Goal: Task Accomplishment & Management: Manage account settings

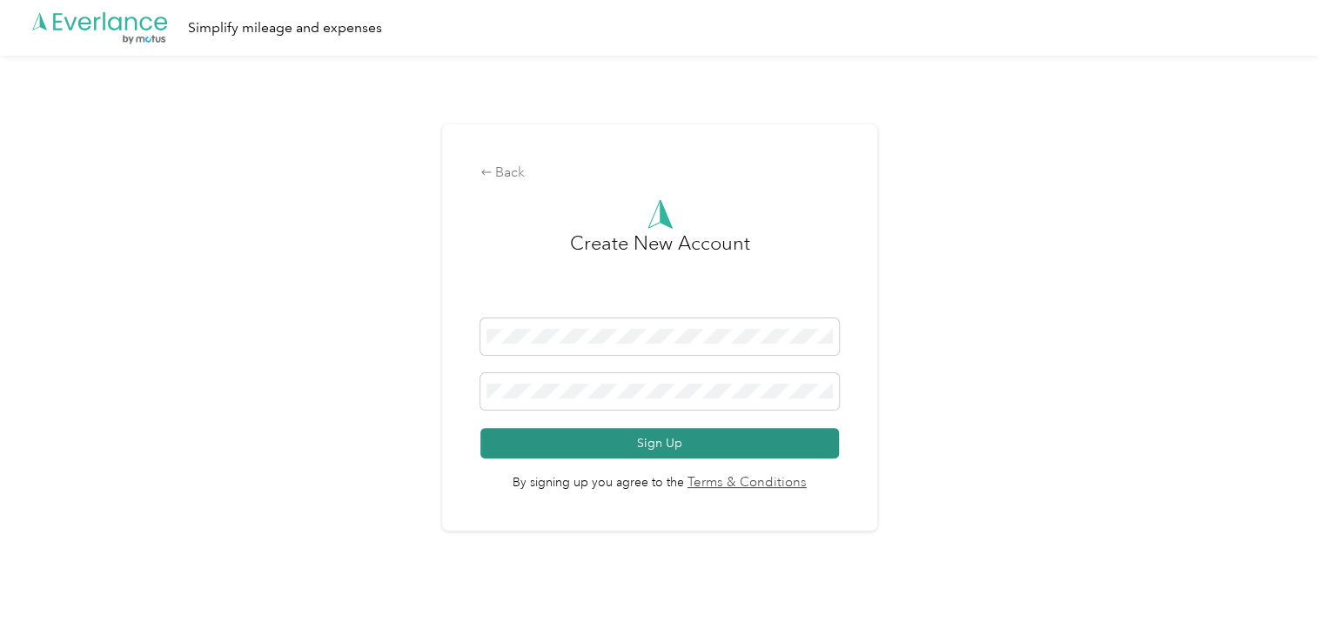
click at [785, 447] on button "Sign Up" at bounding box center [660, 443] width 359 height 30
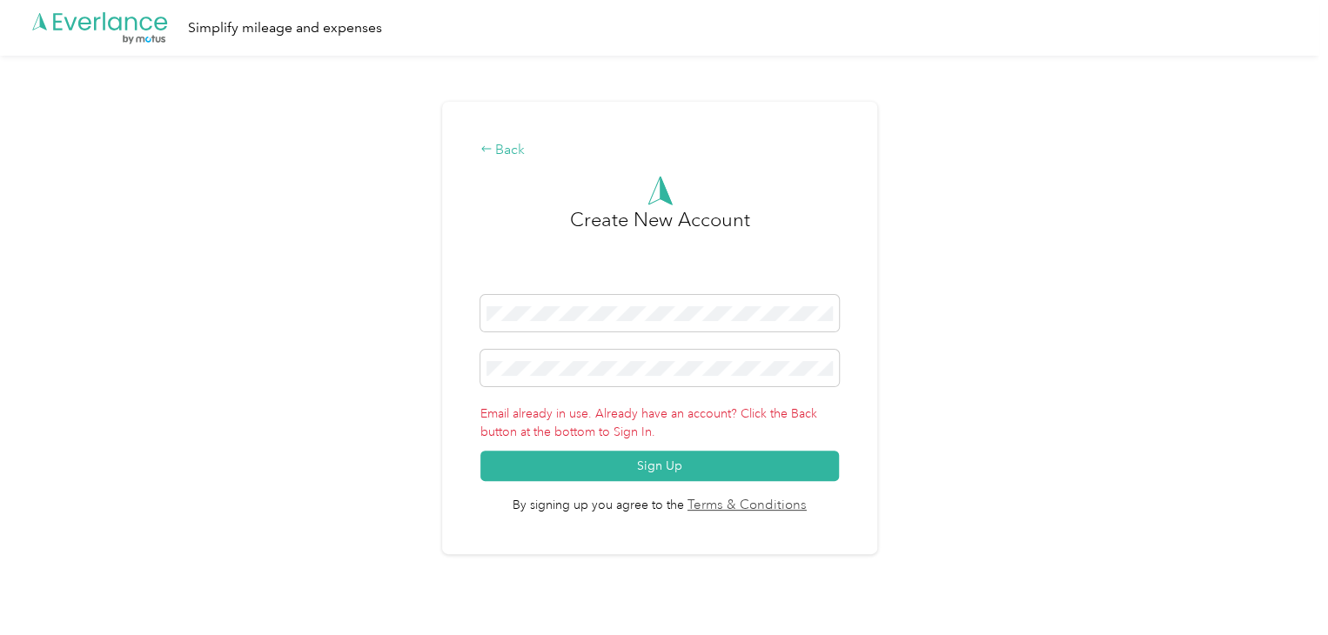
click at [499, 153] on div "Back" at bounding box center [660, 150] width 359 height 21
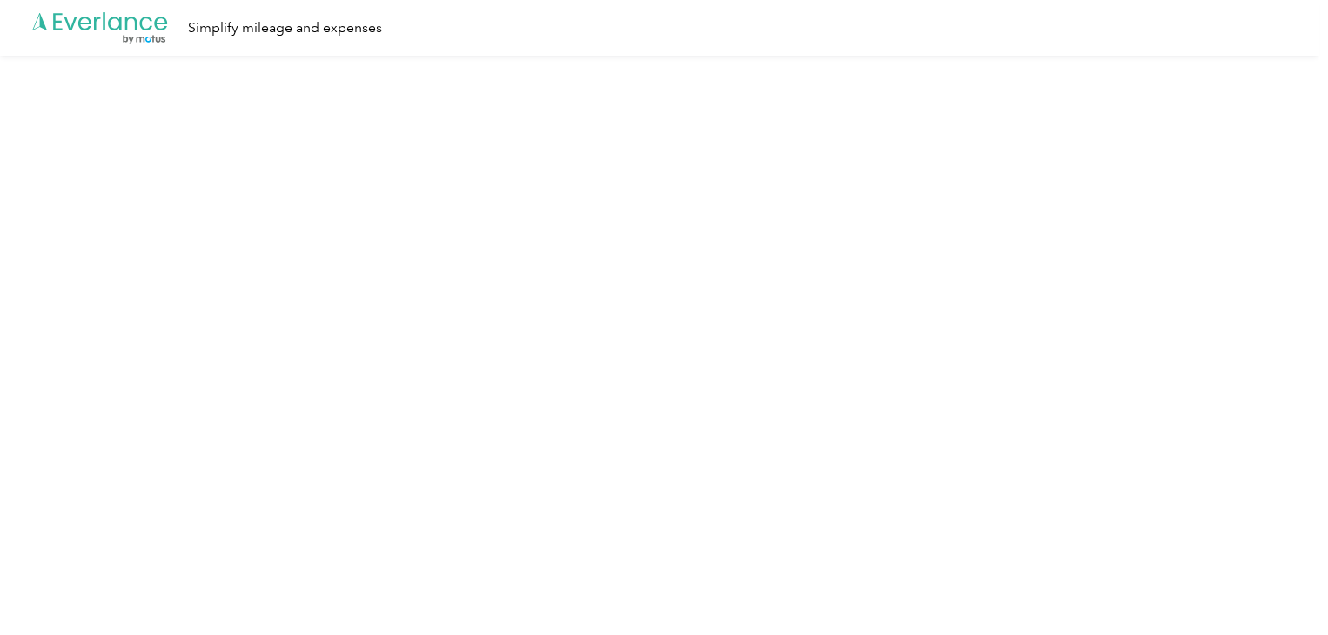
click at [143, 27] on icon at bounding box center [146, 24] width 12 height 14
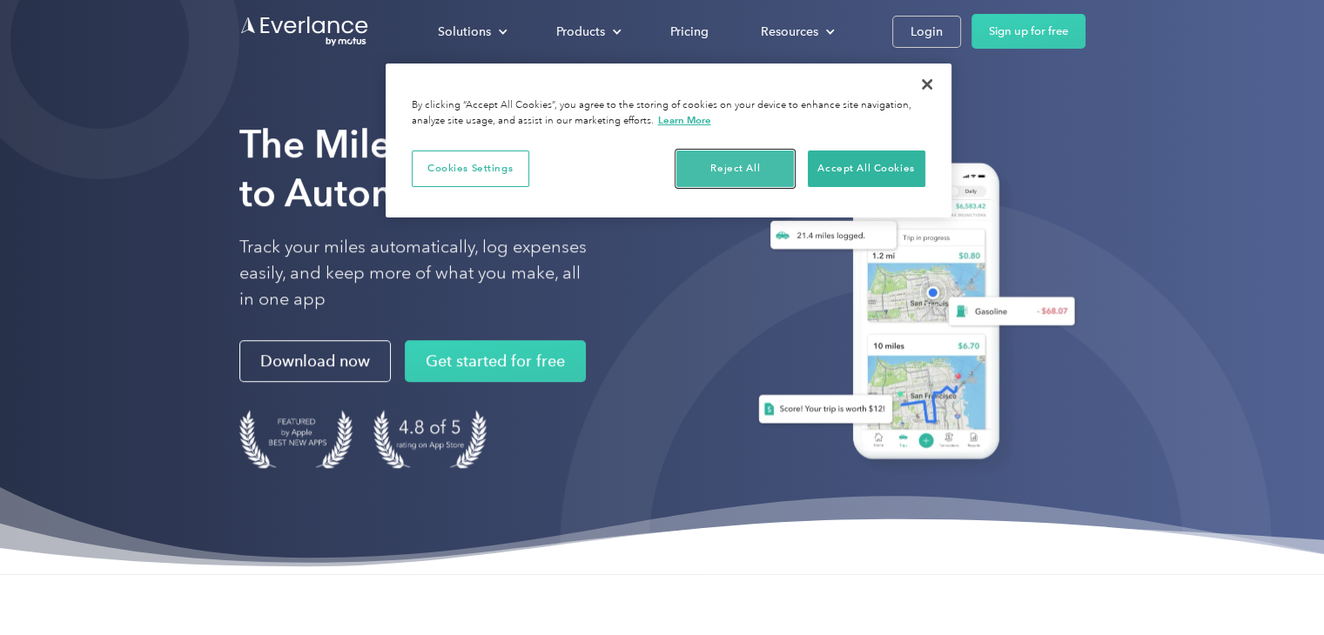
click at [749, 163] on button "Reject All" at bounding box center [735, 169] width 118 height 37
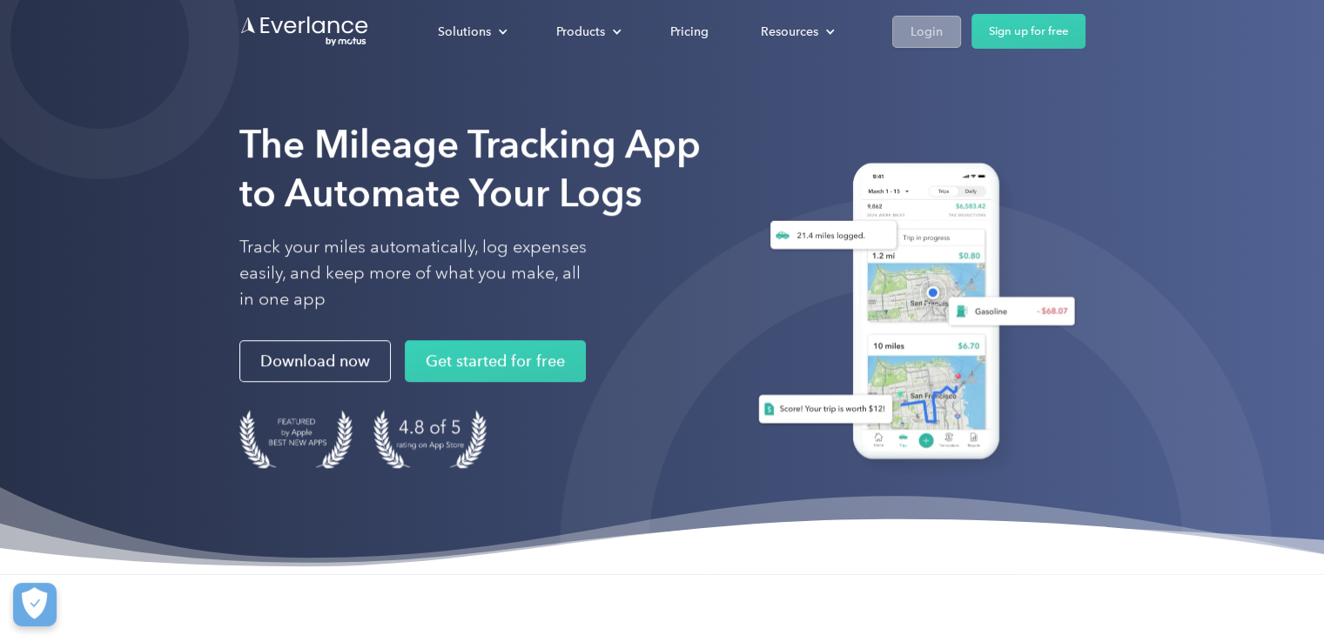
click at [917, 33] on div "Login" at bounding box center [927, 32] width 32 height 22
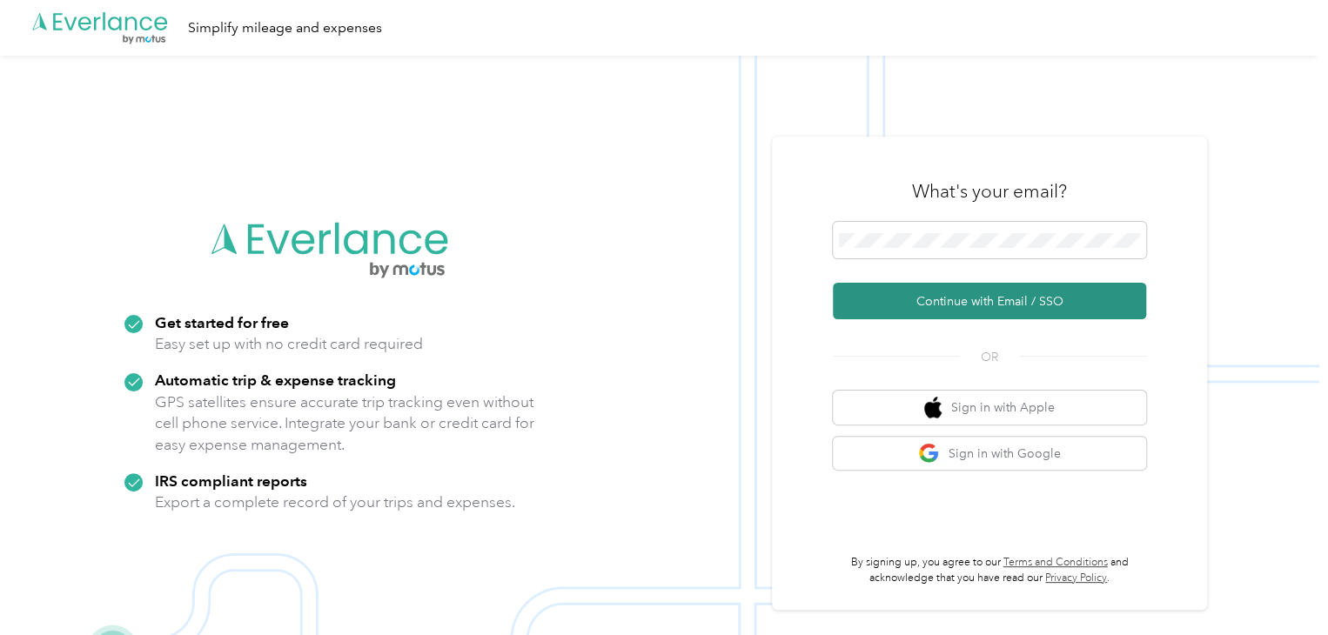
click at [982, 311] on button "Continue with Email / SSO" at bounding box center [989, 301] width 313 height 37
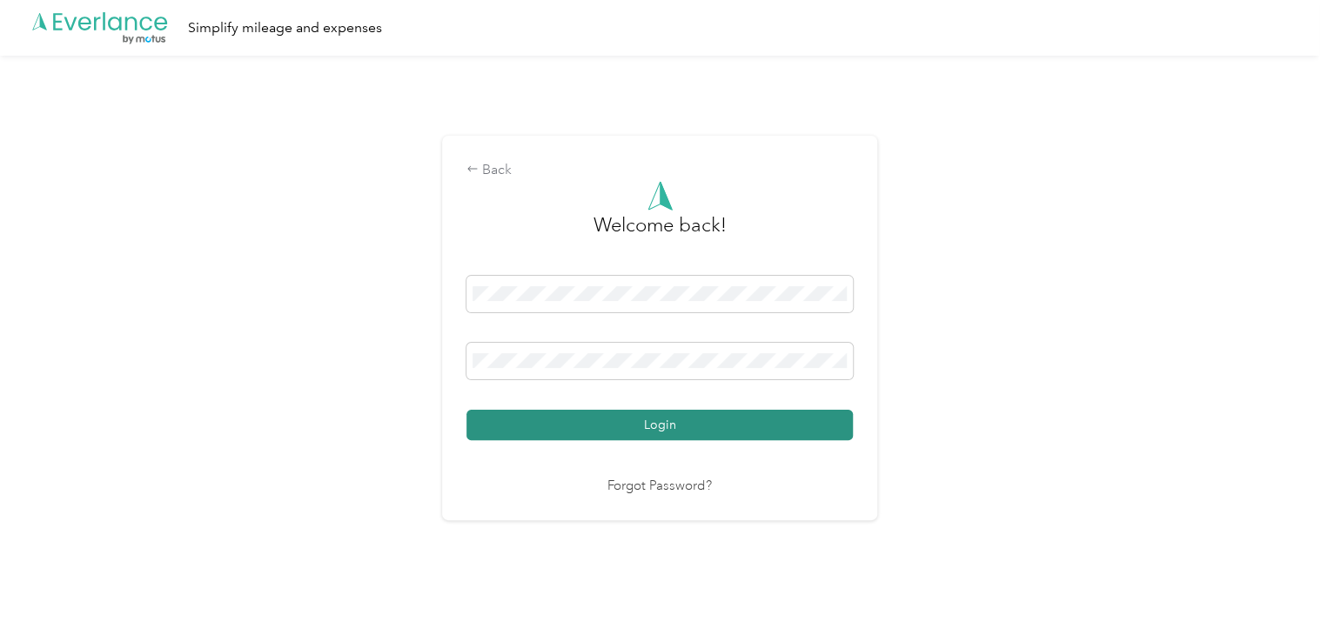
click at [732, 439] on button "Login" at bounding box center [660, 425] width 386 height 30
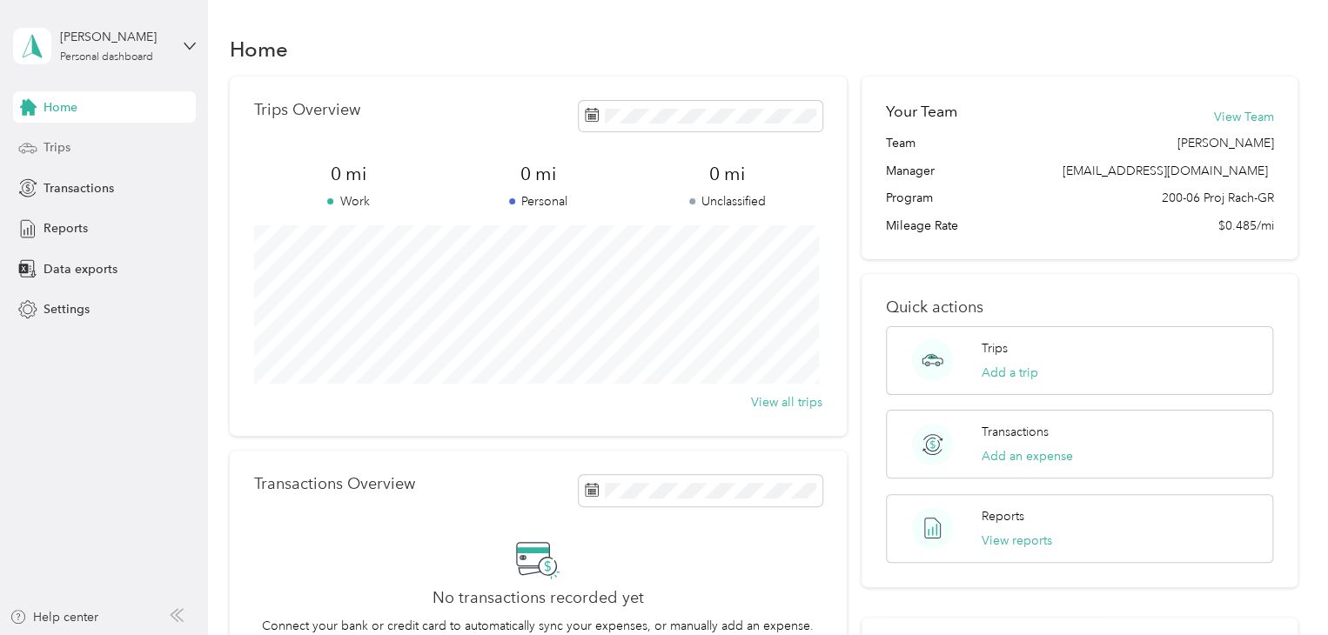
click at [84, 149] on div "Trips" at bounding box center [104, 147] width 183 height 31
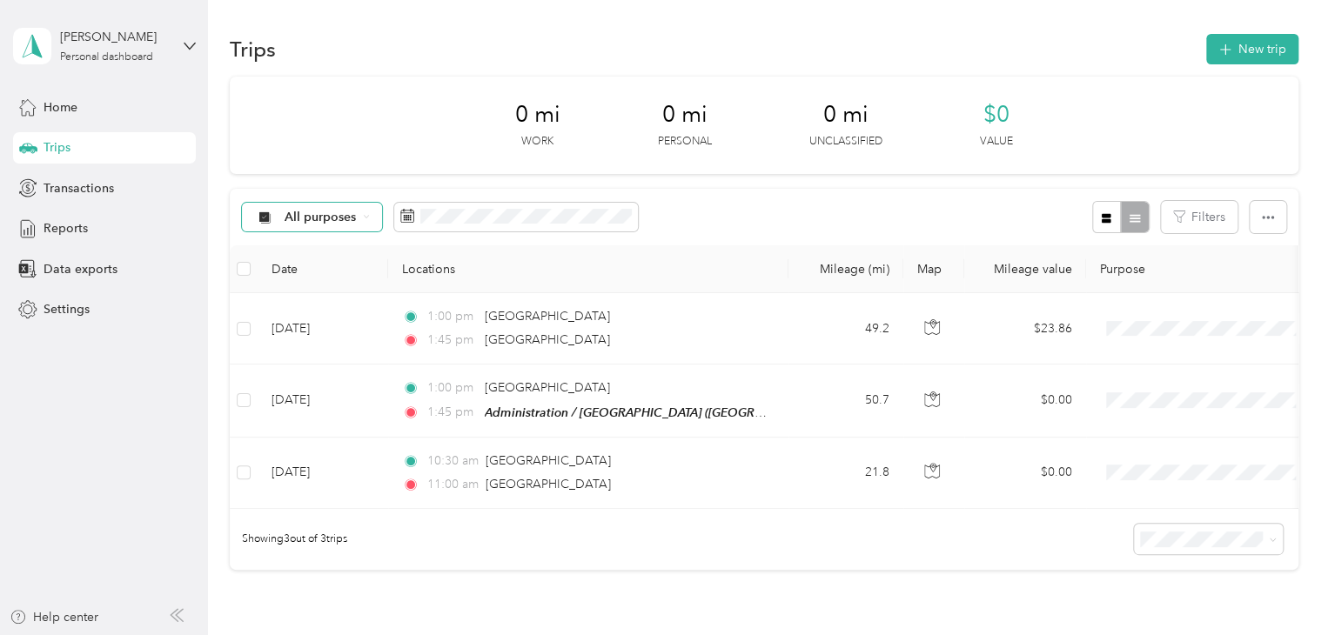
click at [367, 217] on icon at bounding box center [366, 216] width 7 height 7
click at [366, 318] on ol "All purposes Unclassified 200-06 Proj Rach-GR see note Personal" at bounding box center [330, 309] width 177 height 152
click at [527, 225] on span at bounding box center [516, 218] width 244 height 30
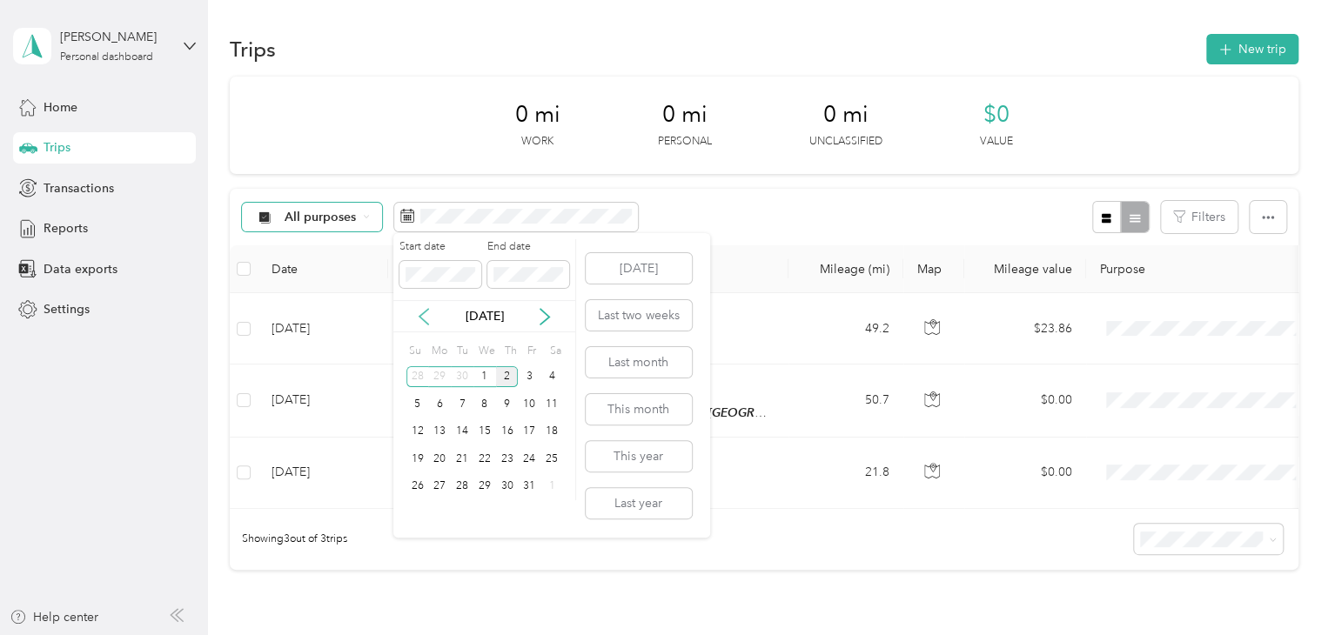
click at [422, 317] on icon at bounding box center [423, 316] width 17 height 17
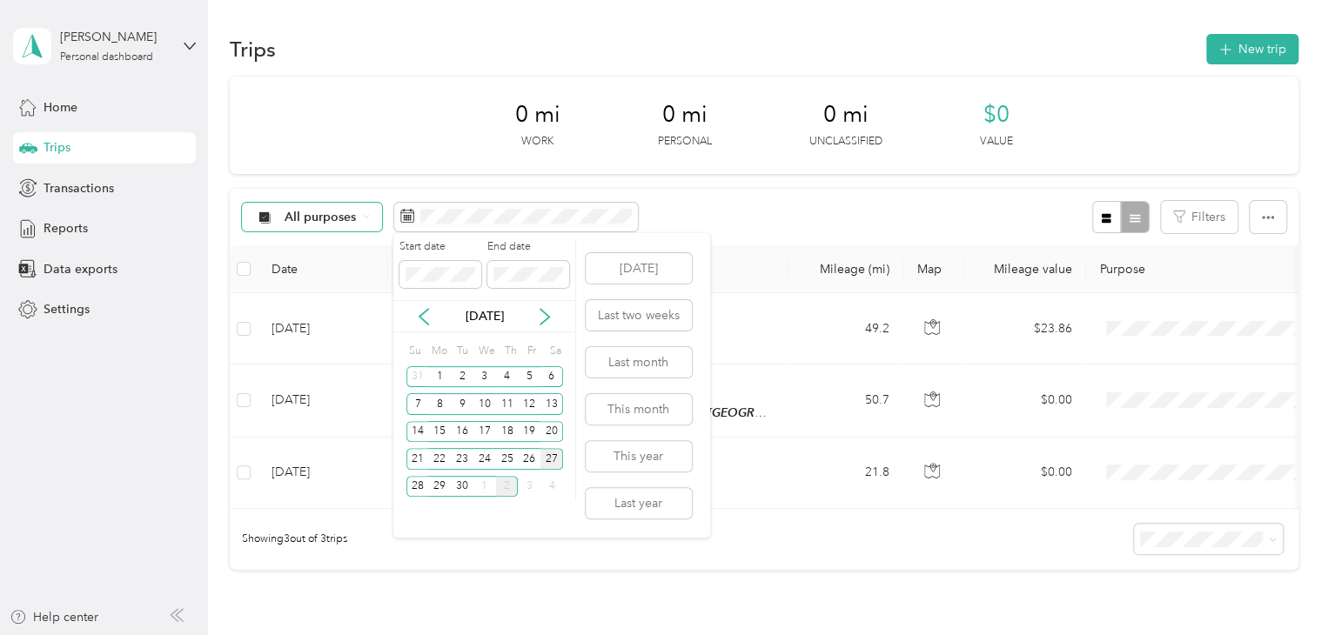
click at [547, 460] on div "27" at bounding box center [552, 459] width 23 height 22
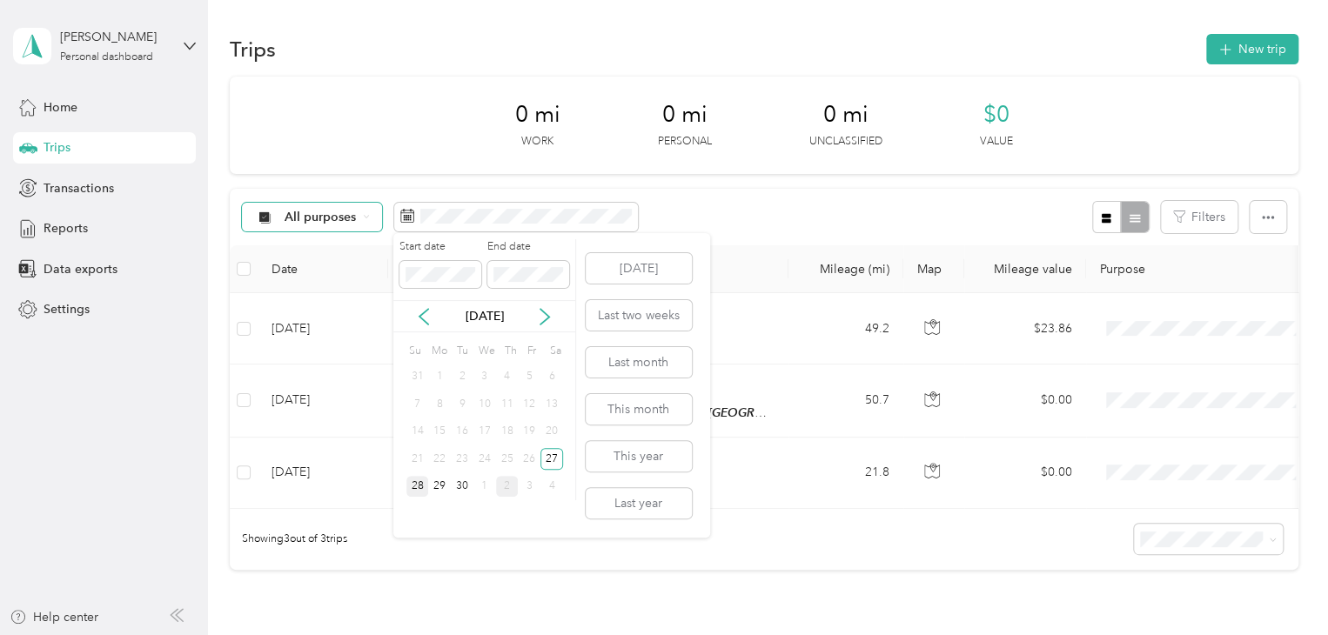
click at [414, 484] on div "28" at bounding box center [418, 487] width 23 height 22
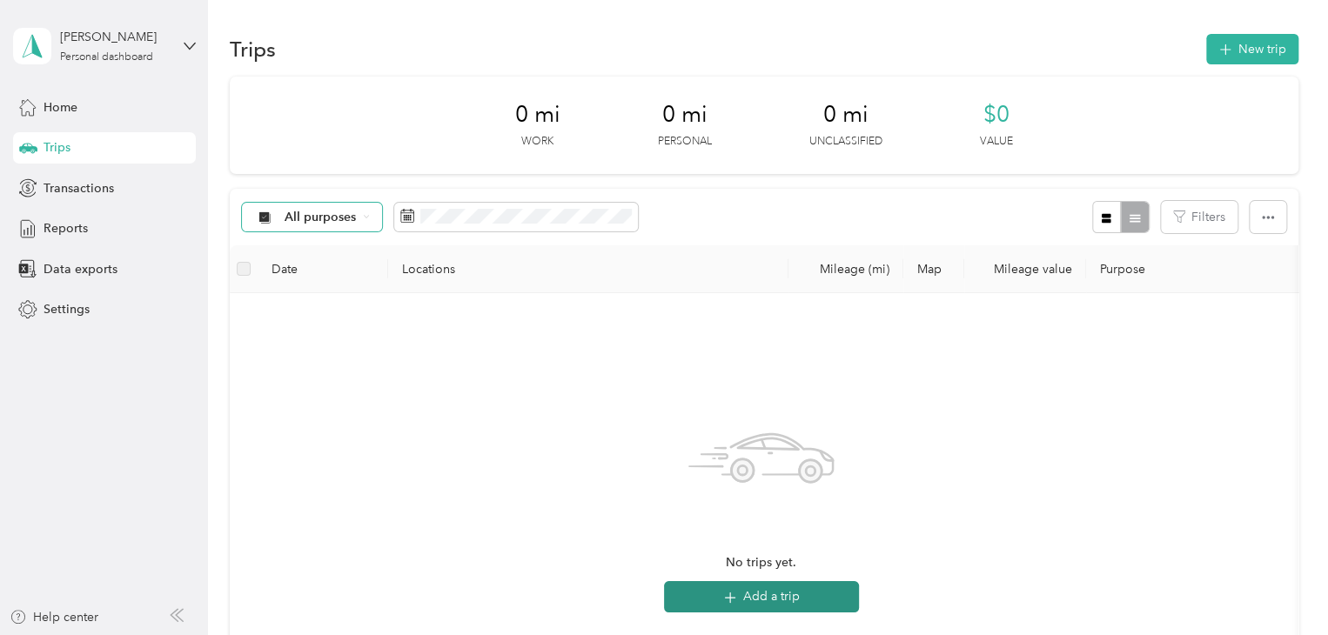
click at [750, 590] on button "Add a trip" at bounding box center [761, 596] width 195 height 31
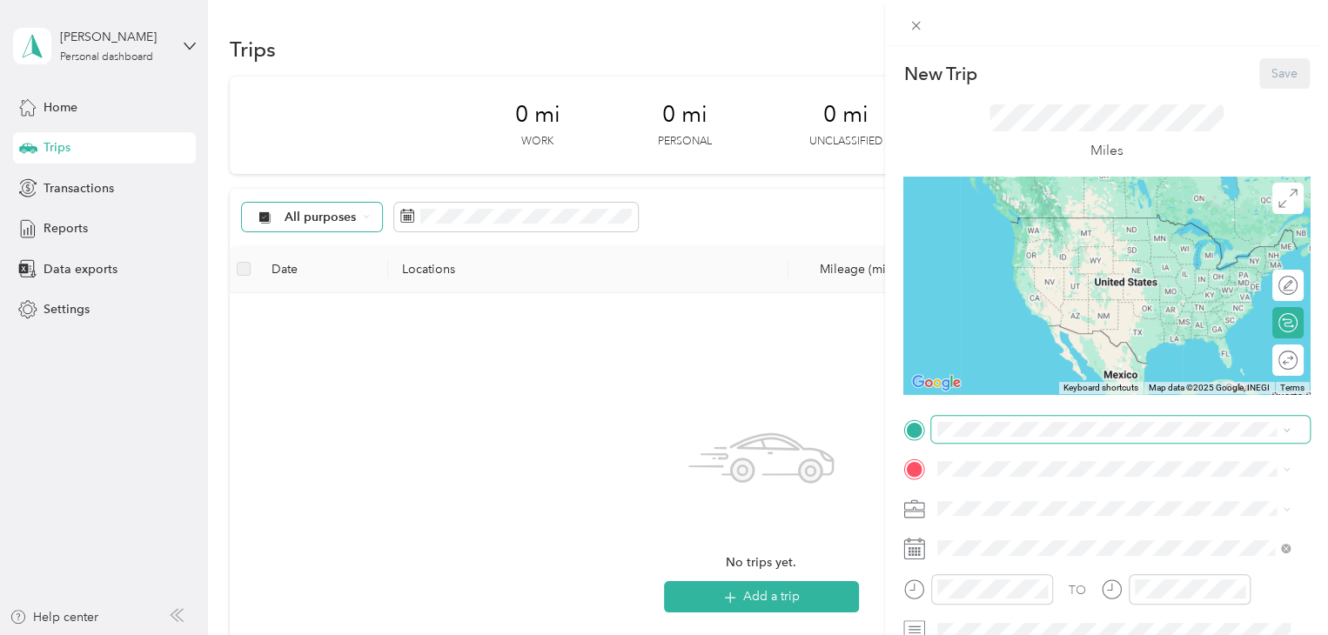
click at [1283, 433] on icon at bounding box center [1287, 431] width 8 height 8
click at [1035, 233] on span "[GEOGRAPHIC_DATA][US_STATE], [GEOGRAPHIC_DATA]" at bounding box center [1128, 225] width 314 height 30
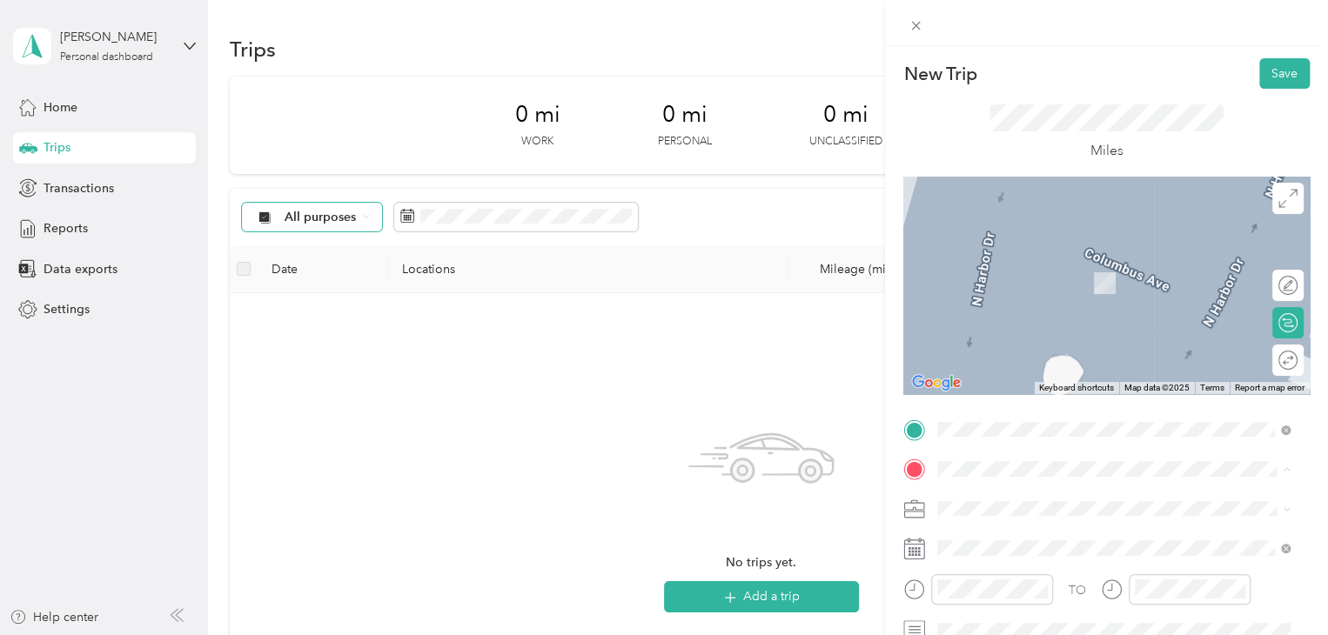
click at [1062, 279] on div "TEAM Administration / [GEOGRAPHIC_DATA], [US_STATE], [GEOGRAPHIC_DATA]" at bounding box center [1128, 291] width 314 height 71
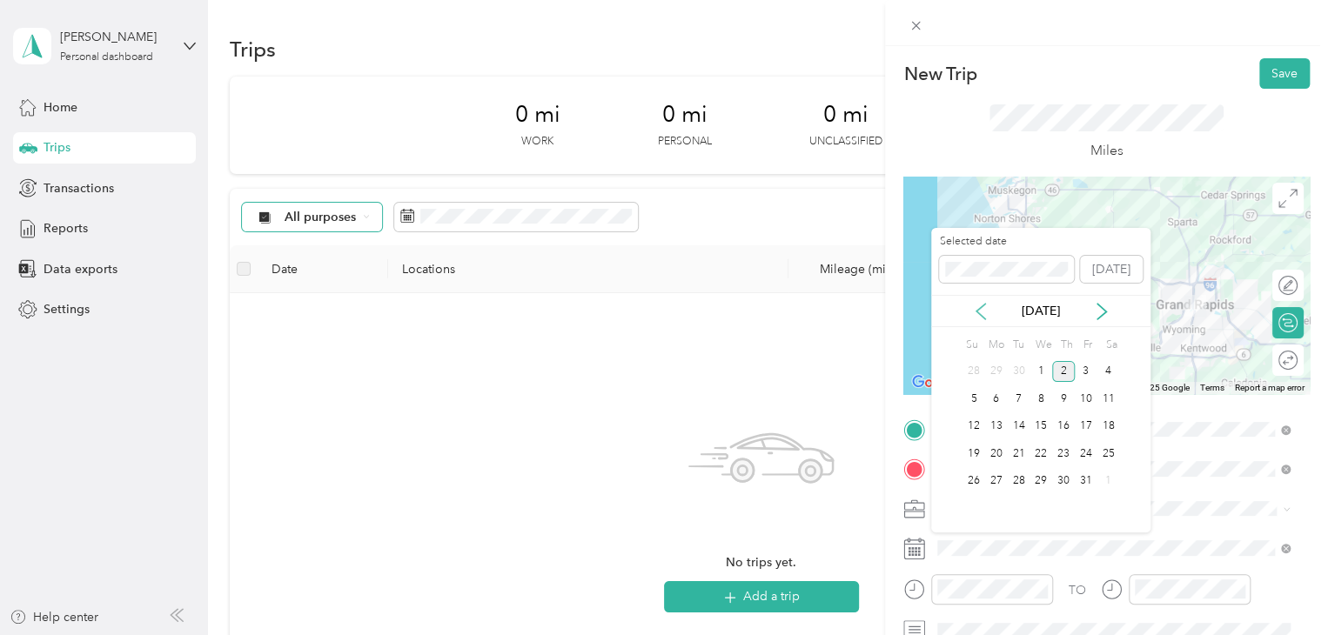
click at [985, 313] on icon at bounding box center [980, 311] width 17 height 17
click at [1104, 454] on div "27" at bounding box center [1108, 454] width 23 height 22
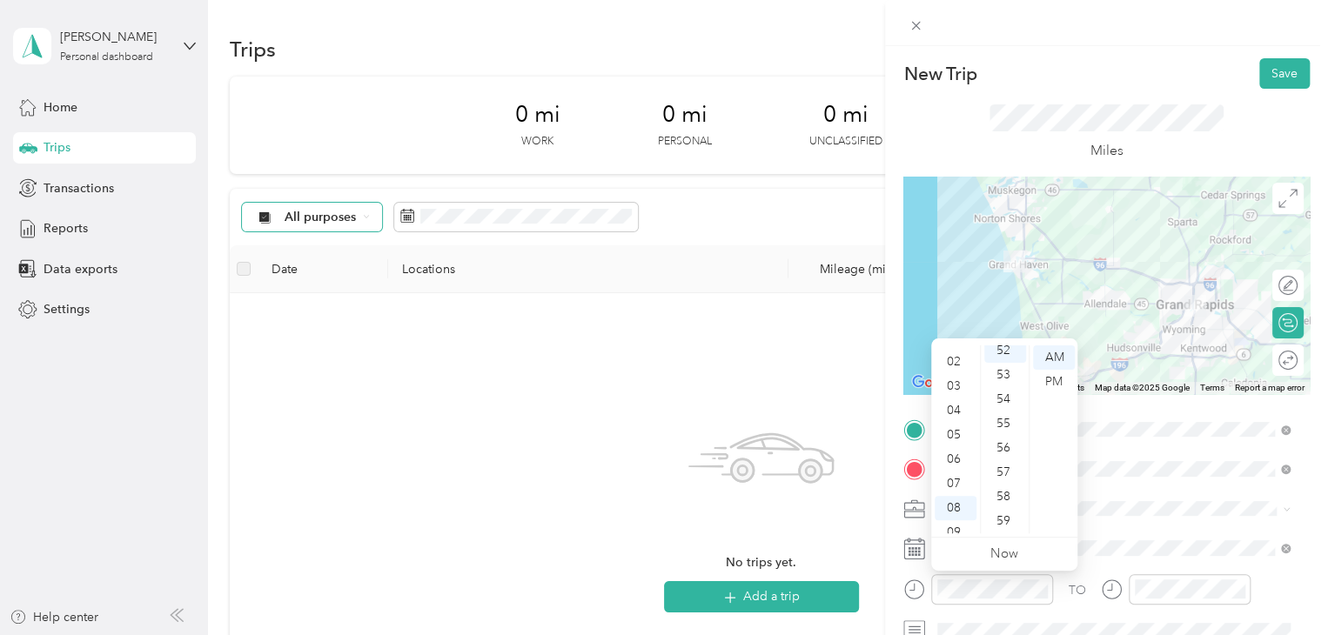
scroll to position [35, 0]
click at [954, 394] on div "03" at bounding box center [956, 396] width 42 height 24
click at [1042, 384] on div "PM" at bounding box center [1054, 382] width 42 height 24
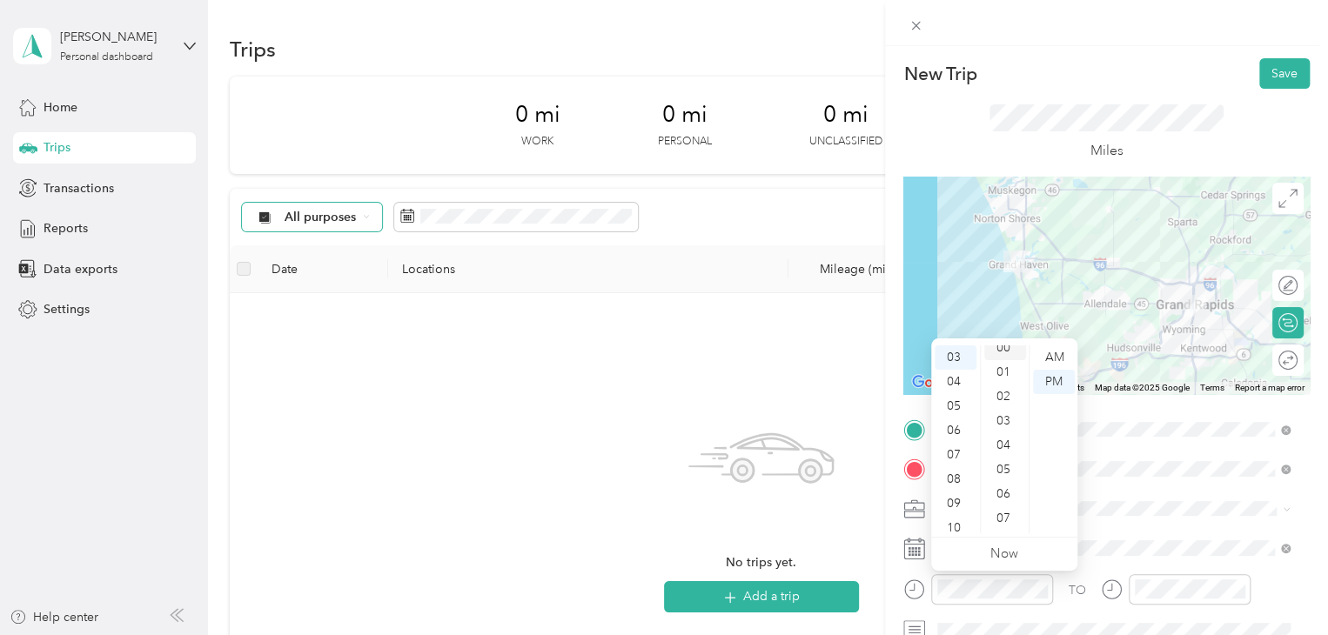
click at [1005, 347] on div "00" at bounding box center [1006, 348] width 42 height 24
click at [1003, 357] on div "00" at bounding box center [1006, 358] width 42 height 24
click at [1111, 518] on span at bounding box center [1120, 509] width 379 height 28
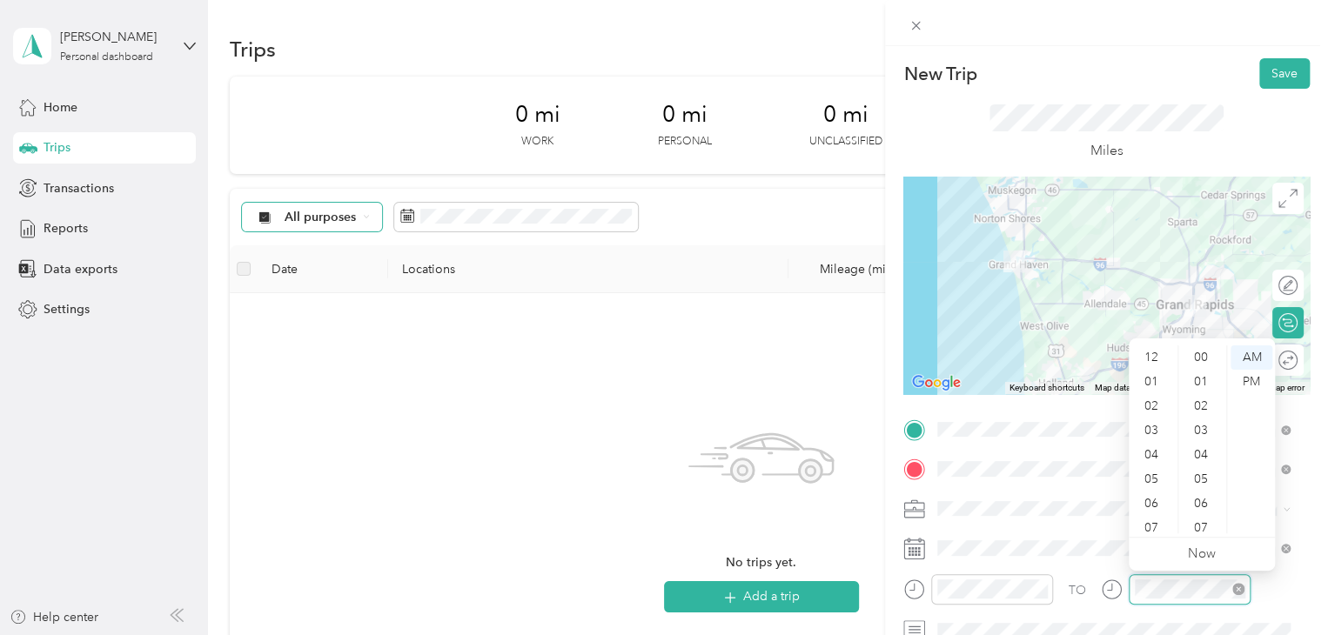
scroll to position [104, 0]
click at [1153, 353] on div "04" at bounding box center [1153, 351] width 42 height 24
click at [1200, 379] on div "30" at bounding box center [1203, 378] width 42 height 24
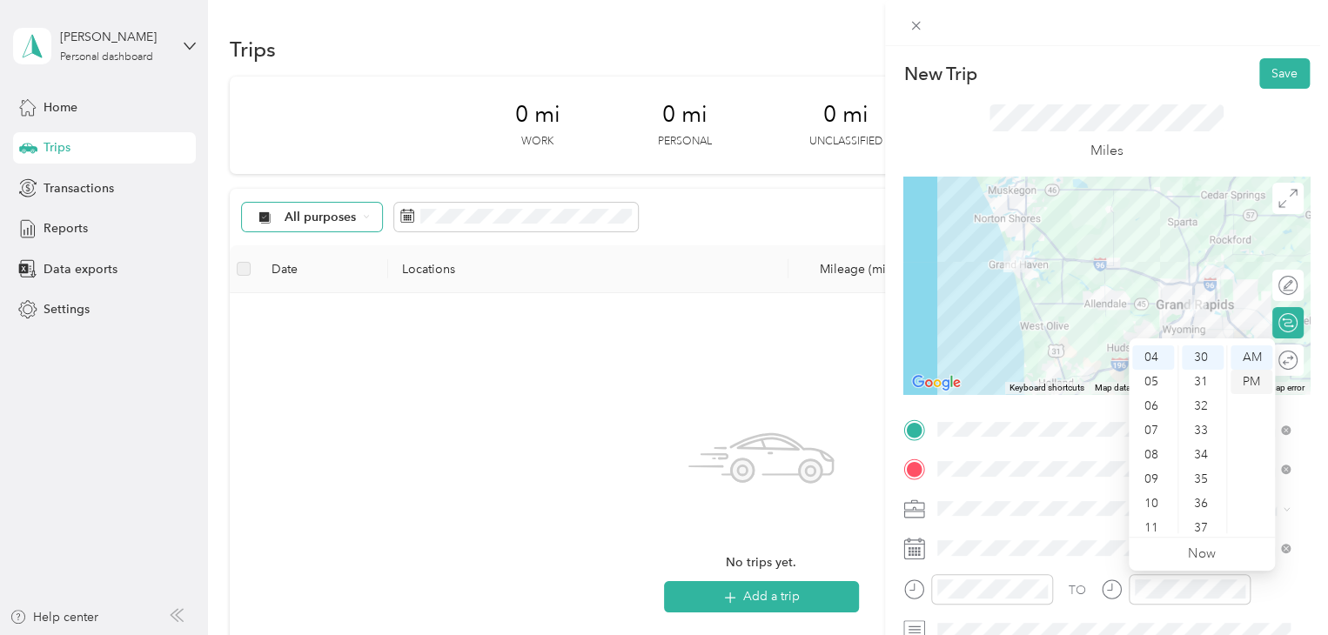
click at [1247, 377] on div "PM" at bounding box center [1252, 382] width 42 height 24
click at [1086, 530] on div "TO Add photo" at bounding box center [1107, 626] width 407 height 420
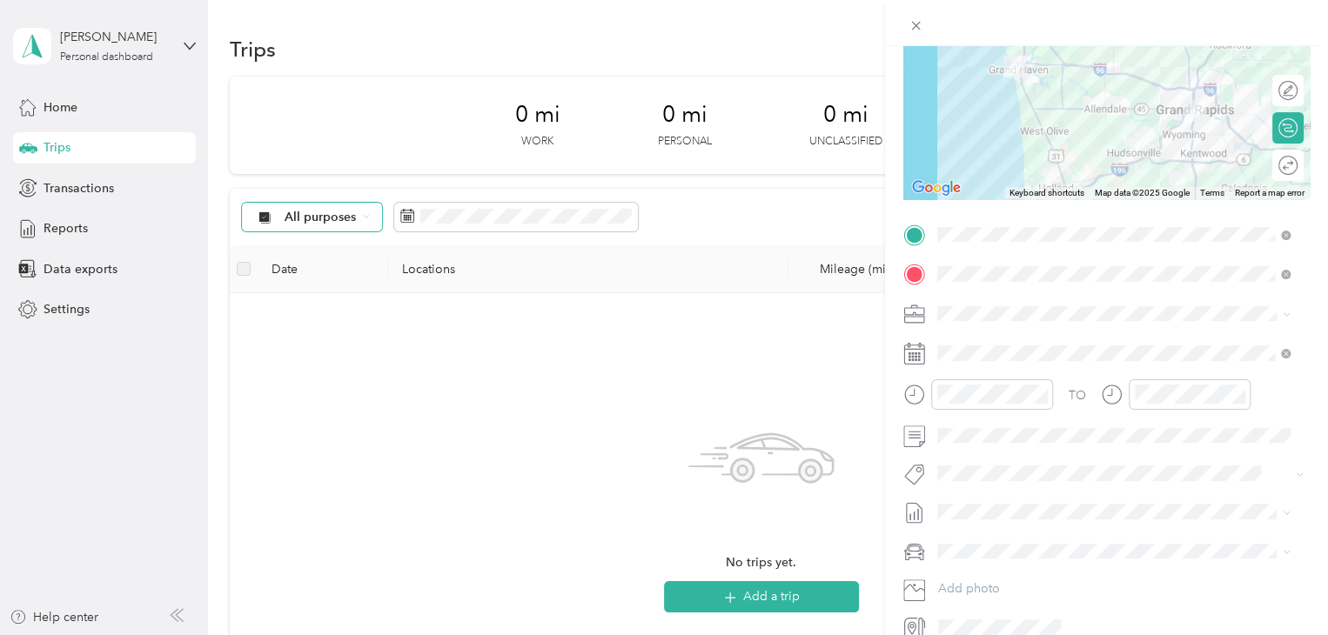
scroll to position [208, 0]
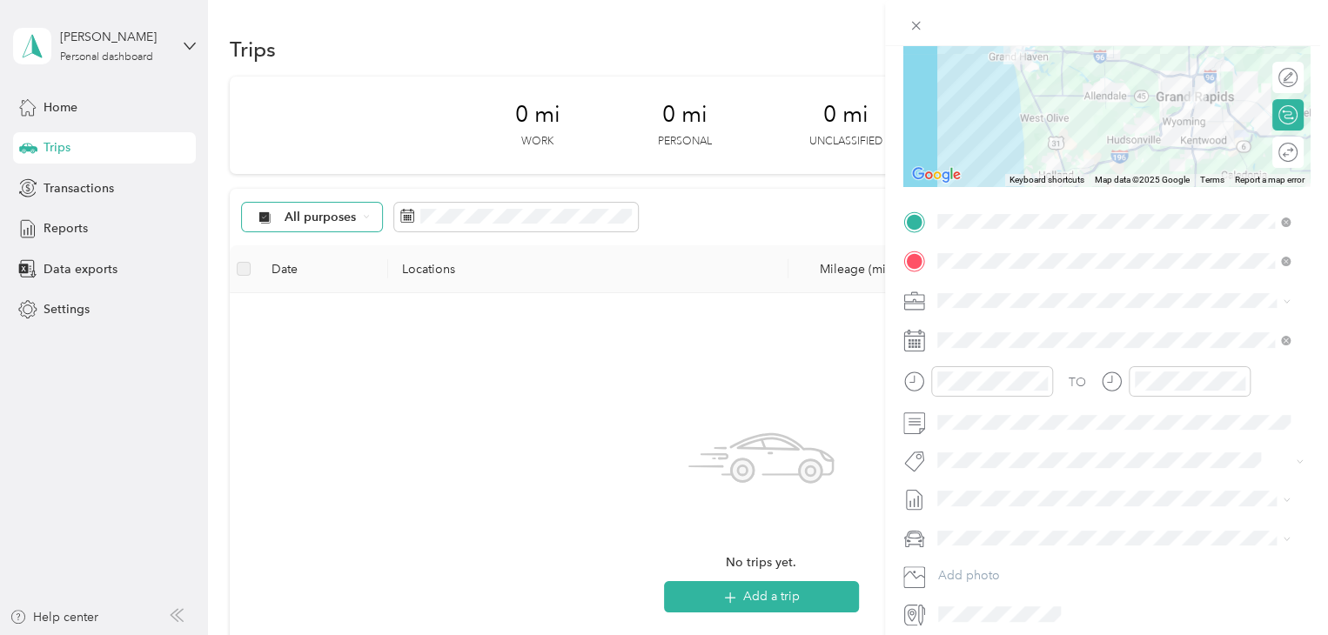
click at [889, 245] on form "New Trip Save This trip cannot be edited because it is either under review, app…" at bounding box center [1106, 239] width 443 height 778
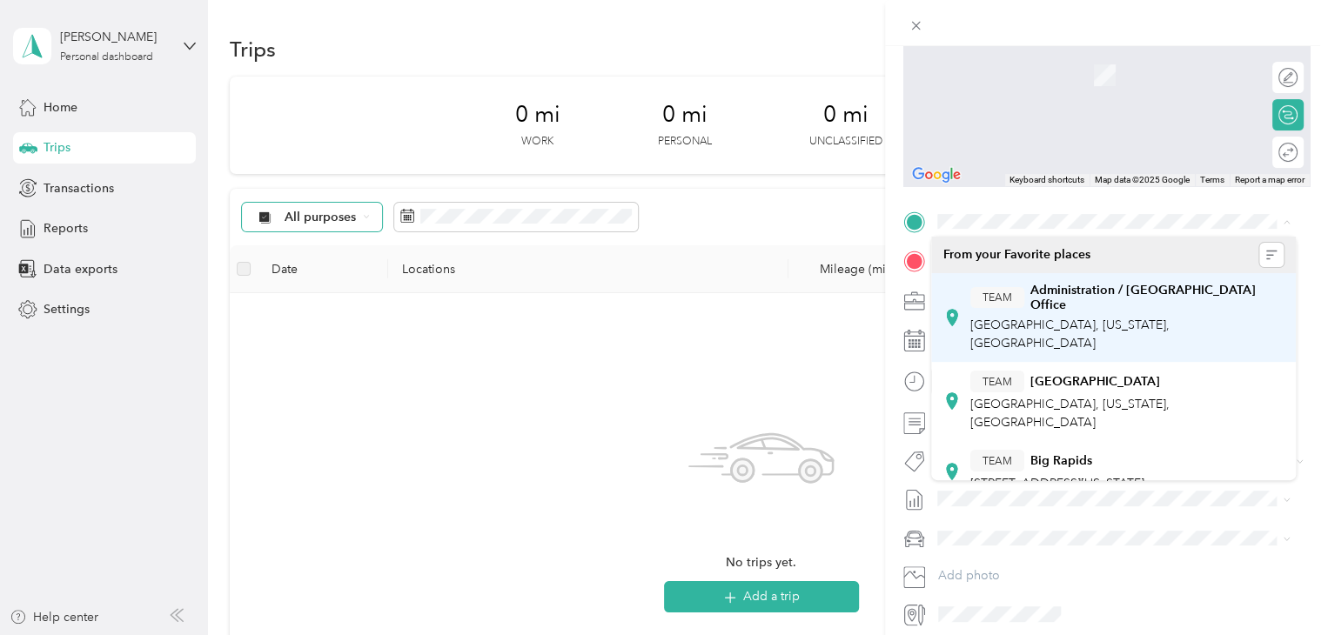
click at [1061, 318] on span "[GEOGRAPHIC_DATA], [US_STATE], [GEOGRAPHIC_DATA]" at bounding box center [1070, 334] width 199 height 33
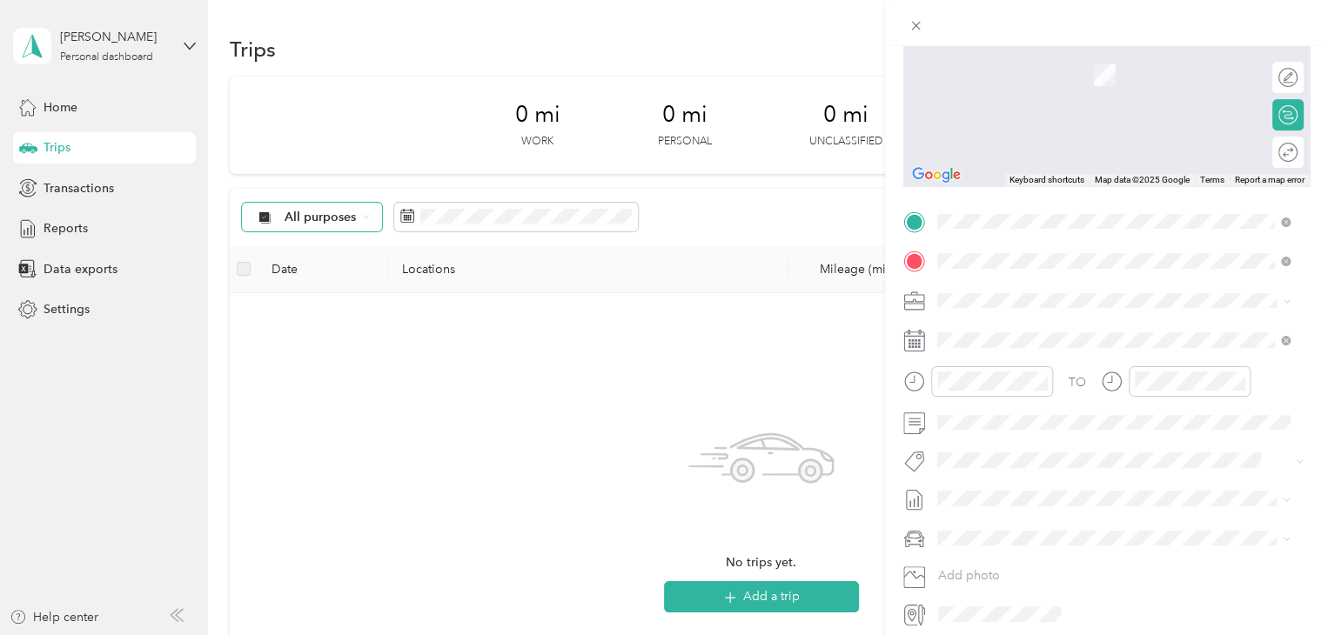
scroll to position [229, 0]
click at [1075, 328] on span "[GEOGRAPHIC_DATA][US_STATE], [GEOGRAPHIC_DATA]" at bounding box center [1128, 332] width 314 height 30
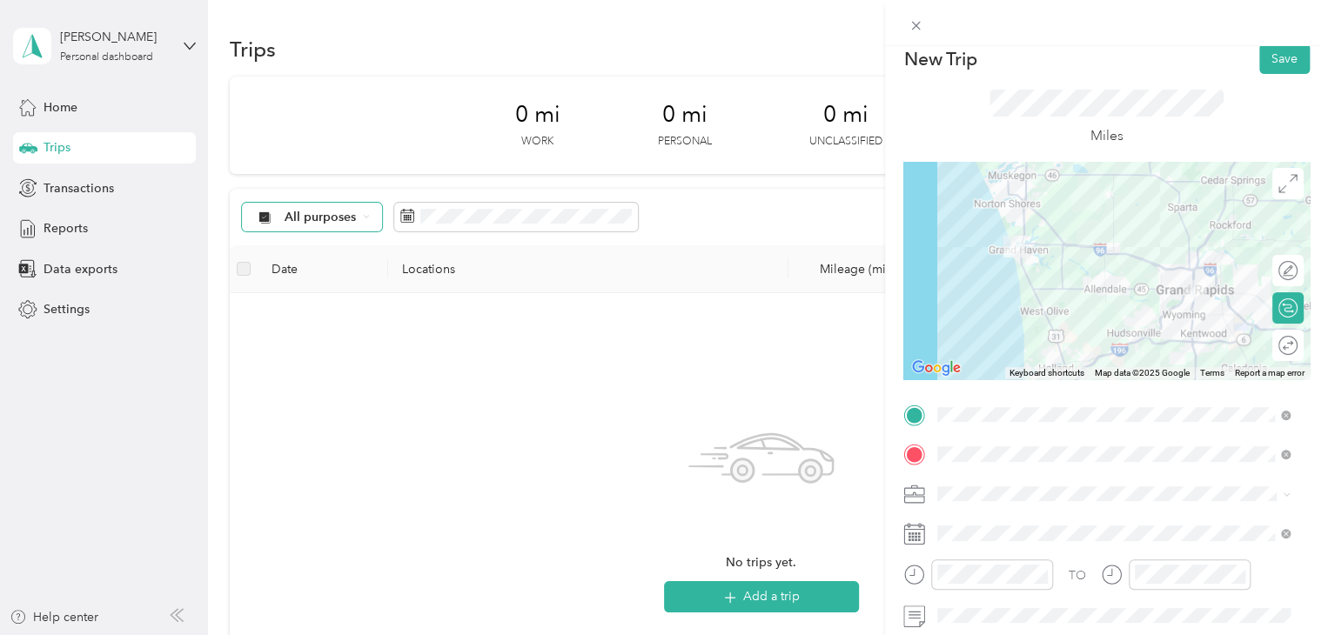
scroll to position [0, 0]
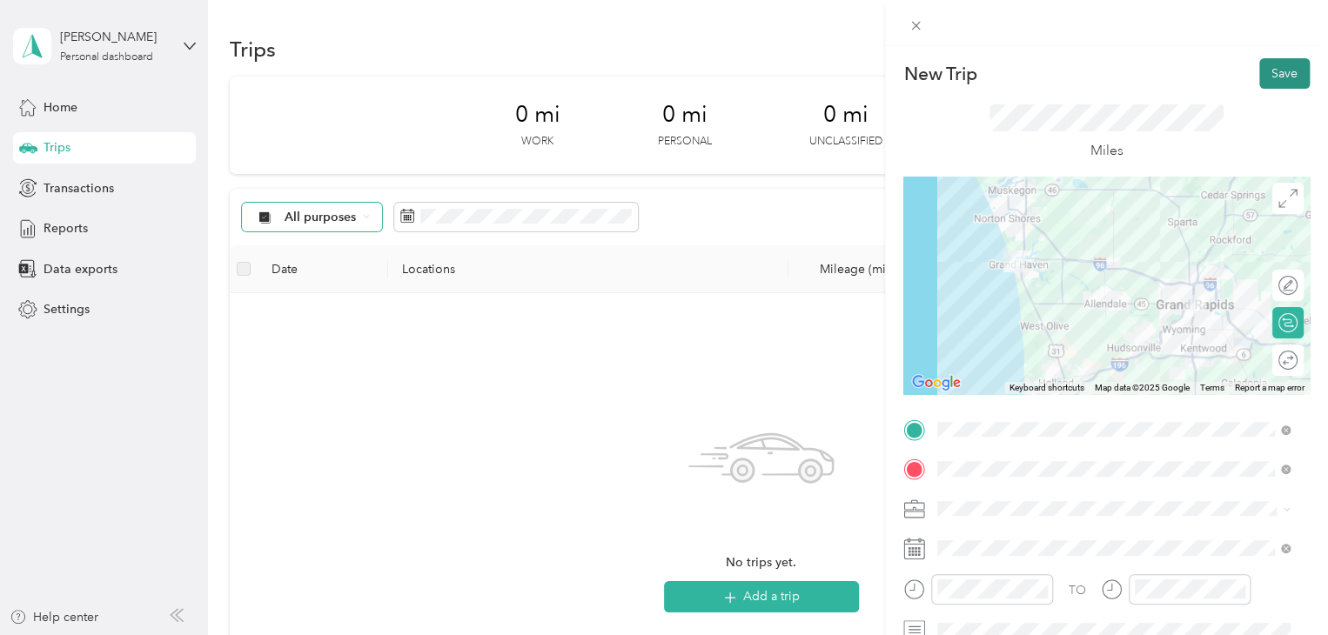
click at [1284, 71] on button "Save" at bounding box center [1285, 73] width 50 height 30
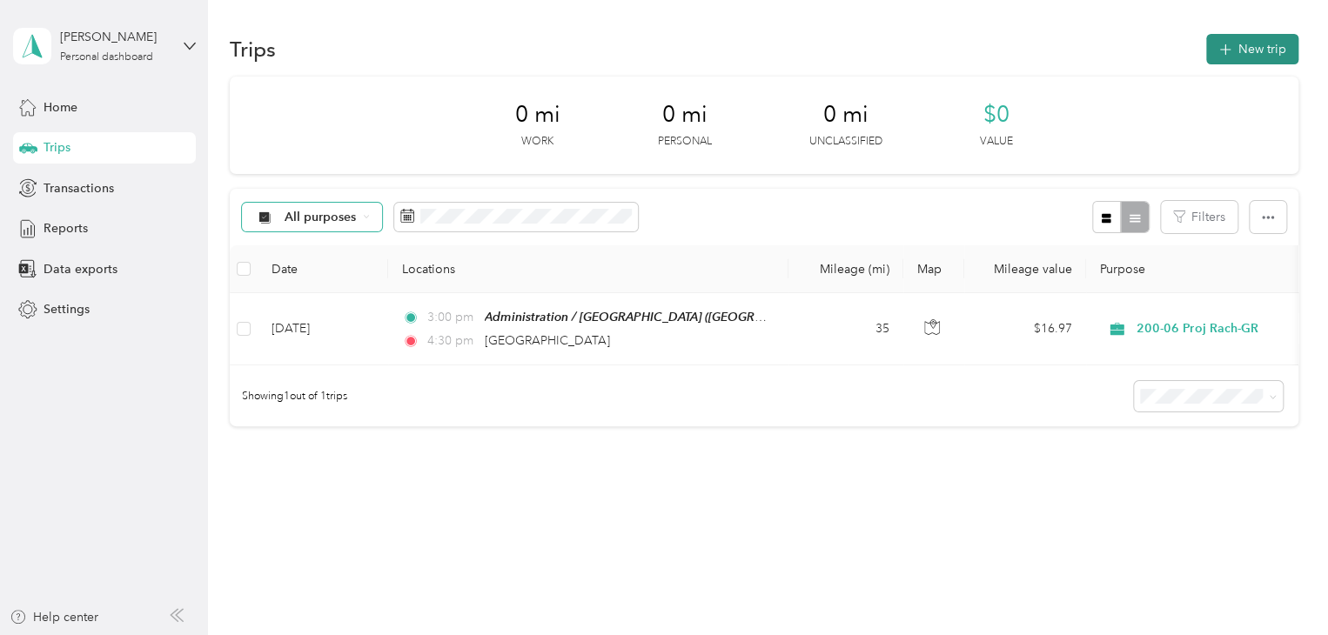
click at [1249, 46] on button "New trip" at bounding box center [1252, 49] width 92 height 30
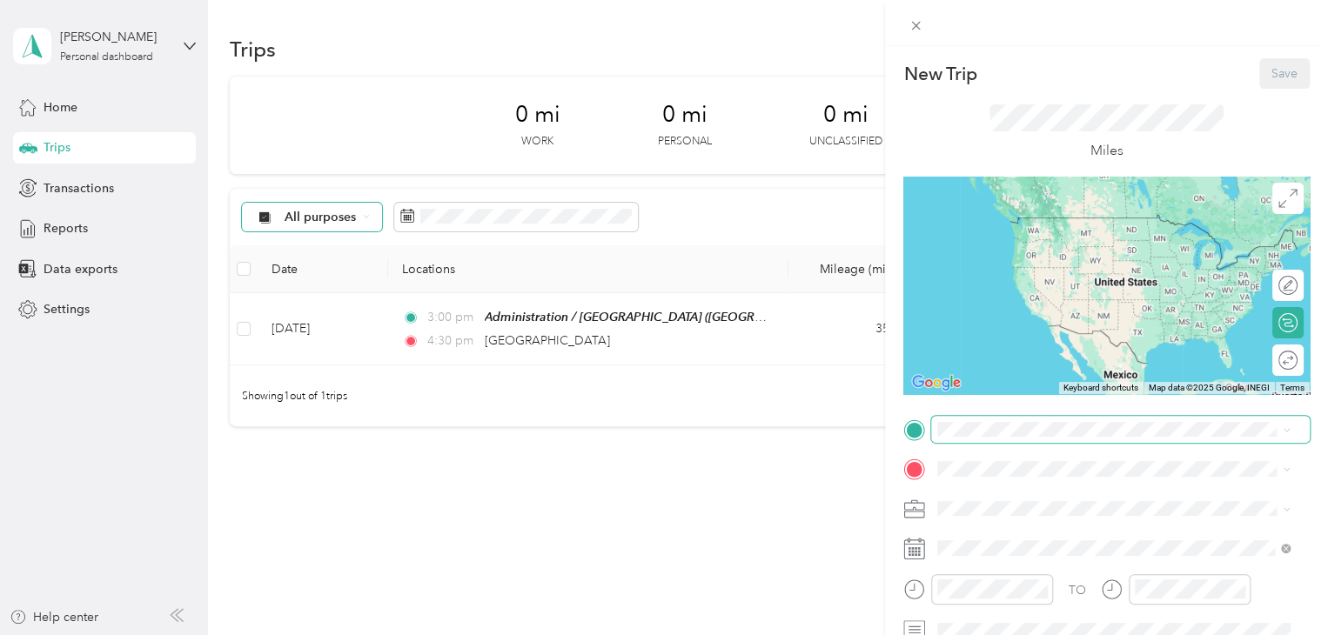
click at [1009, 439] on span at bounding box center [1120, 430] width 379 height 28
click at [991, 224] on span "[GEOGRAPHIC_DATA][US_STATE], [GEOGRAPHIC_DATA]" at bounding box center [1128, 225] width 314 height 30
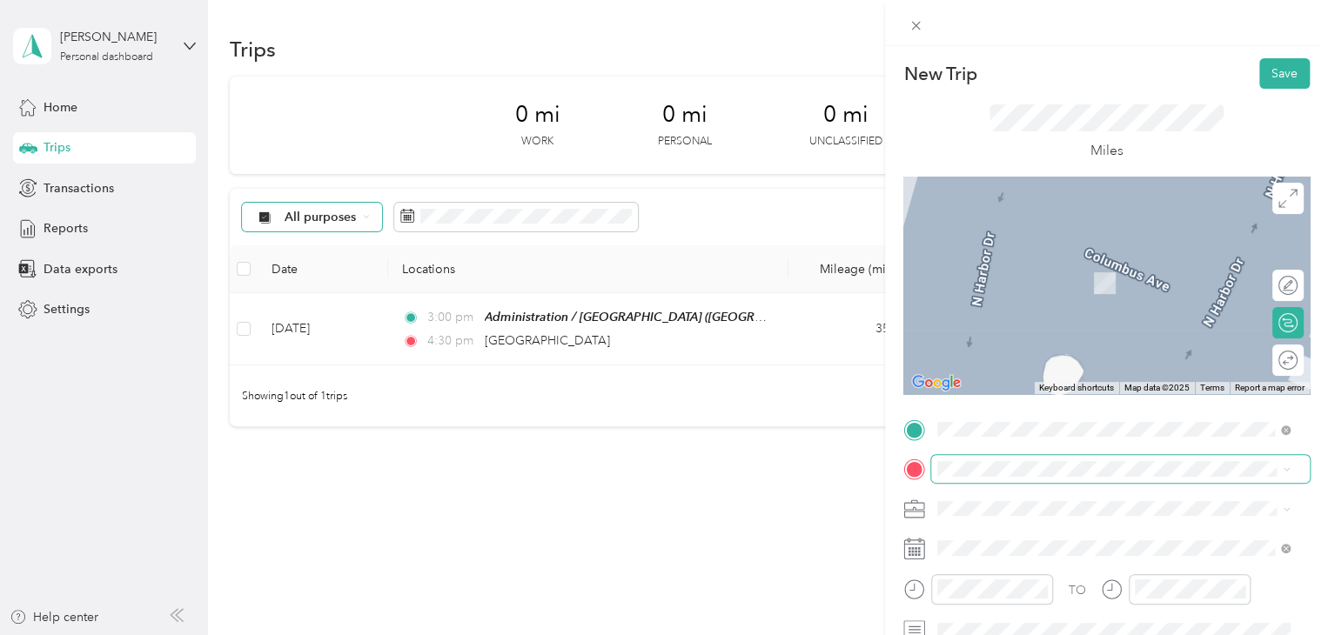
click at [961, 479] on span at bounding box center [1120, 469] width 379 height 28
click at [1033, 272] on div "TEAM Administration / Grand Rapids Office" at bounding box center [1128, 271] width 314 height 30
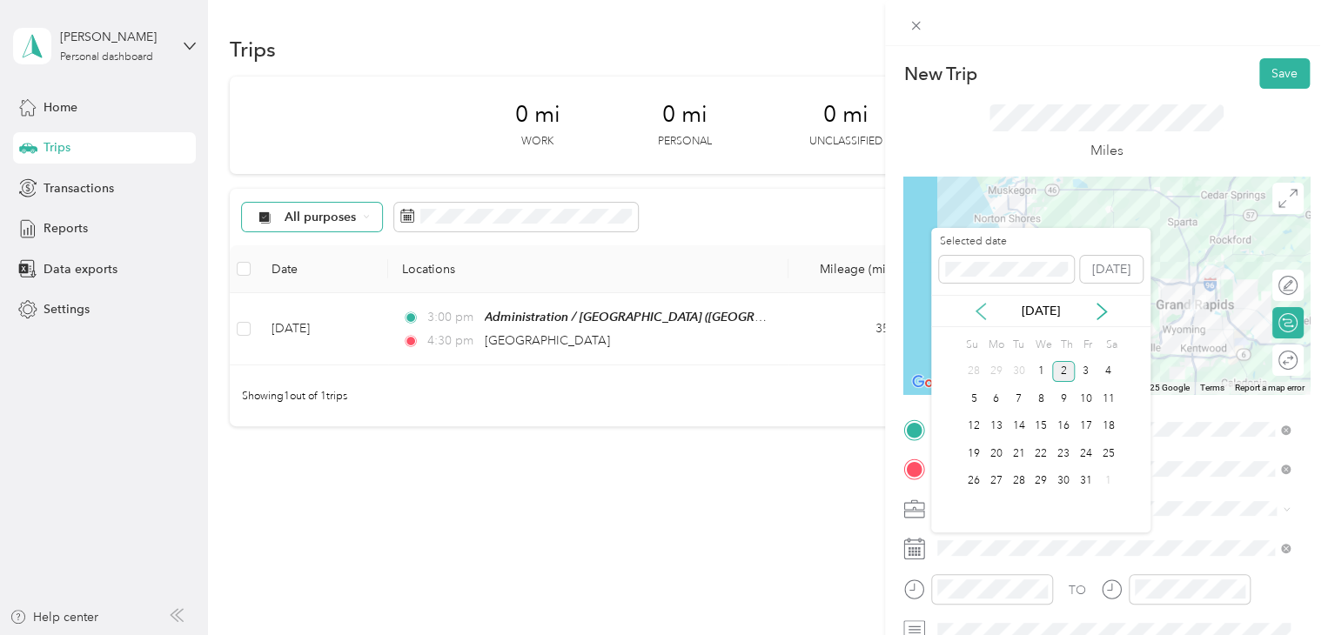
click at [982, 310] on icon at bounding box center [980, 311] width 17 height 17
click at [977, 477] on div "28" at bounding box center [974, 482] width 23 height 22
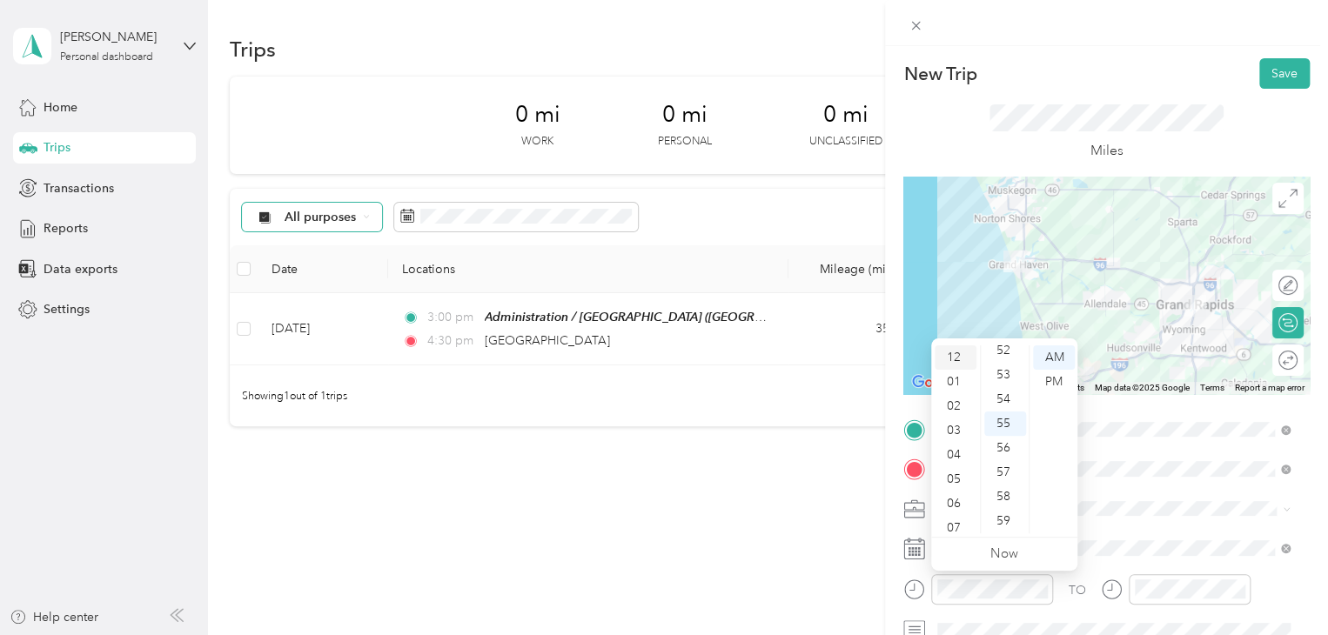
click at [959, 353] on div "12" at bounding box center [956, 358] width 42 height 24
click at [1004, 485] on div "30" at bounding box center [1006, 487] width 42 height 24
click at [1049, 375] on div "PM" at bounding box center [1054, 382] width 42 height 24
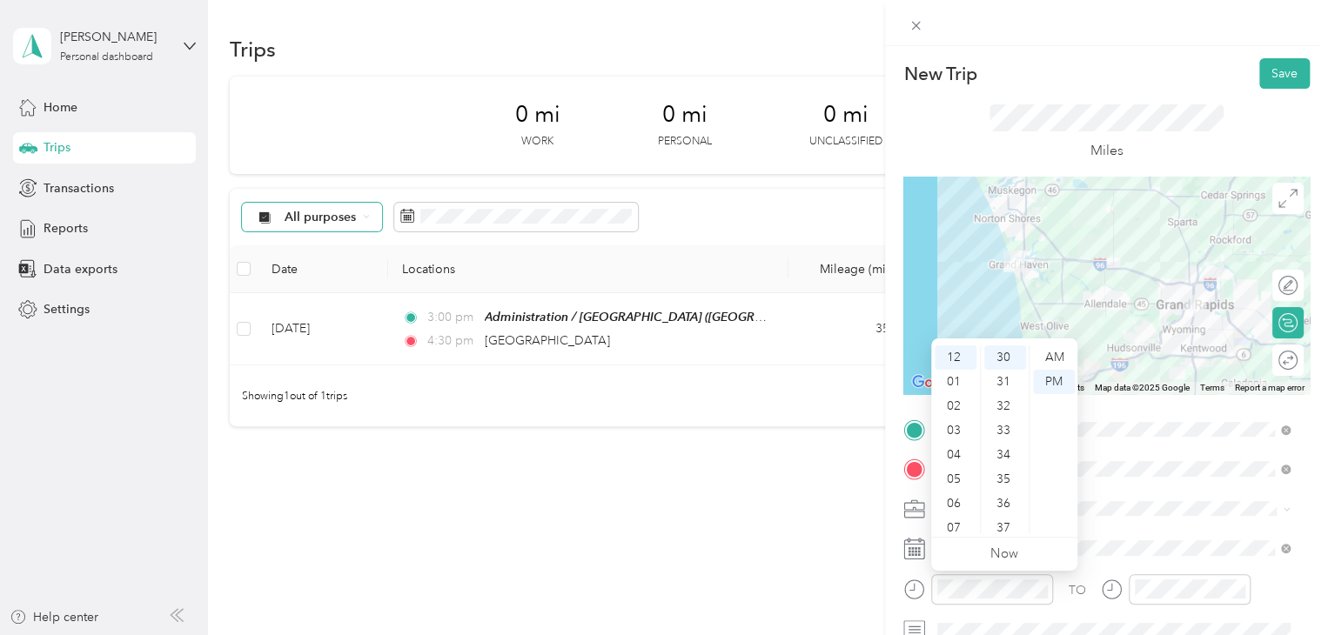
click at [1119, 518] on span at bounding box center [1120, 509] width 379 height 28
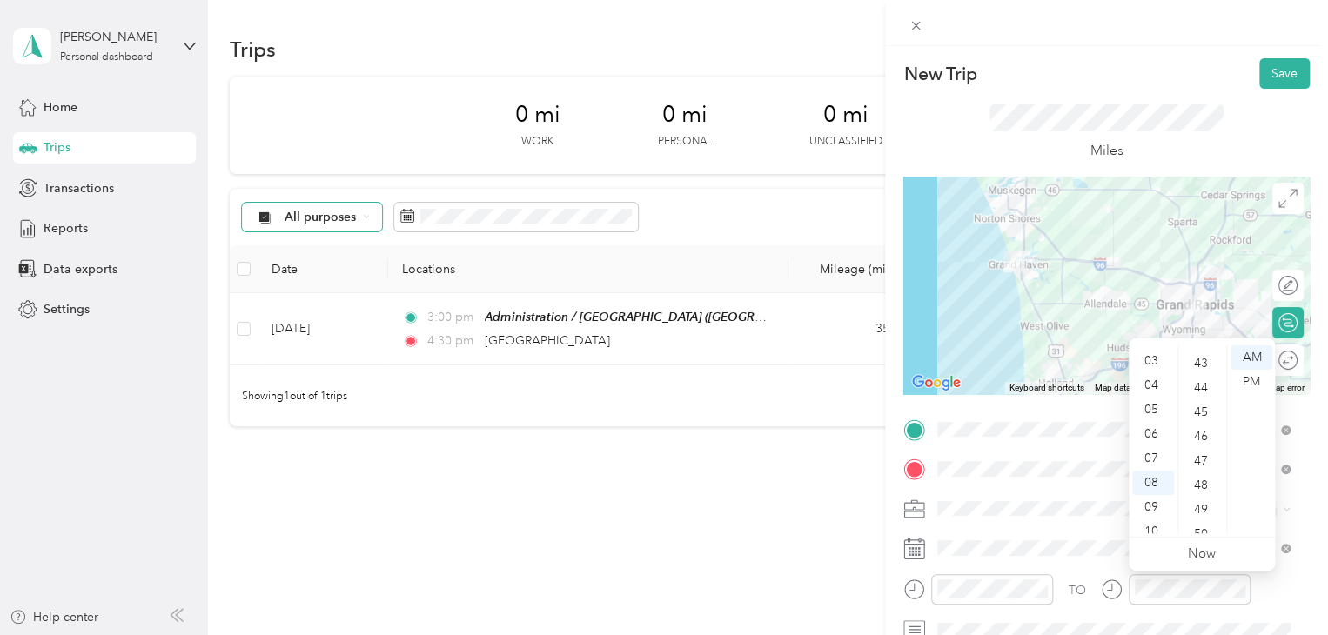
scroll to position [0, 0]
click at [1152, 406] on div "02" at bounding box center [1153, 406] width 42 height 24
click at [1203, 355] on div "00" at bounding box center [1203, 358] width 42 height 24
click at [1260, 380] on div "PM" at bounding box center [1252, 382] width 42 height 24
click at [1092, 523] on div "TO Add photo" at bounding box center [1107, 626] width 407 height 420
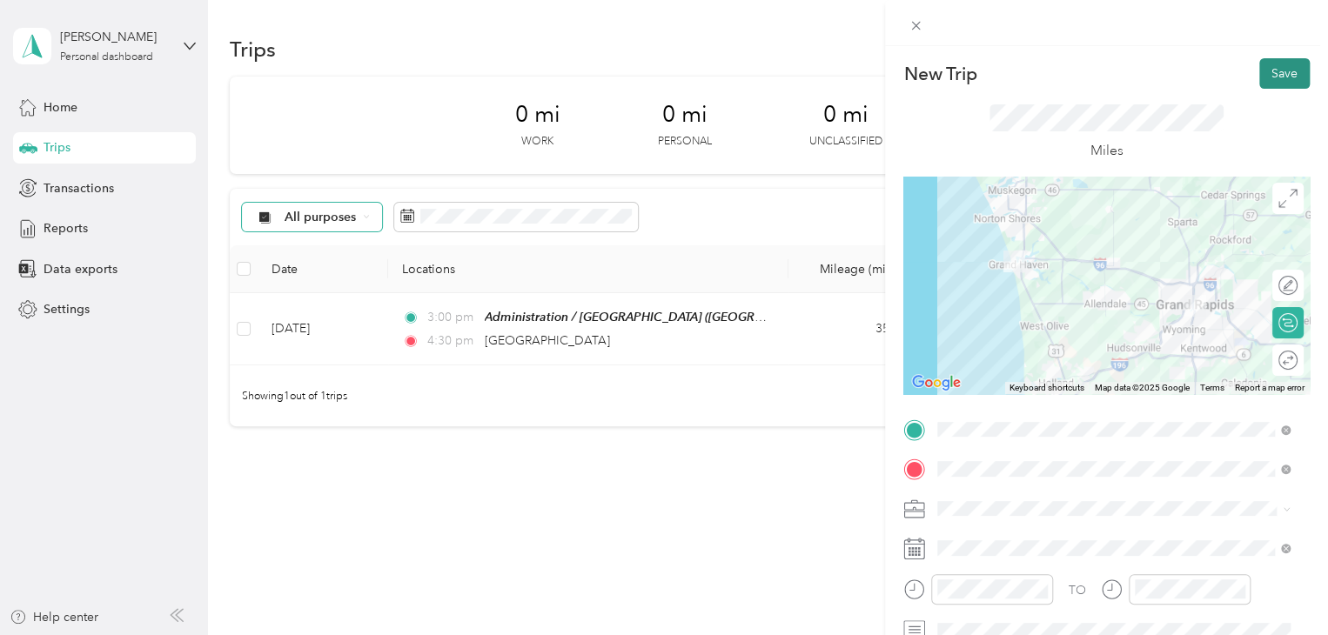
click at [1287, 77] on button "Save" at bounding box center [1285, 73] width 50 height 30
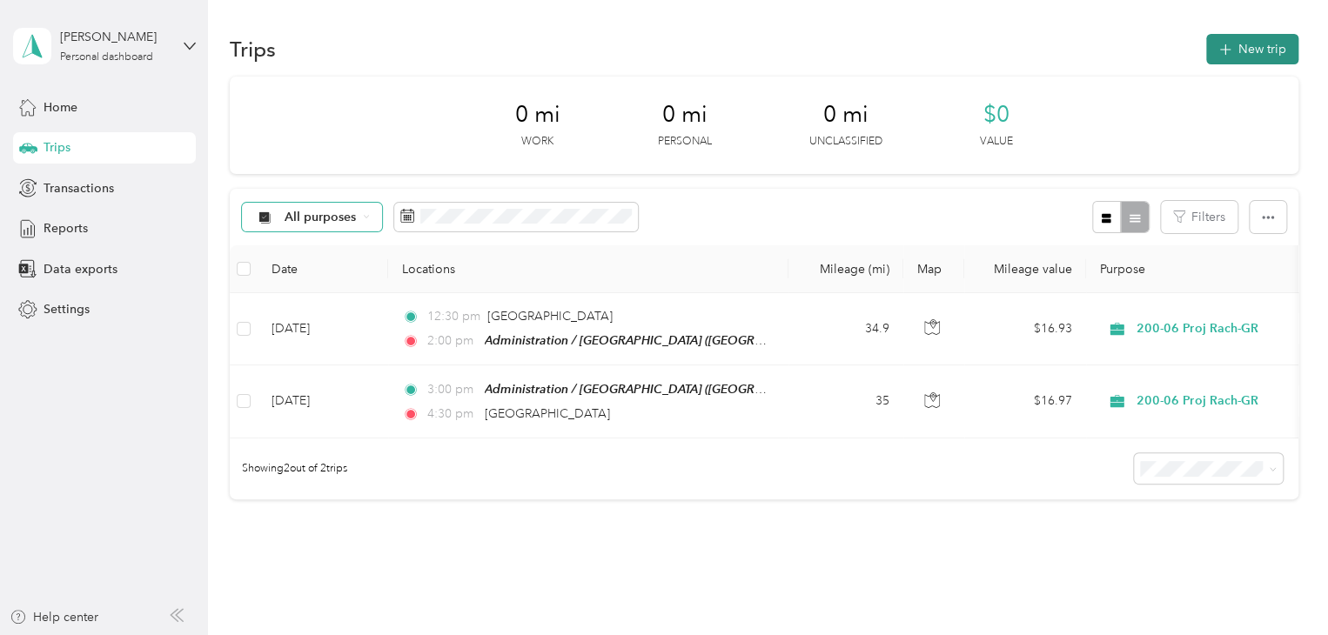
click at [1247, 49] on button "New trip" at bounding box center [1252, 49] width 92 height 30
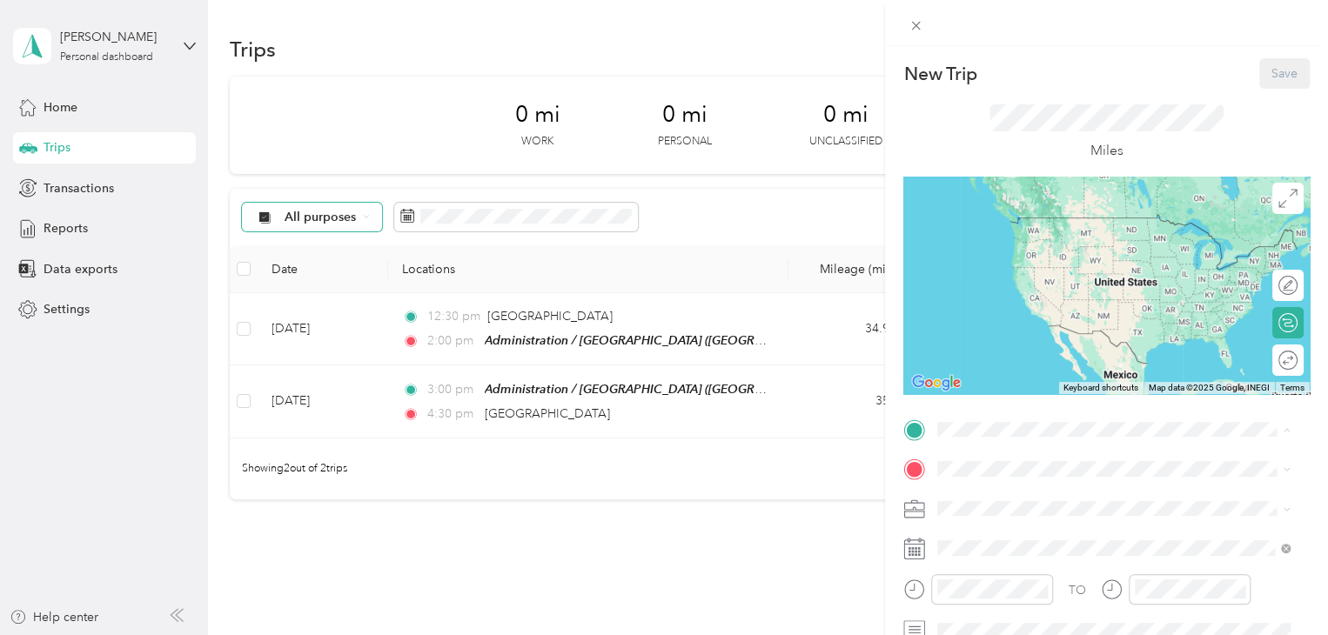
click at [1061, 257] on div "TEAM Administration / [GEOGRAPHIC_DATA], [US_STATE], [GEOGRAPHIC_DATA]" at bounding box center [1128, 251] width 314 height 71
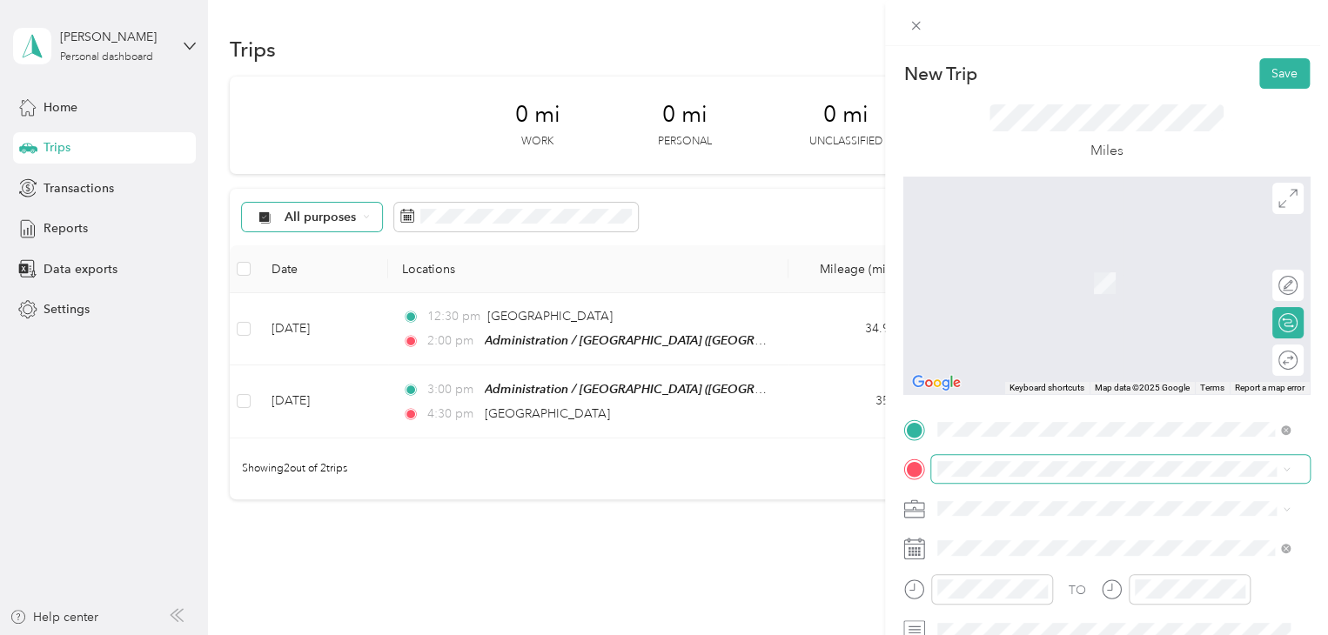
click at [980, 478] on span at bounding box center [1120, 469] width 379 height 28
click at [982, 460] on span at bounding box center [1120, 469] width 379 height 28
click at [1068, 276] on li "[STREET_ADDRESS][PERSON_NAME][US_STATE]" at bounding box center [1113, 258] width 365 height 36
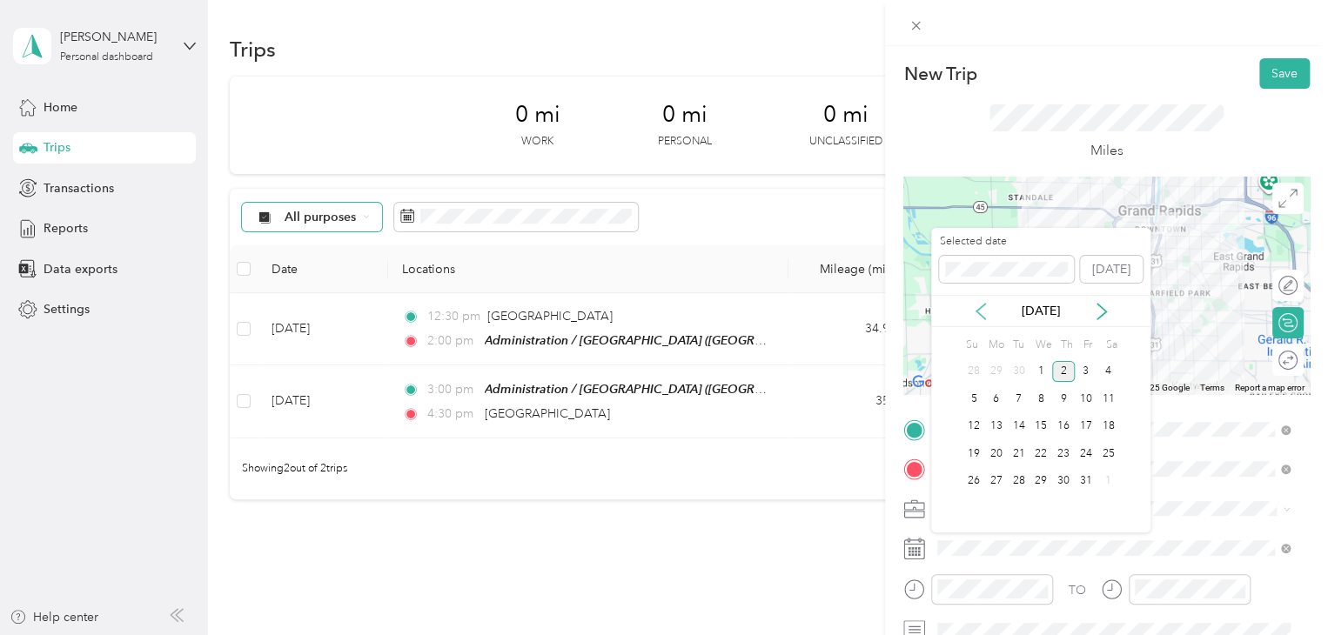
click at [976, 305] on icon at bounding box center [980, 311] width 17 height 17
click at [1018, 460] on div "23" at bounding box center [1019, 454] width 23 height 22
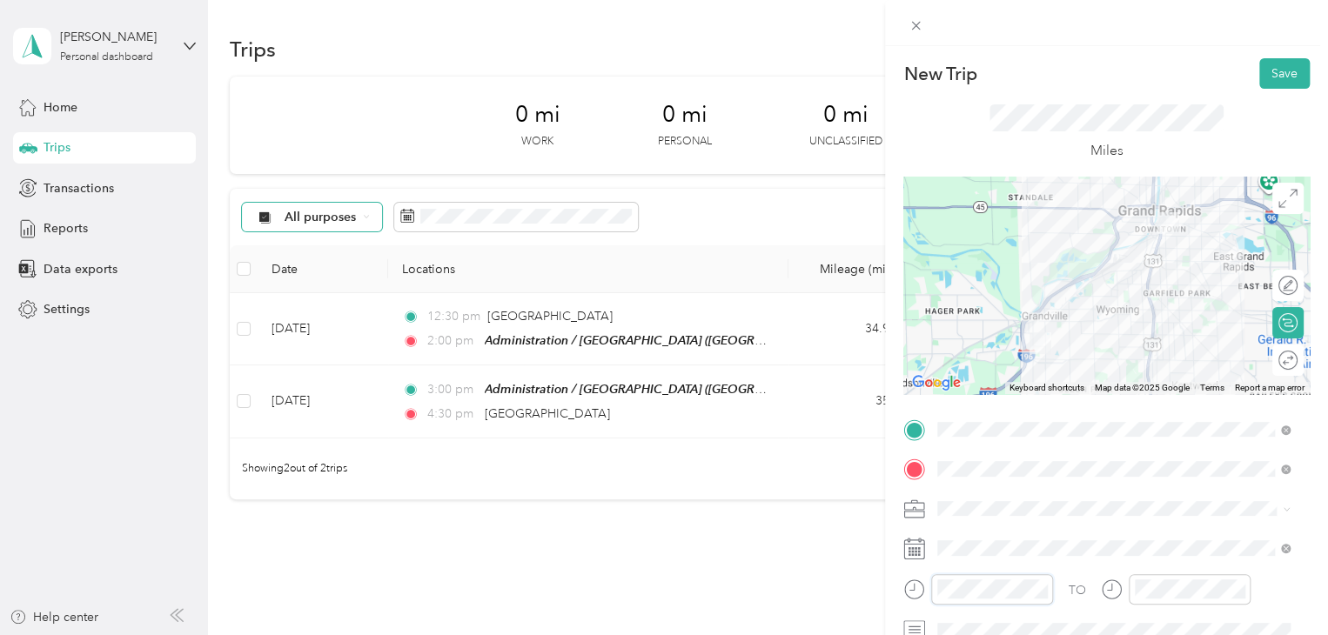
click at [877, 590] on div "New Trip Save This trip cannot be edited because it is either under review, app…" at bounding box center [664, 317] width 1328 height 635
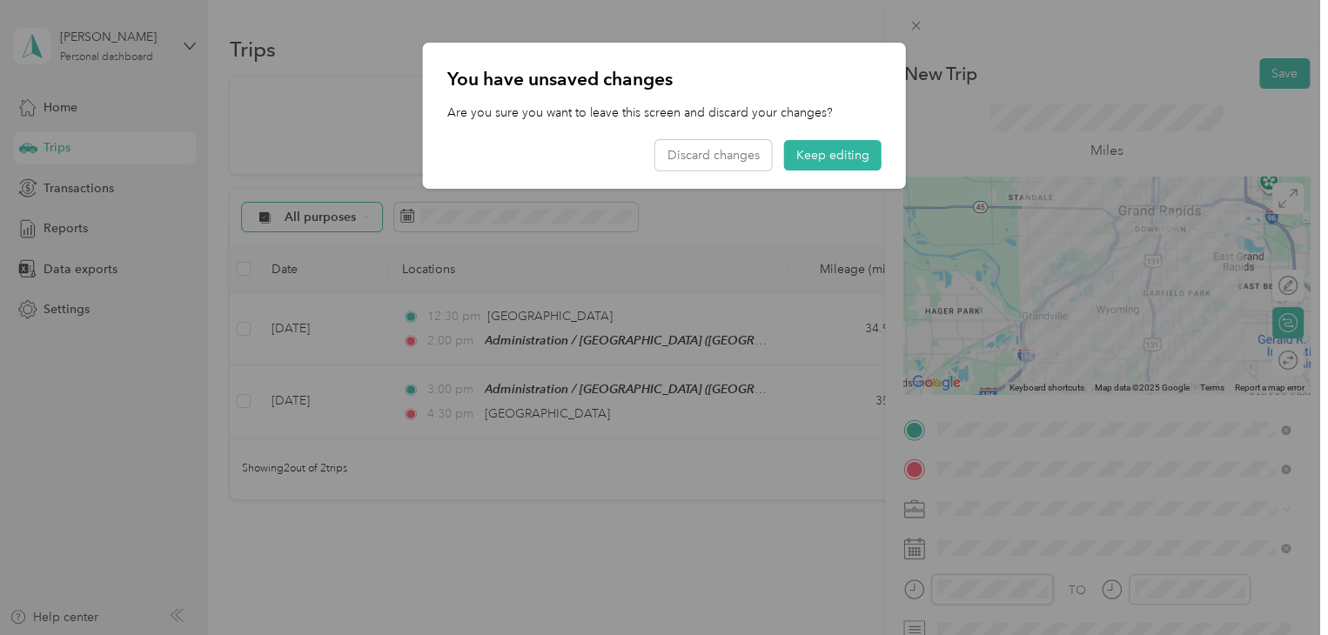
scroll to position [1274, 0]
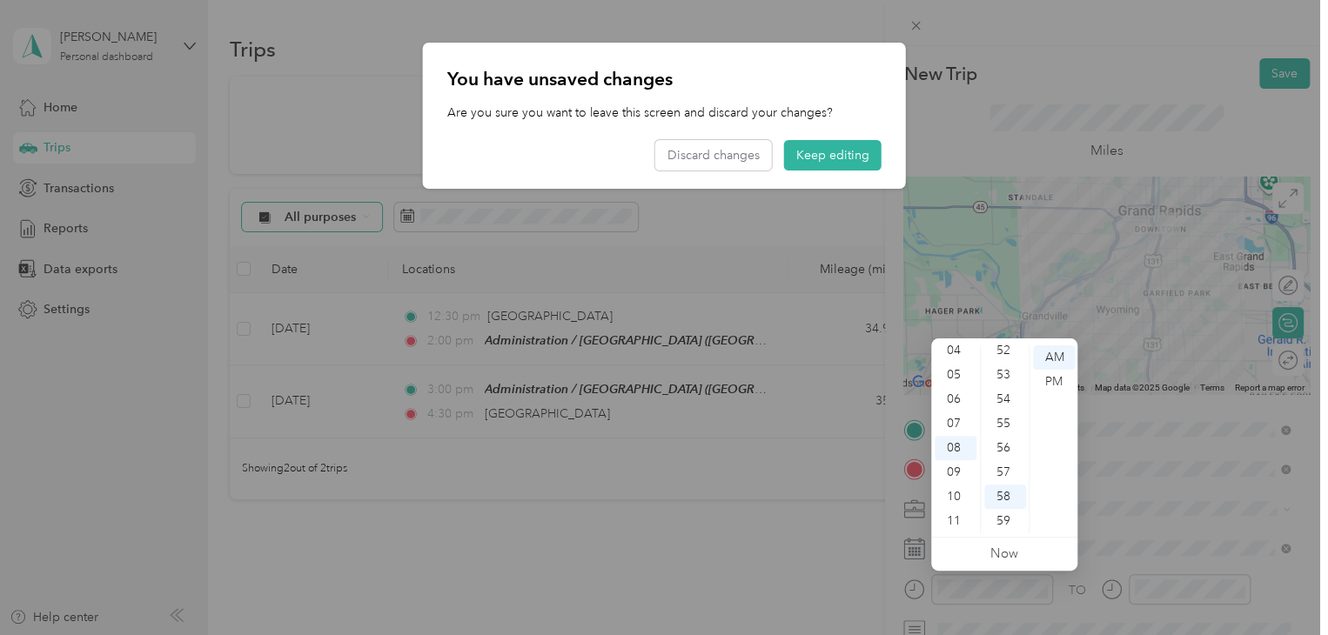
click at [1196, 584] on div at bounding box center [664, 317] width 1328 height 635
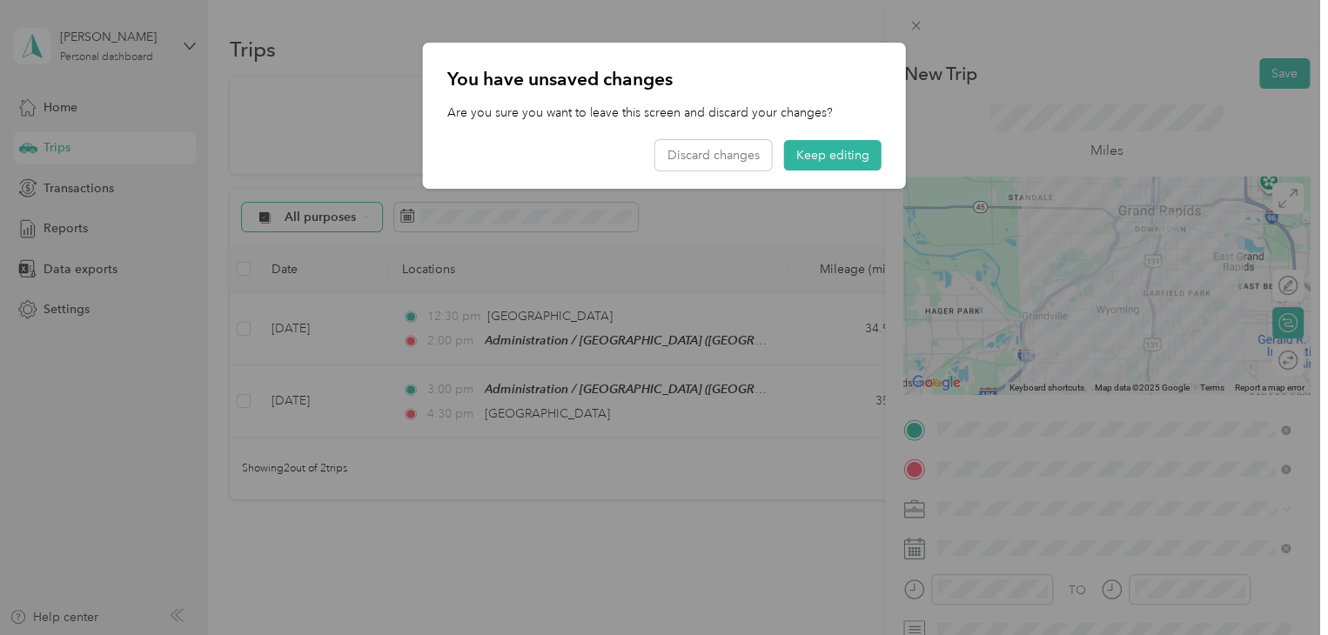
click at [1024, 588] on div at bounding box center [664, 317] width 1328 height 635
click at [807, 164] on button "Keep editing" at bounding box center [832, 155] width 97 height 30
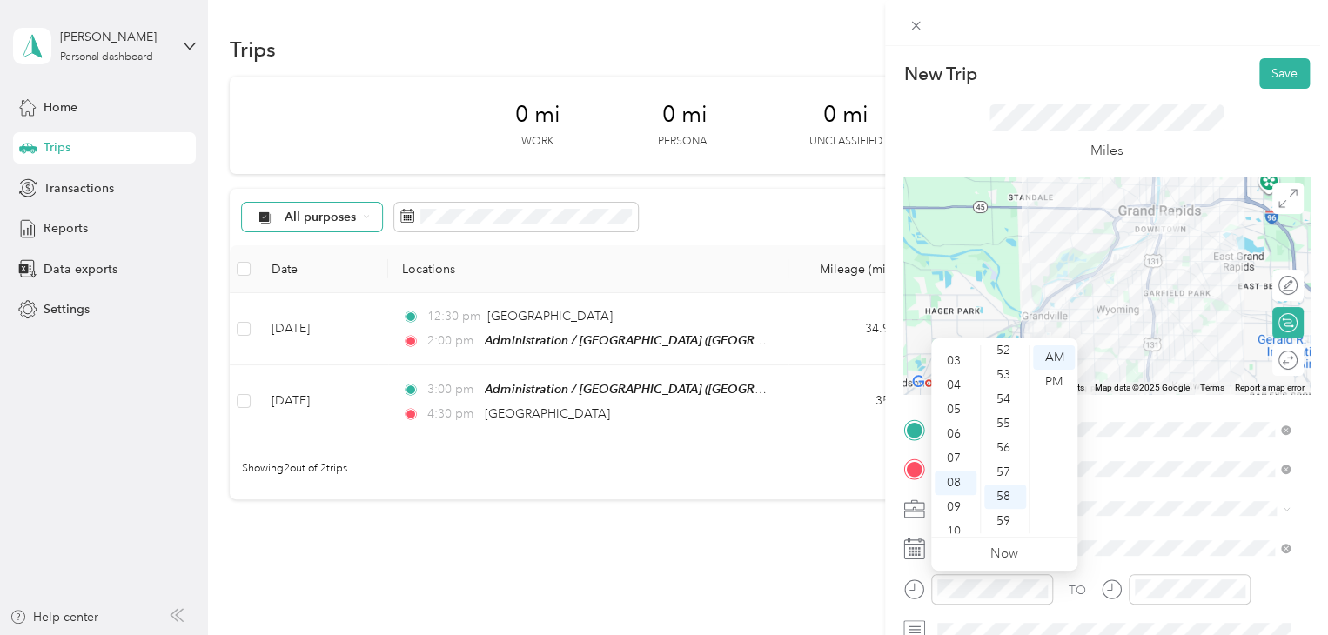
scroll to position [0, 0]
click at [963, 356] on div "12" at bounding box center [956, 358] width 42 height 24
click at [1003, 349] on div "30" at bounding box center [1006, 348] width 42 height 24
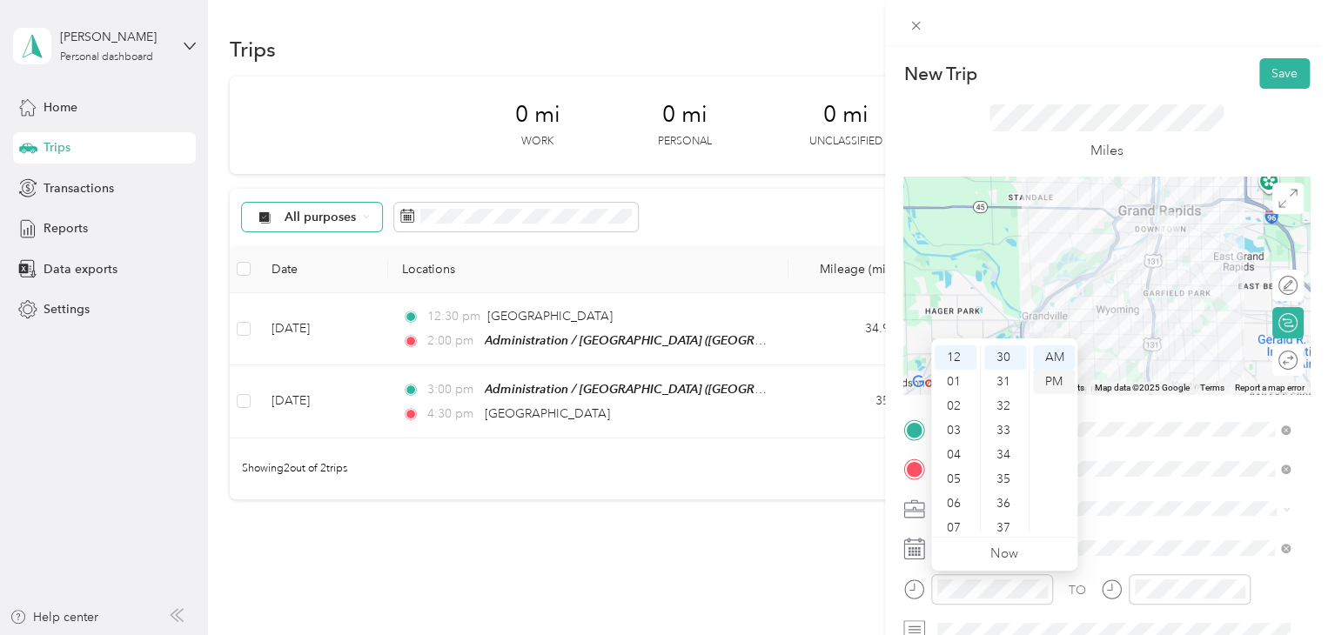
click at [1058, 382] on div "PM" at bounding box center [1054, 382] width 42 height 24
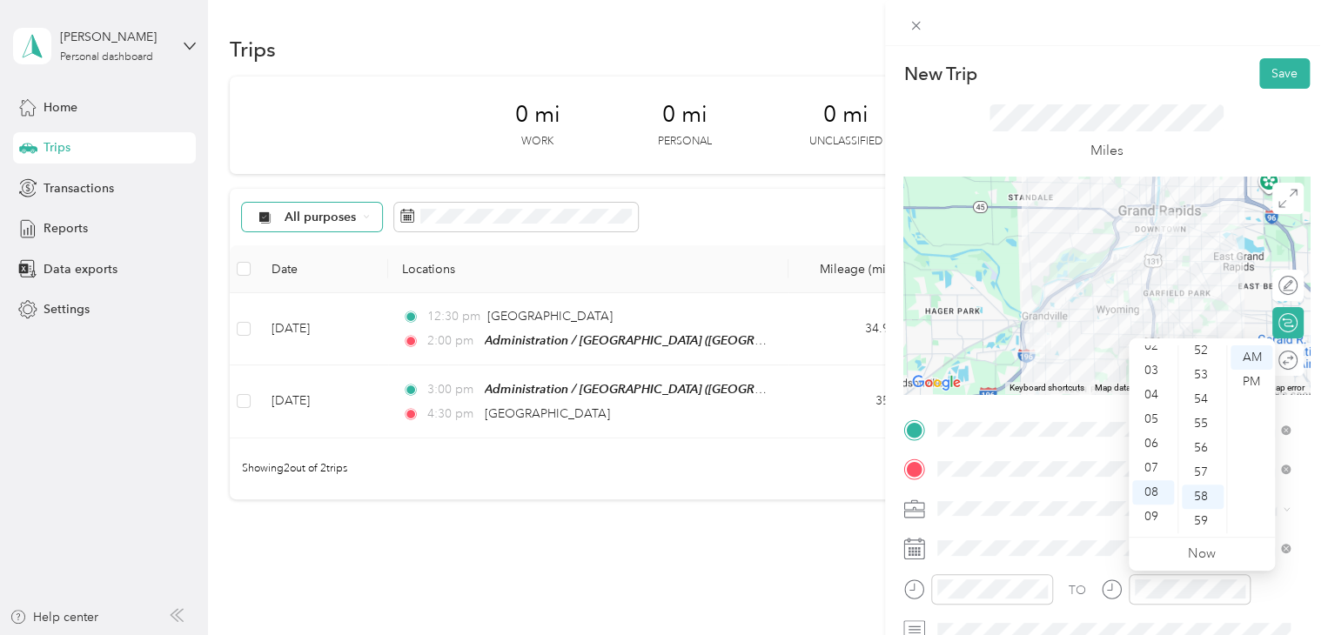
scroll to position [0, 0]
click at [1153, 373] on div "01" at bounding box center [1153, 382] width 42 height 24
click at [1201, 526] on div "30" at bounding box center [1203, 529] width 42 height 24
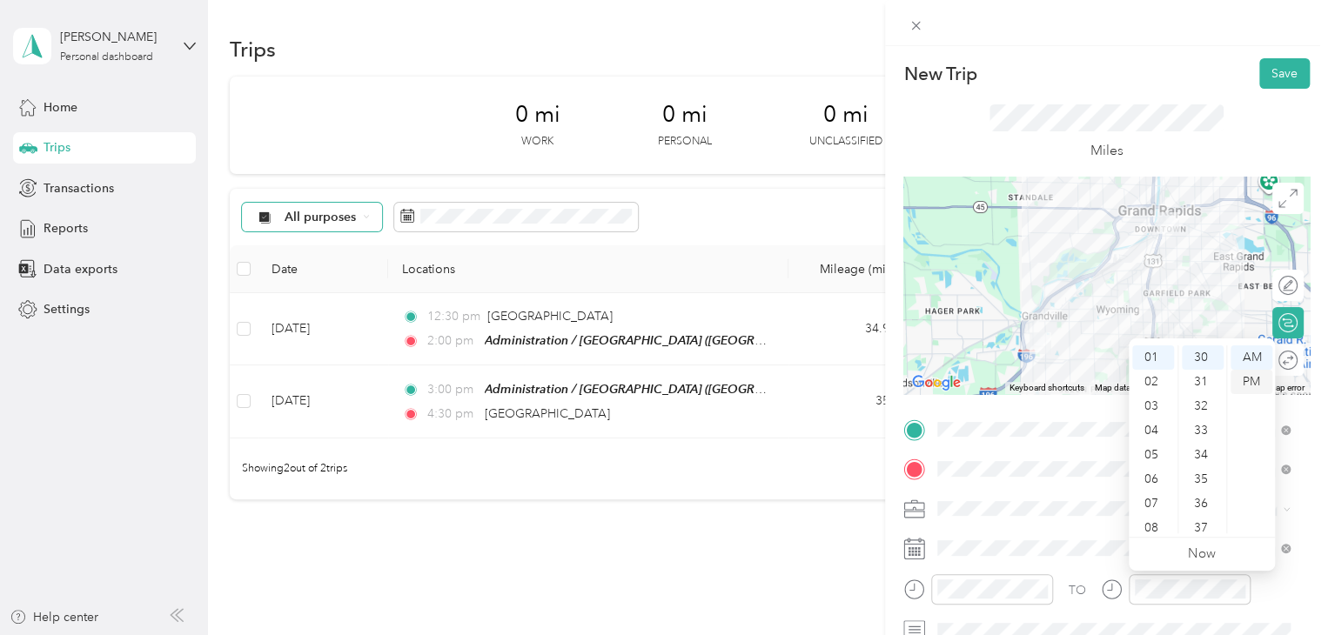
click at [1252, 385] on div "PM" at bounding box center [1252, 382] width 42 height 24
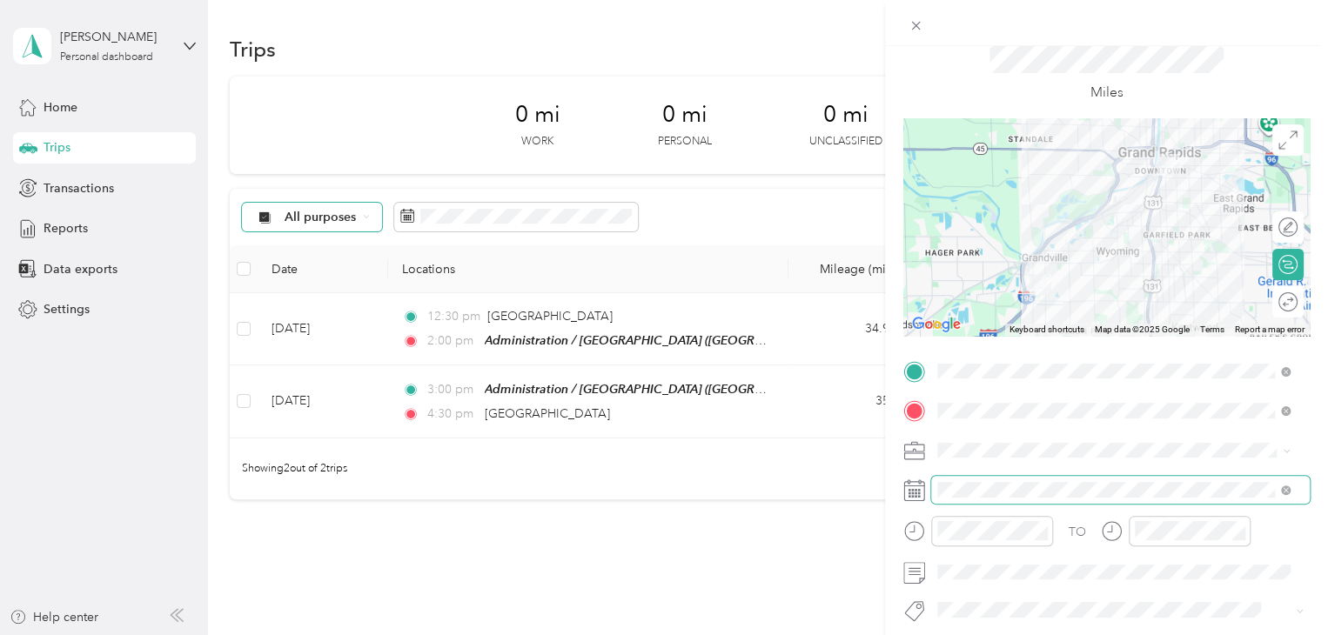
scroll to position [0, 0]
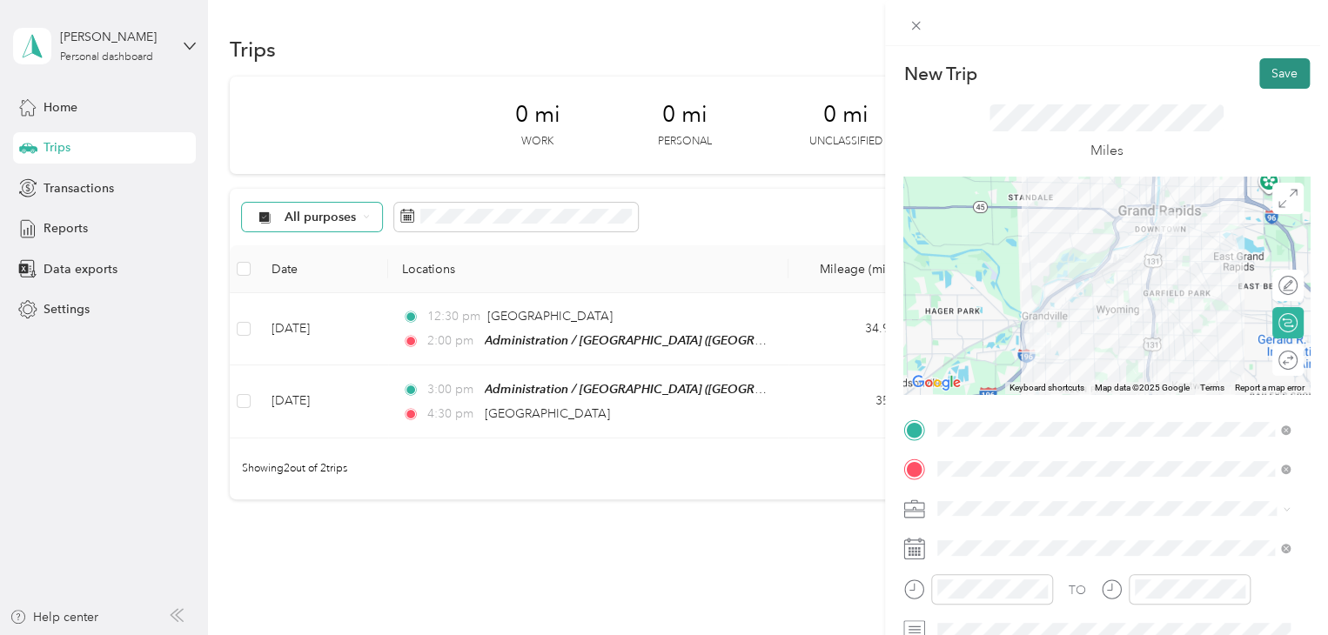
click at [1279, 67] on button "Save" at bounding box center [1285, 73] width 50 height 30
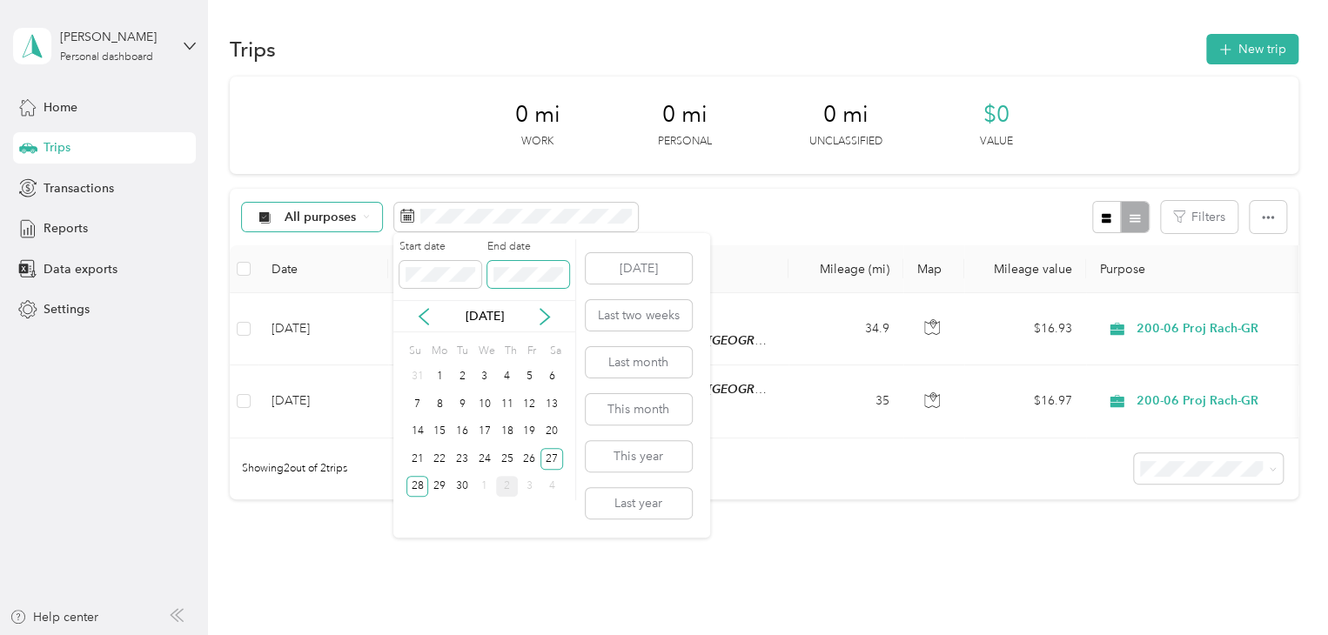
click at [440, 292] on div "Start date End date" at bounding box center [484, 269] width 182 height 61
click at [546, 318] on icon at bounding box center [544, 316] width 17 height 17
click at [548, 378] on div "4" at bounding box center [552, 377] width 23 height 22
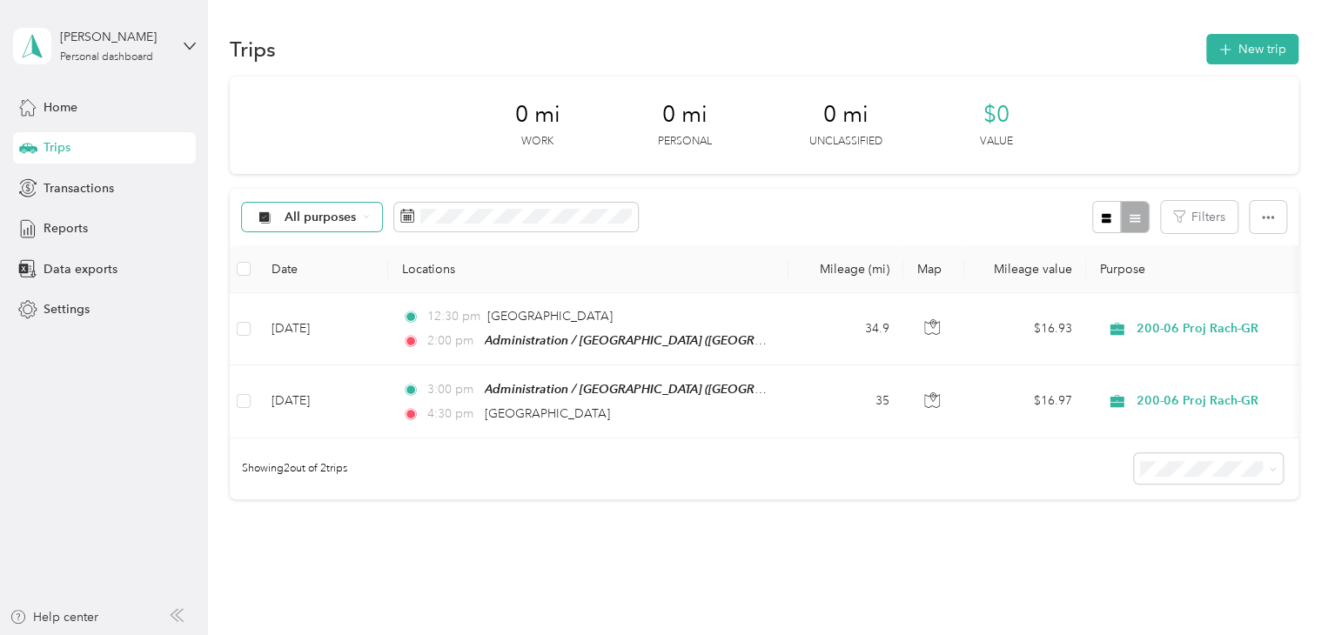
click at [722, 201] on div "All purposes Filters" at bounding box center [764, 217] width 1069 height 57
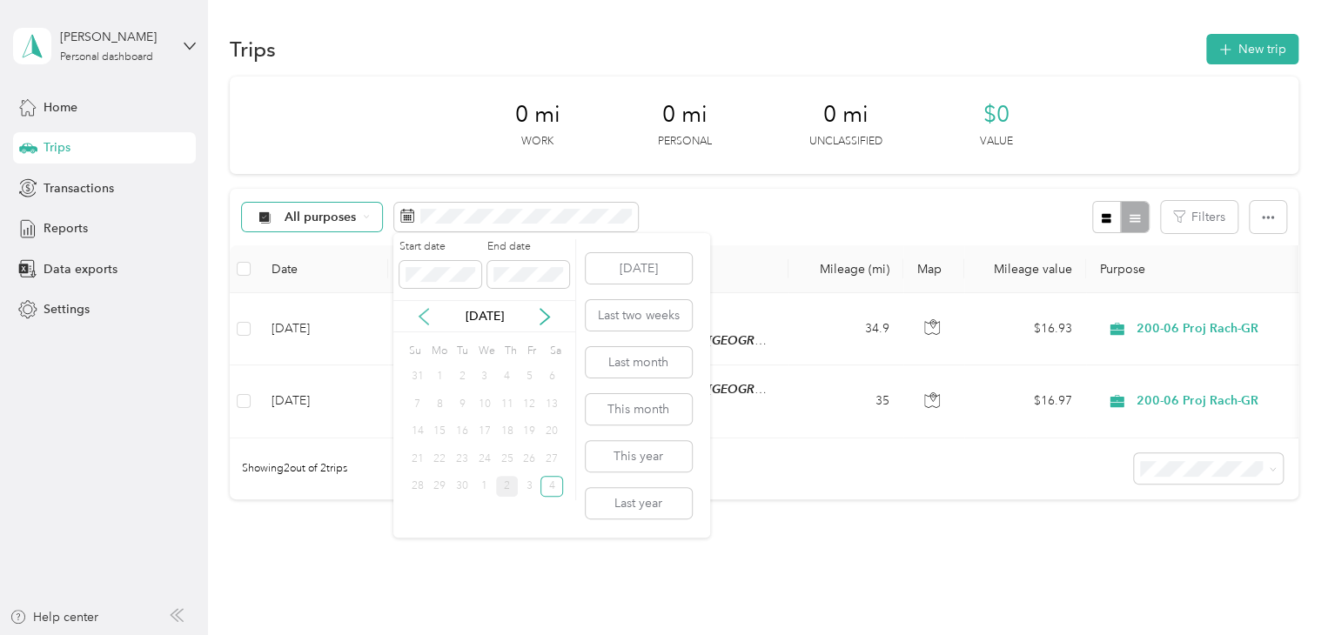
click at [424, 311] on icon at bounding box center [423, 316] width 17 height 17
click at [417, 485] on div "24" at bounding box center [418, 487] width 23 height 22
click at [548, 485] on div "30" at bounding box center [552, 487] width 23 height 22
click at [383, 272] on body "[PERSON_NAME] Personal dashboard Home Trips Transactions Reports Data exports S…" at bounding box center [660, 317] width 1320 height 635
click at [544, 318] on icon at bounding box center [544, 316] width 17 height 17
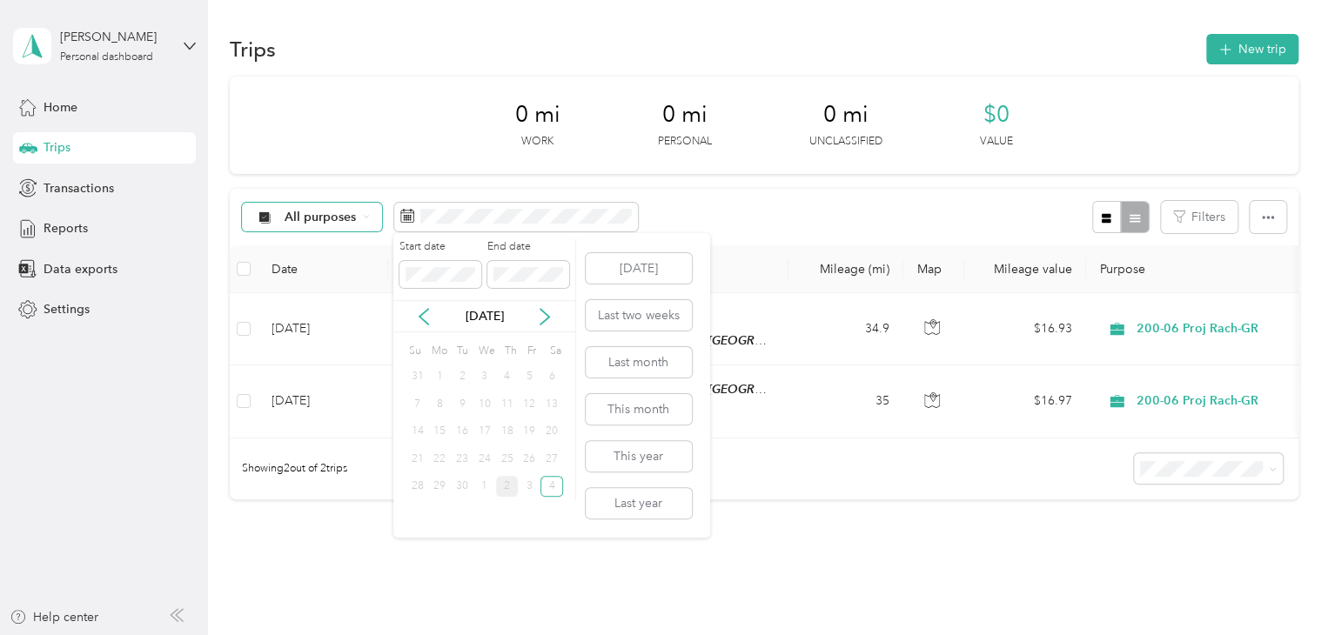
click at [409, 492] on div "28" at bounding box center [418, 487] width 23 height 22
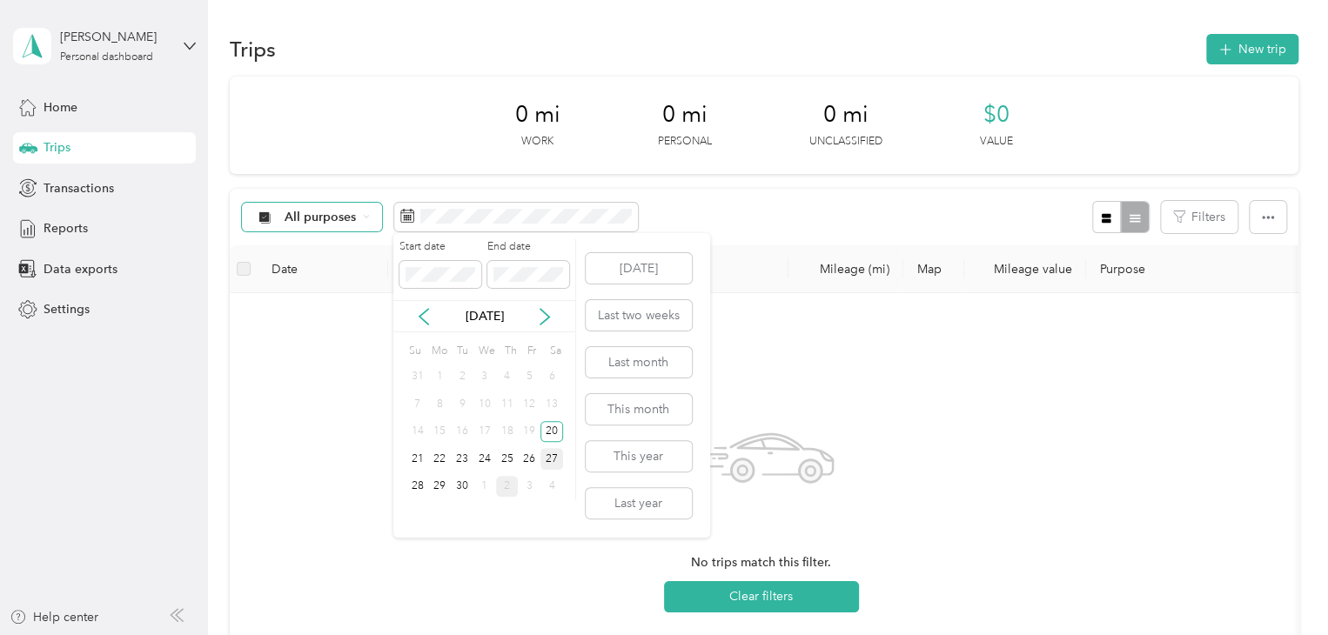
click at [553, 460] on div "27" at bounding box center [552, 459] width 23 height 22
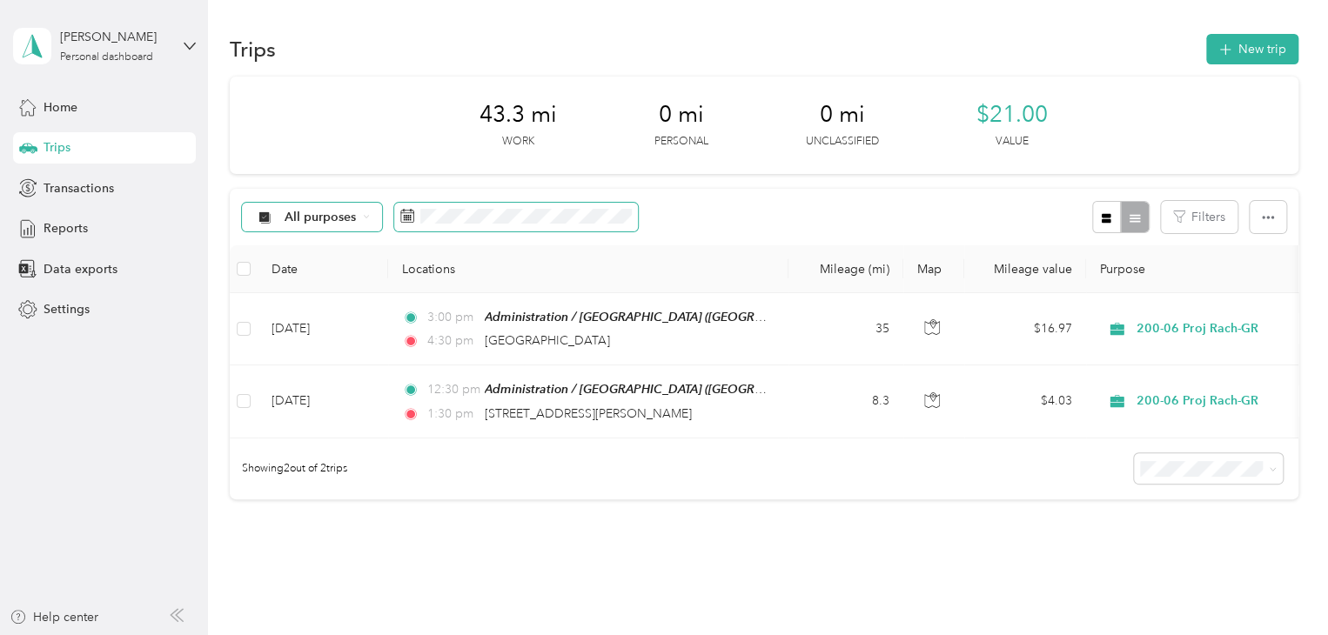
click at [599, 224] on span at bounding box center [516, 218] width 244 height 30
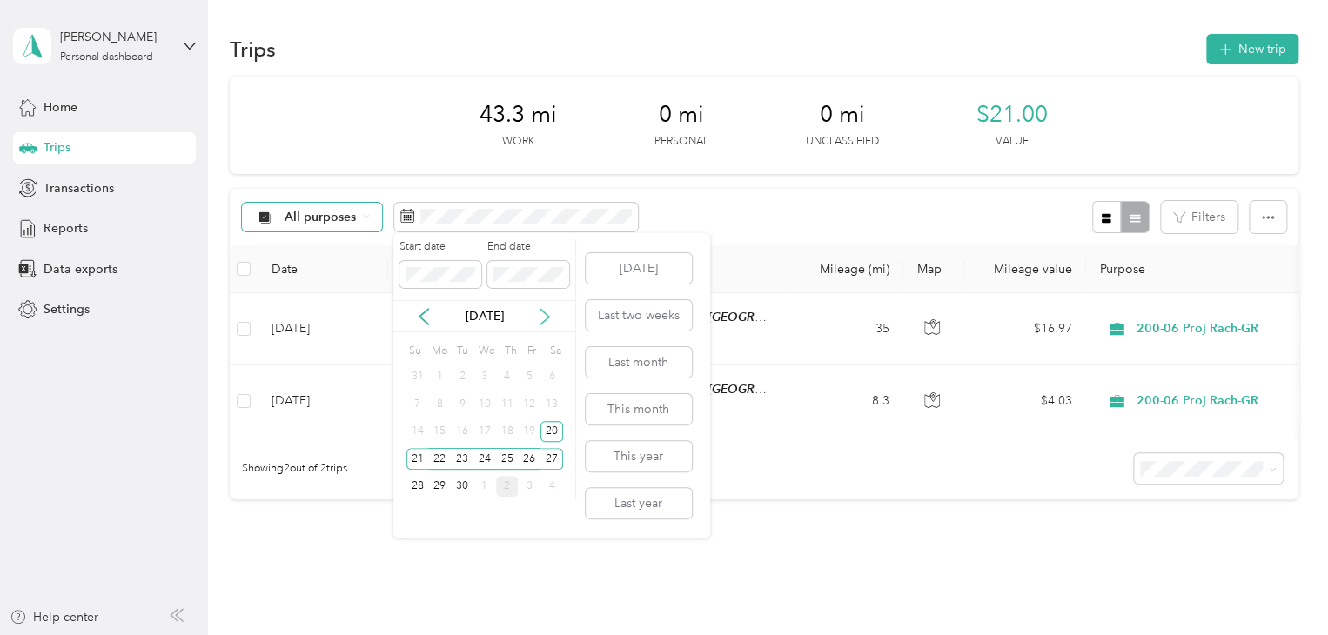
click at [541, 318] on icon at bounding box center [544, 316] width 17 height 17
click at [557, 368] on div "4" at bounding box center [552, 377] width 23 height 22
click at [424, 312] on icon at bounding box center [424, 317] width 9 height 16
click at [419, 311] on icon at bounding box center [423, 316] width 17 height 17
drag, startPoint x: 419, startPoint y: 311, endPoint x: 552, endPoint y: 312, distance: 133.2
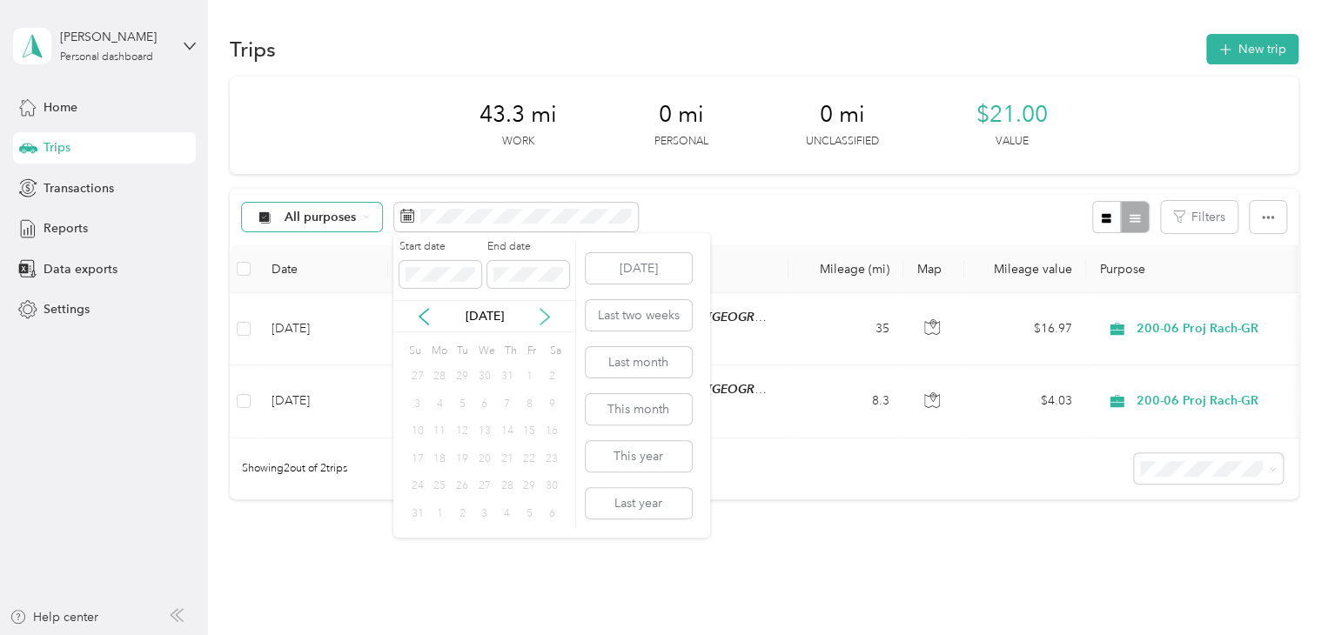
click at [552, 312] on div "[DATE]" at bounding box center [484, 316] width 182 height 18
click at [540, 314] on icon at bounding box center [544, 316] width 17 height 17
click at [548, 457] on div "27" at bounding box center [552, 459] width 23 height 22
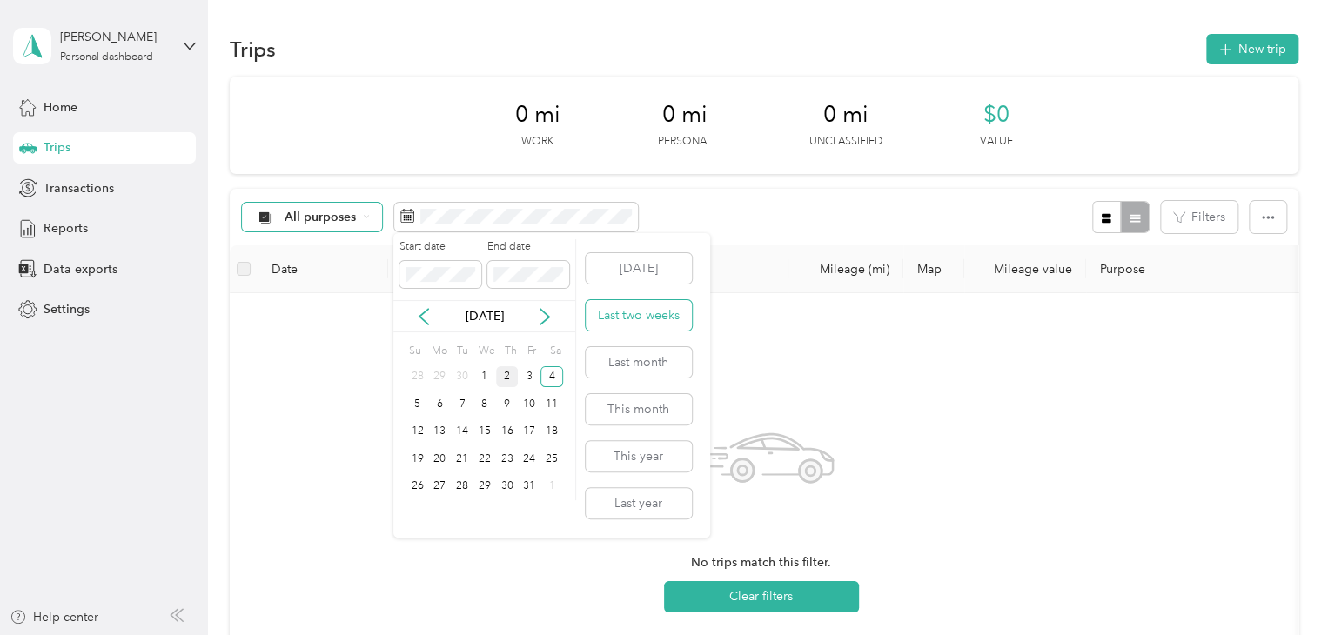
click at [642, 311] on button "Last two weeks" at bounding box center [639, 315] width 106 height 30
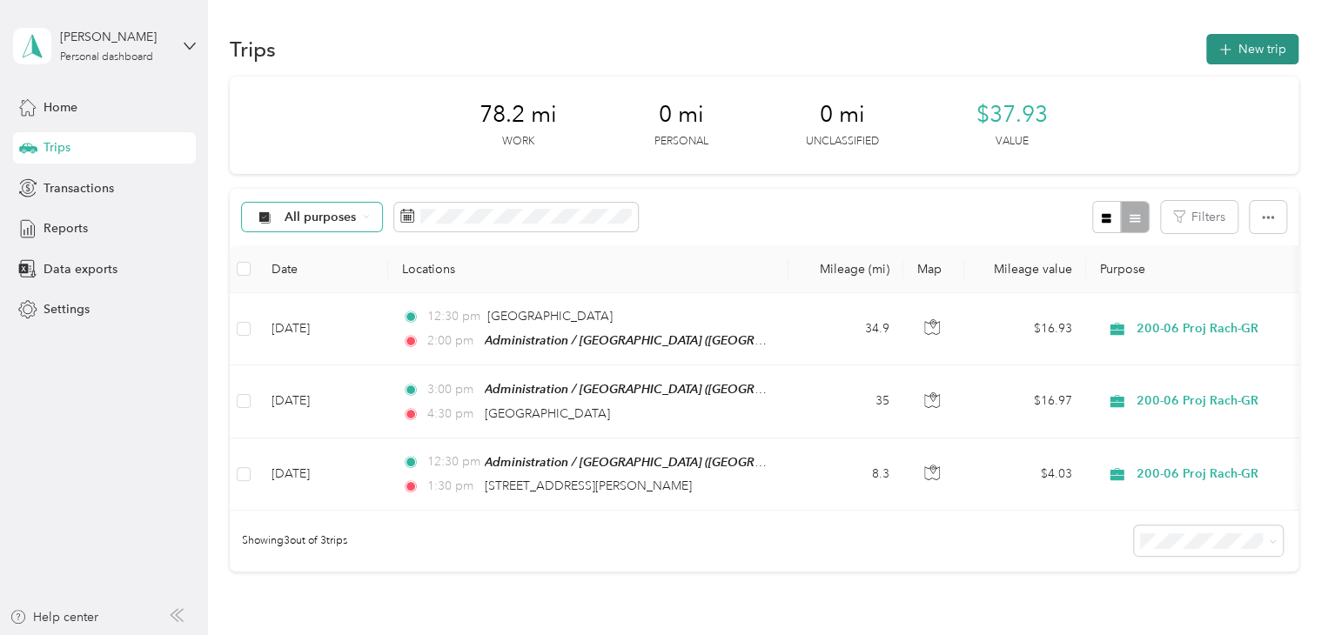
click at [1274, 44] on button "New trip" at bounding box center [1252, 49] width 92 height 30
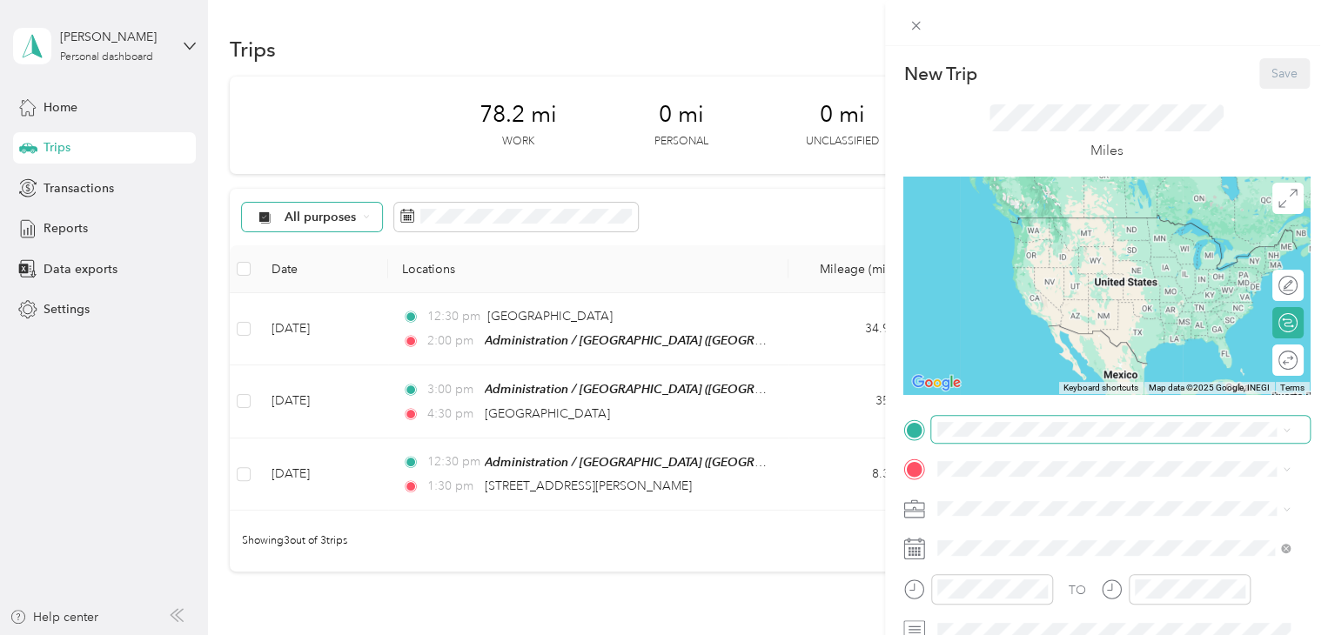
click at [1114, 417] on span at bounding box center [1120, 430] width 379 height 28
click at [1174, 260] on ol "From search results [STREET_ADDRESS][PERSON_NAME][US_STATE] [STREET_ADDRESS][PE…" at bounding box center [1113, 275] width 365 height 173
click at [1092, 249] on div "[STREET_ADDRESS][PERSON_NAME][US_STATE]" at bounding box center [1114, 237] width 340 height 24
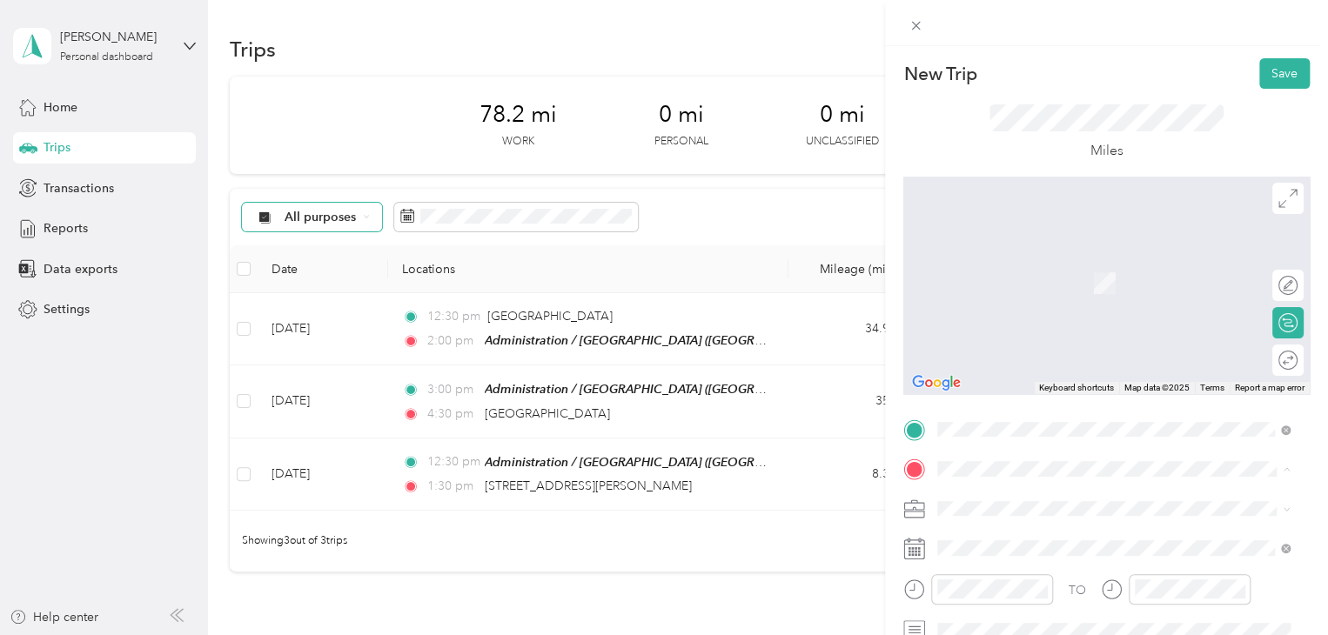
click at [1076, 306] on div "TEAM Administration / [GEOGRAPHIC_DATA], [US_STATE], [GEOGRAPHIC_DATA]" at bounding box center [1128, 291] width 314 height 71
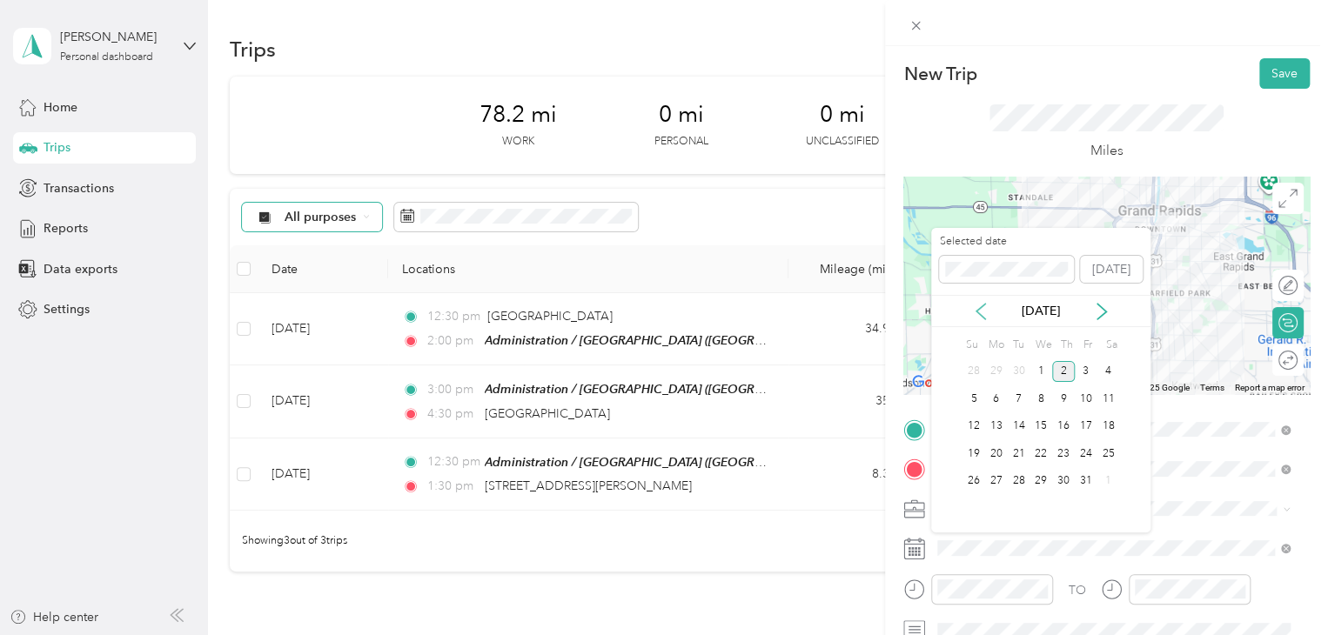
click at [980, 309] on icon at bounding box center [980, 311] width 17 height 17
click at [1019, 454] on div "23" at bounding box center [1019, 454] width 23 height 22
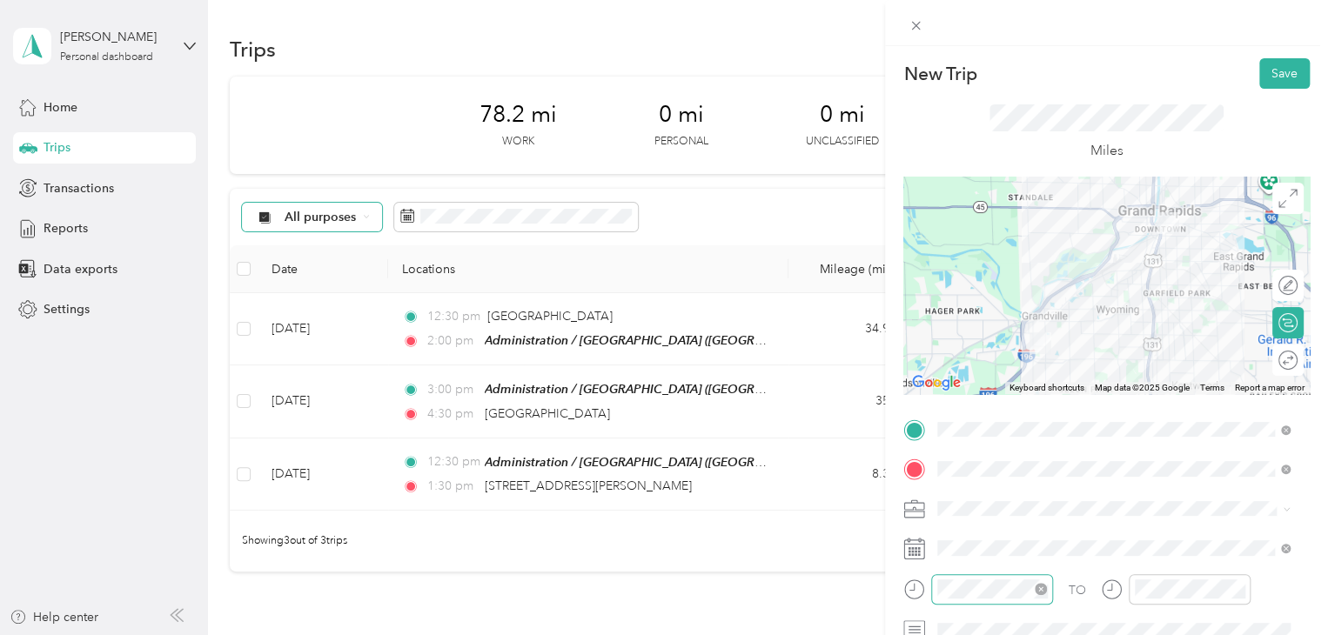
click at [1043, 583] on icon "close-circle" at bounding box center [1041, 589] width 12 height 12
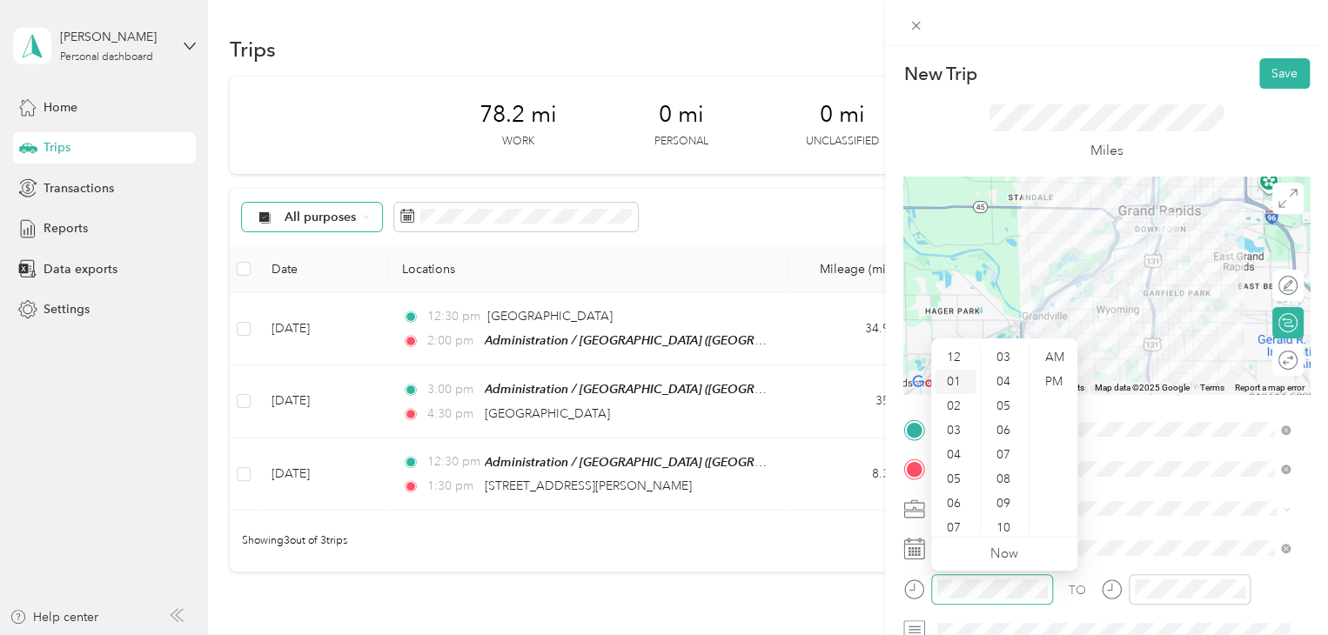
click at [955, 378] on div "01" at bounding box center [956, 382] width 42 height 24
click at [1002, 509] on div "30" at bounding box center [1006, 518] width 42 height 24
click at [1058, 374] on div "PM" at bounding box center [1054, 382] width 42 height 24
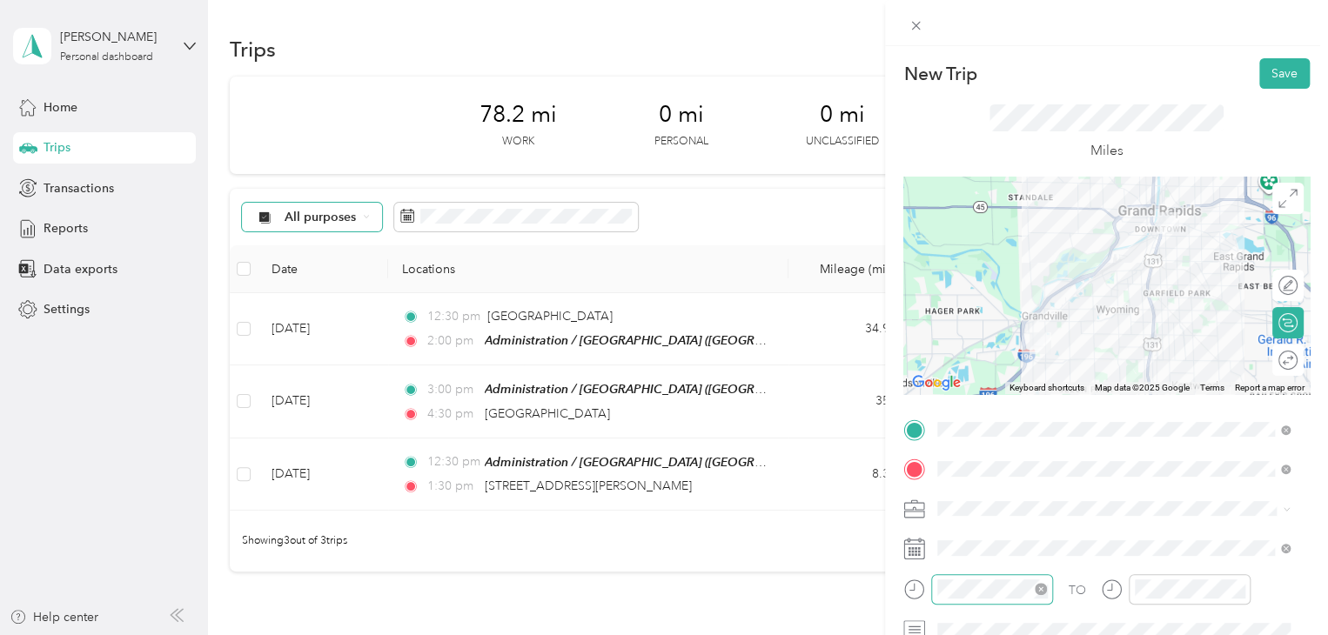
click at [1166, 562] on div "TO Add photo" at bounding box center [1107, 626] width 407 height 420
click at [1195, 576] on div at bounding box center [1190, 590] width 122 height 30
click at [1155, 407] on div "02" at bounding box center [1153, 406] width 42 height 24
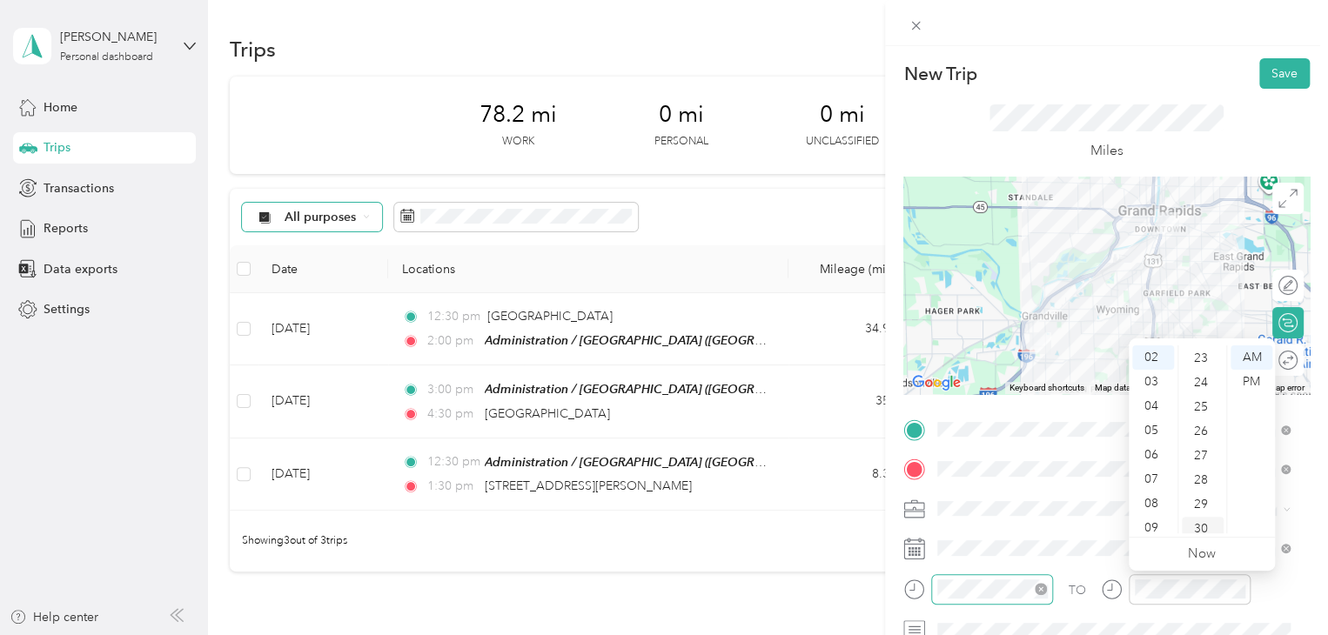
click at [1198, 528] on div "30" at bounding box center [1203, 529] width 42 height 24
click at [1250, 380] on div "PM" at bounding box center [1252, 382] width 42 height 24
click at [1278, 71] on button "Save" at bounding box center [1285, 73] width 50 height 30
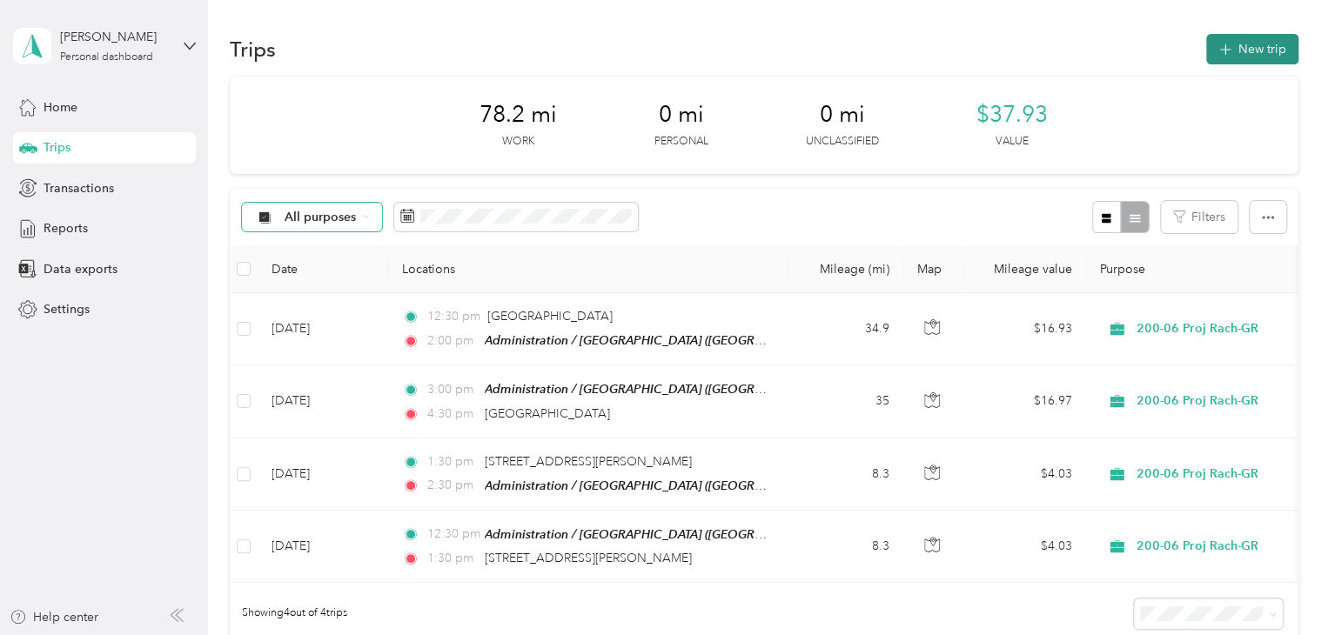
click at [1247, 43] on button "New trip" at bounding box center [1252, 49] width 92 height 30
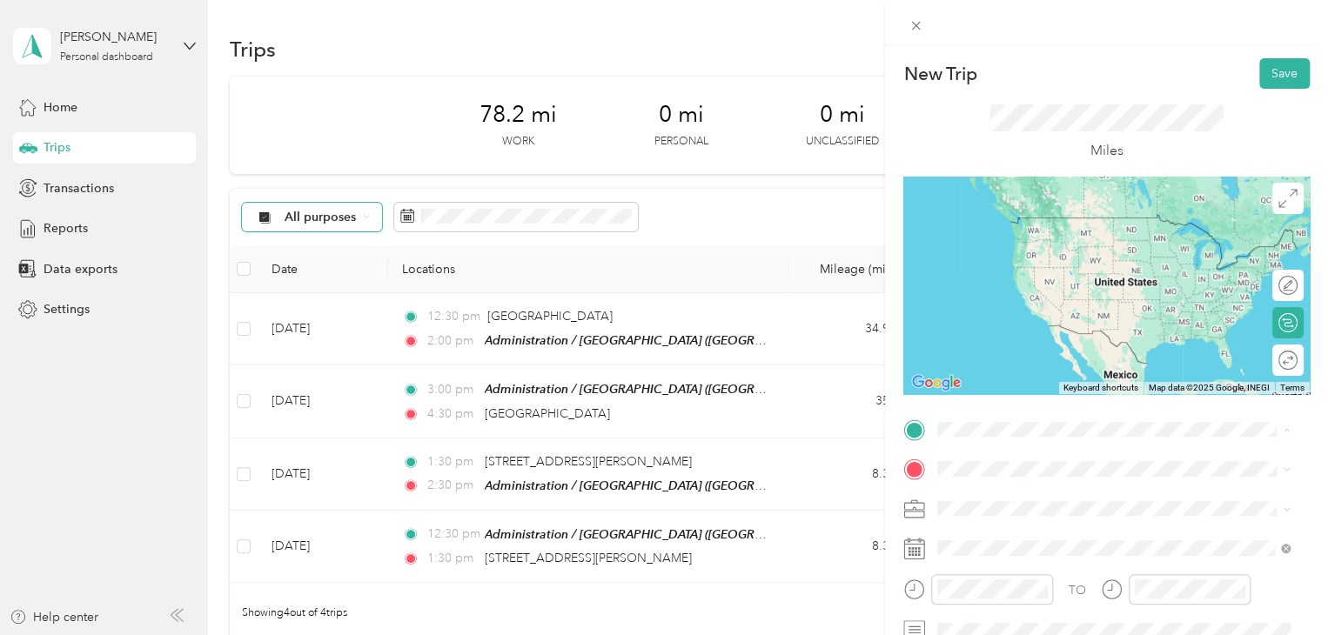
click at [1103, 257] on div "TEAM Administration / [GEOGRAPHIC_DATA], [US_STATE], [GEOGRAPHIC_DATA]" at bounding box center [1128, 251] width 314 height 71
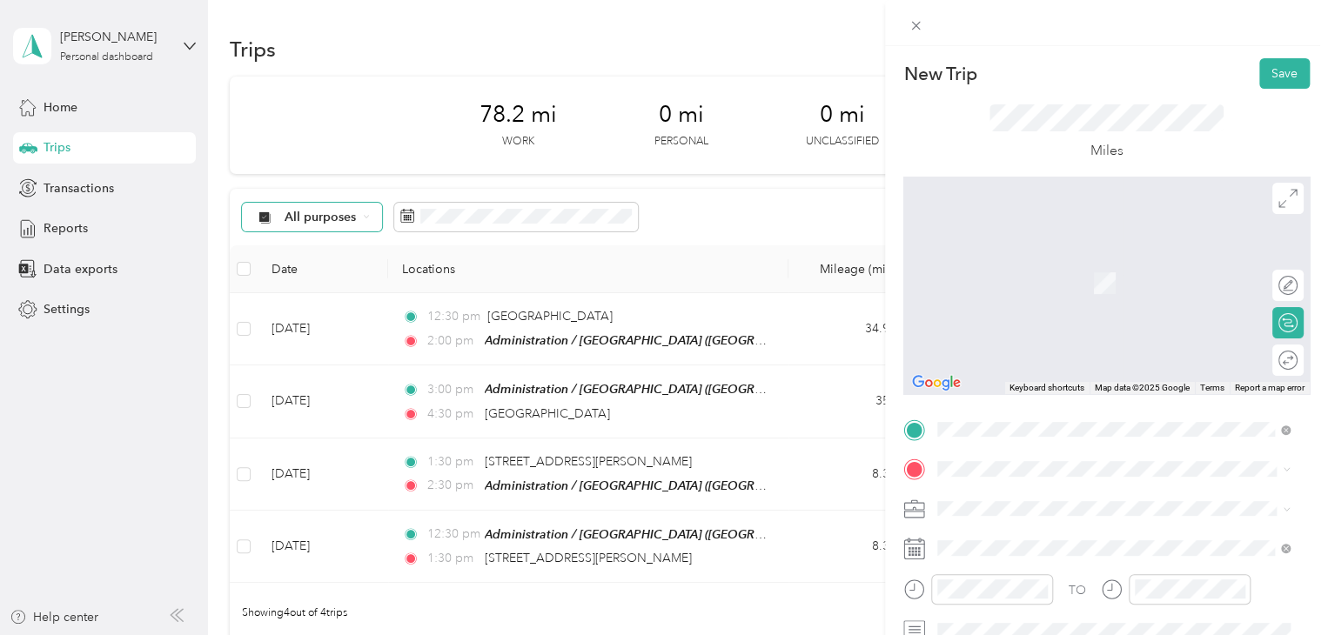
click at [1045, 407] on ol "From search results [STREET_ADDRESS][PERSON_NAME][US_STATE] [STREET_ADDRESS][GE…" at bounding box center [1113, 314] width 365 height 209
click at [1099, 268] on span "[PERSON_NAME][GEOGRAPHIC_DATA][US_STATE], [GEOGRAPHIC_DATA]" at bounding box center [1128, 265] width 314 height 30
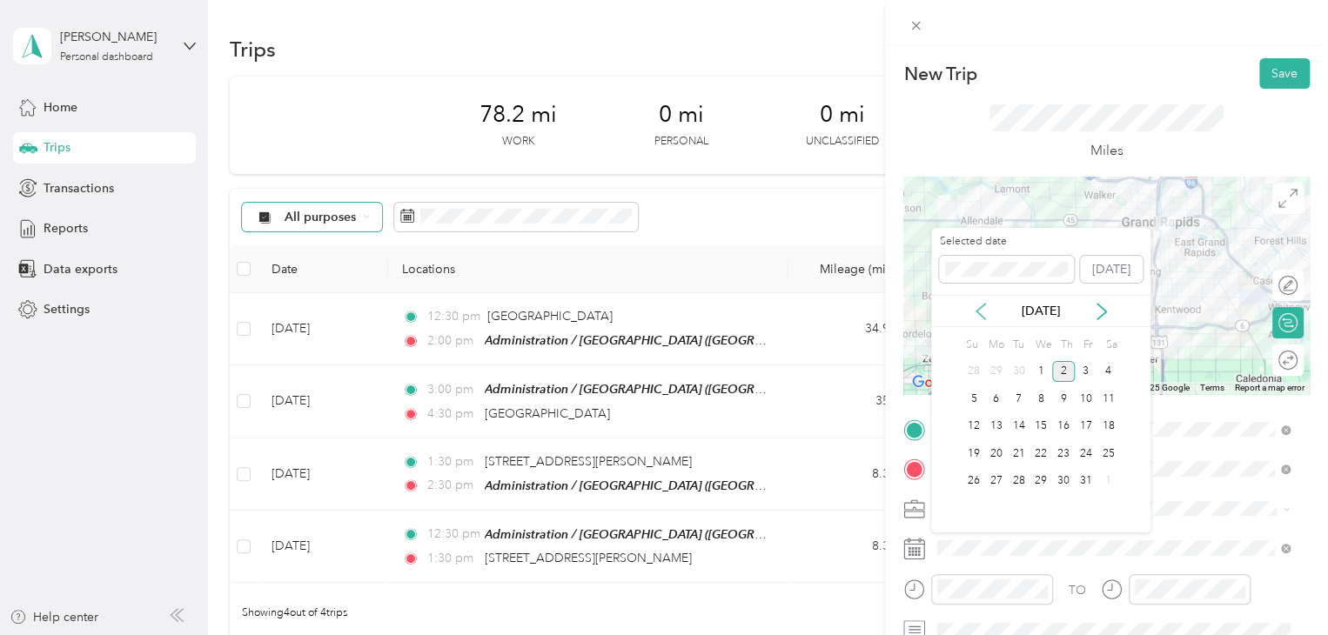
click at [978, 304] on icon at bounding box center [980, 311] width 17 height 17
click at [1065, 423] on div "18" at bounding box center [1063, 427] width 23 height 22
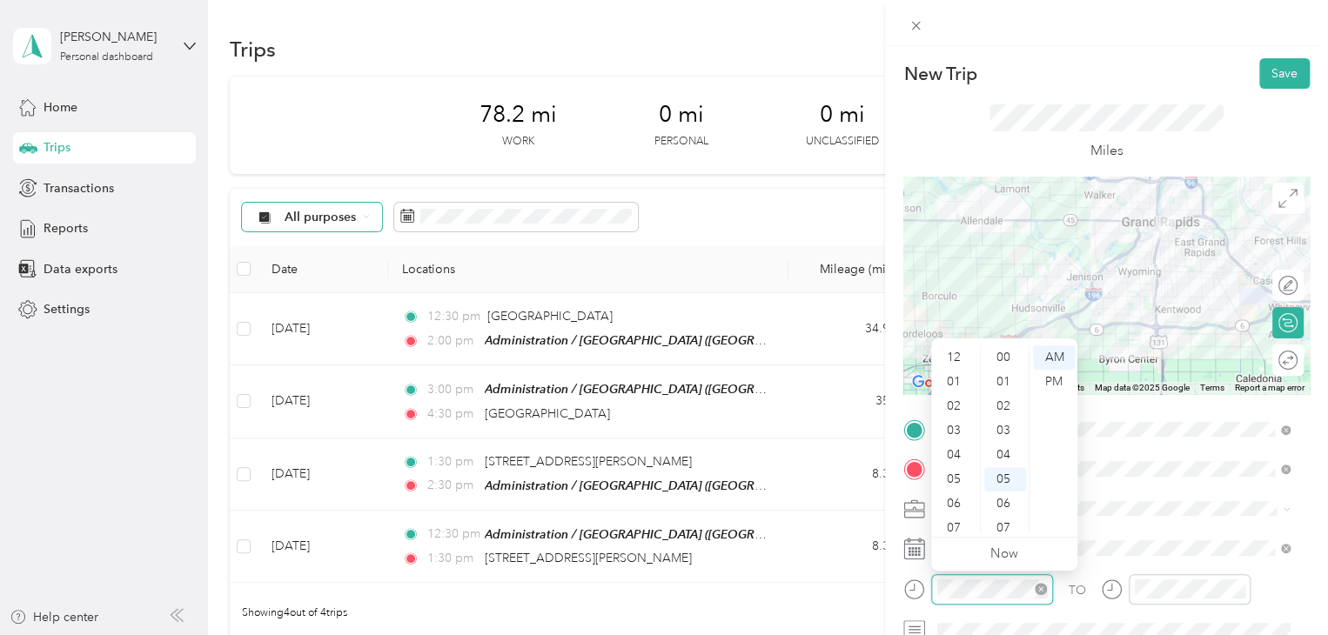
scroll to position [104, 0]
click at [958, 496] on div "10" at bounding box center [956, 497] width 42 height 24
click at [1006, 356] on div "00" at bounding box center [1006, 358] width 42 height 24
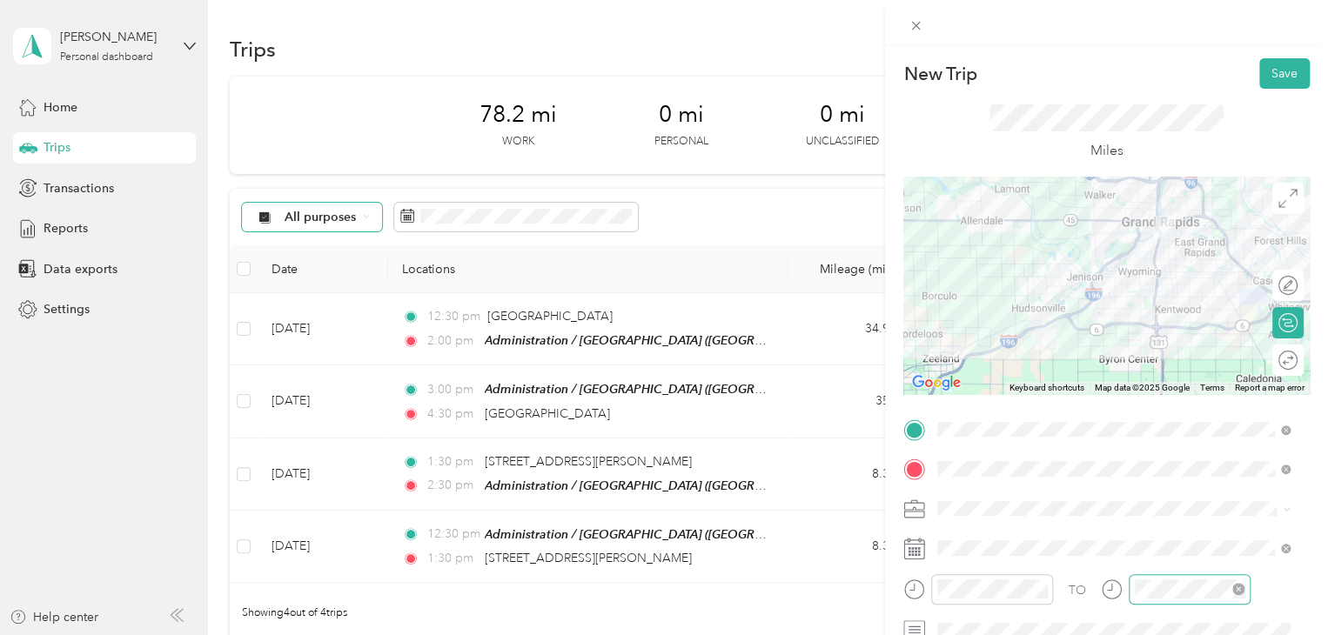
click at [1178, 602] on div at bounding box center [1190, 590] width 122 height 30
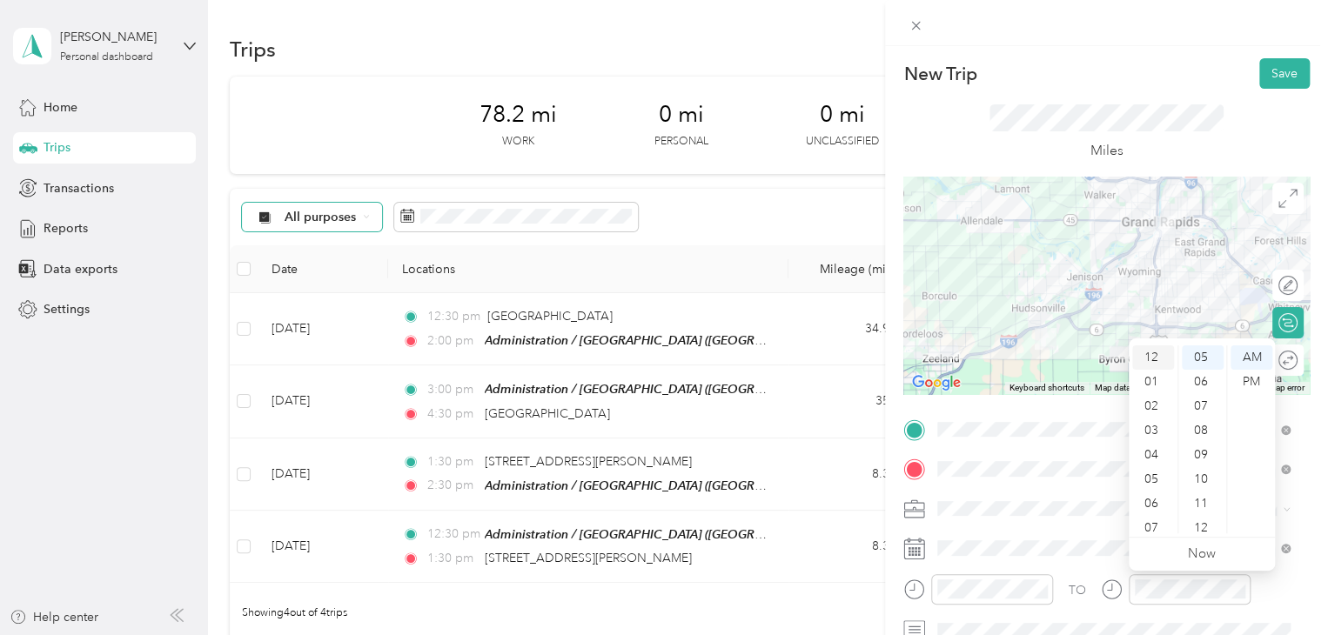
click at [1154, 353] on div "12" at bounding box center [1153, 358] width 42 height 24
click at [1200, 353] on div "00" at bounding box center [1203, 358] width 42 height 24
click at [1250, 377] on div "PM" at bounding box center [1252, 382] width 42 height 24
click at [1274, 66] on button "Save" at bounding box center [1285, 73] width 50 height 30
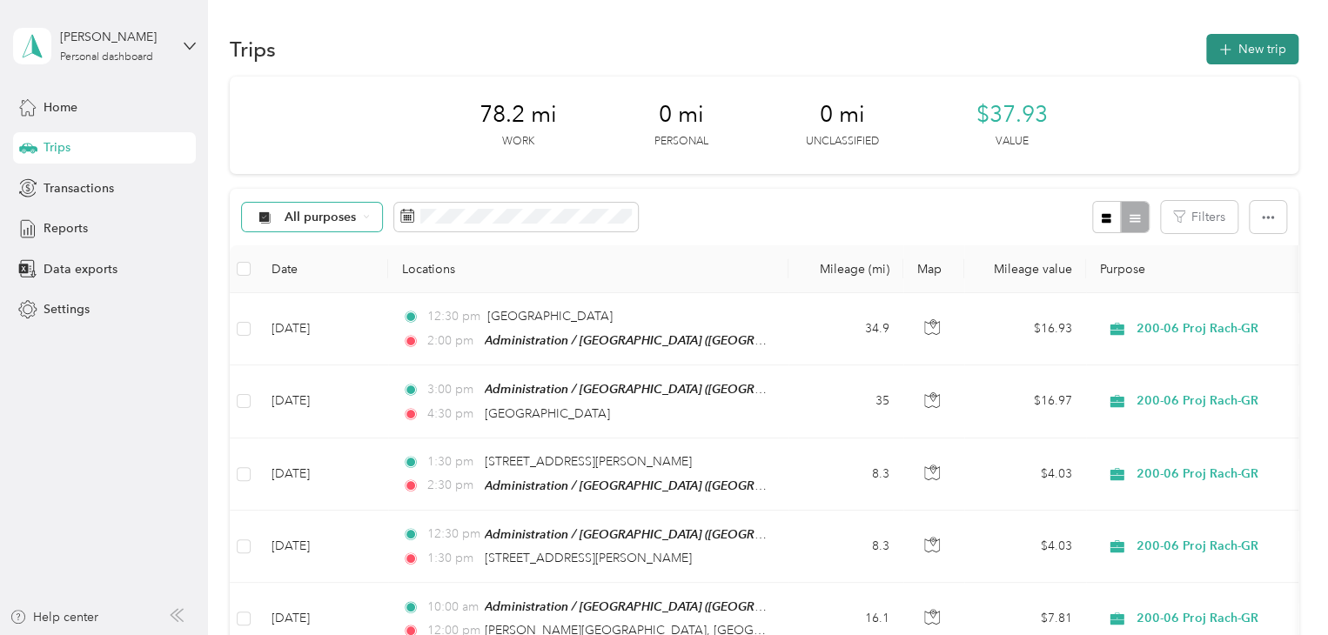
click at [1274, 44] on button "New trip" at bounding box center [1252, 49] width 92 height 30
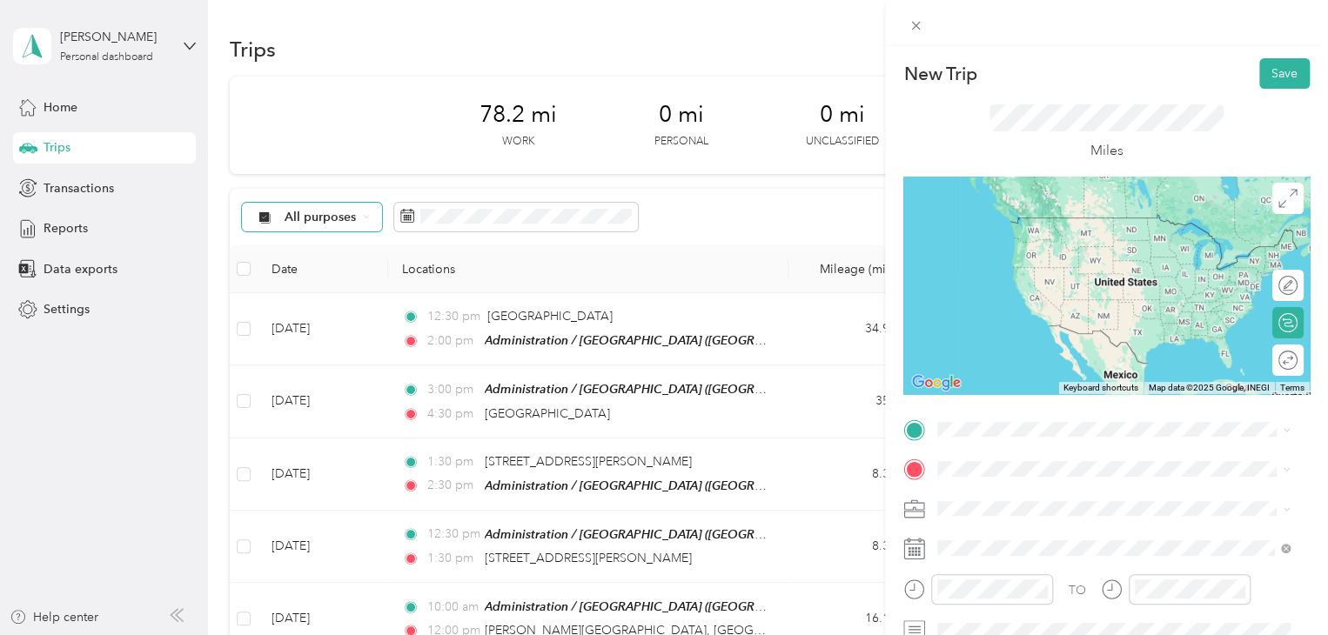
click at [1090, 278] on div "[STREET_ADDRESS][PERSON_NAME][US_STATE]" at bounding box center [1114, 266] width 340 height 24
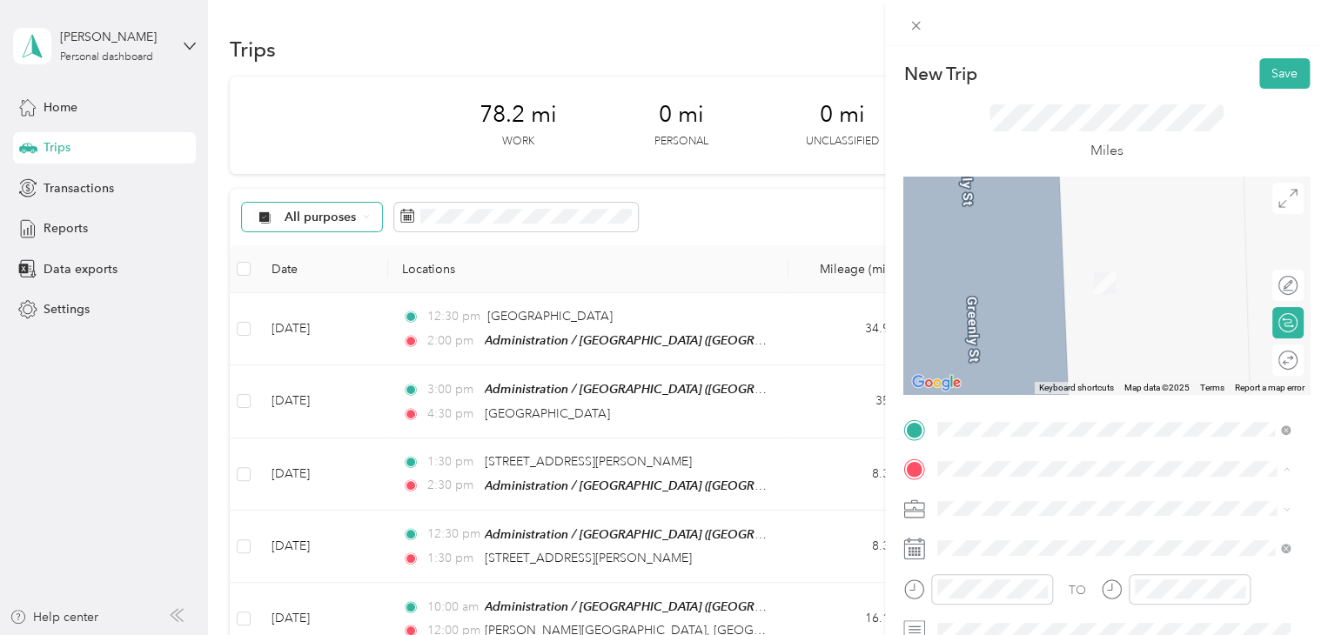
click at [1079, 300] on span "[GEOGRAPHIC_DATA], [US_STATE], [GEOGRAPHIC_DATA]" at bounding box center [1070, 307] width 199 height 33
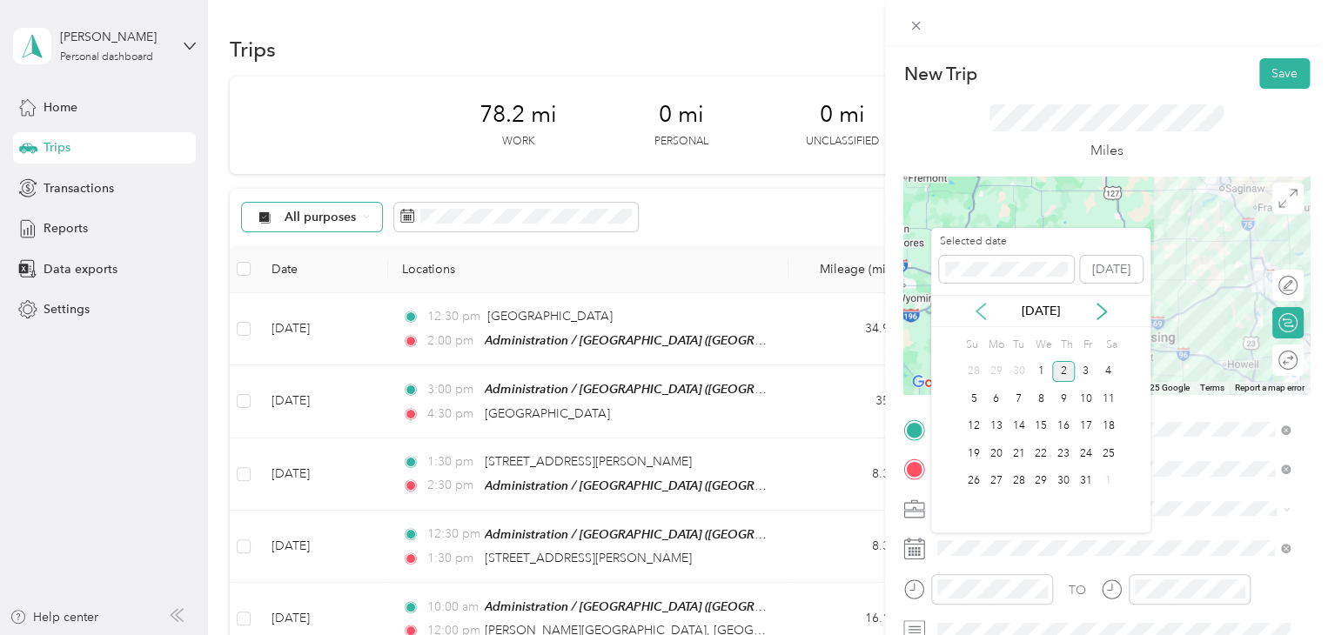
click at [978, 308] on icon at bounding box center [981, 312] width 9 height 16
click at [1062, 422] on div "18" at bounding box center [1063, 427] width 23 height 22
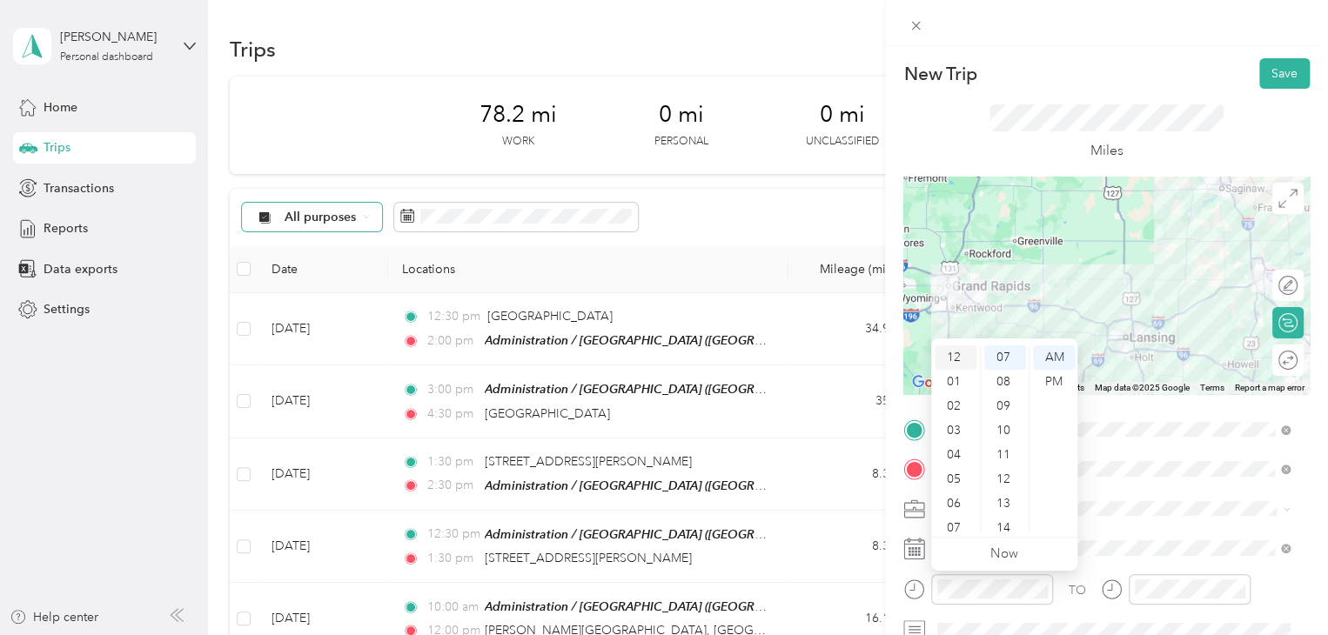
click at [954, 355] on div "12" at bounding box center [956, 358] width 42 height 24
click at [1029, 355] on ul "AM PM" at bounding box center [1053, 440] width 49 height 188
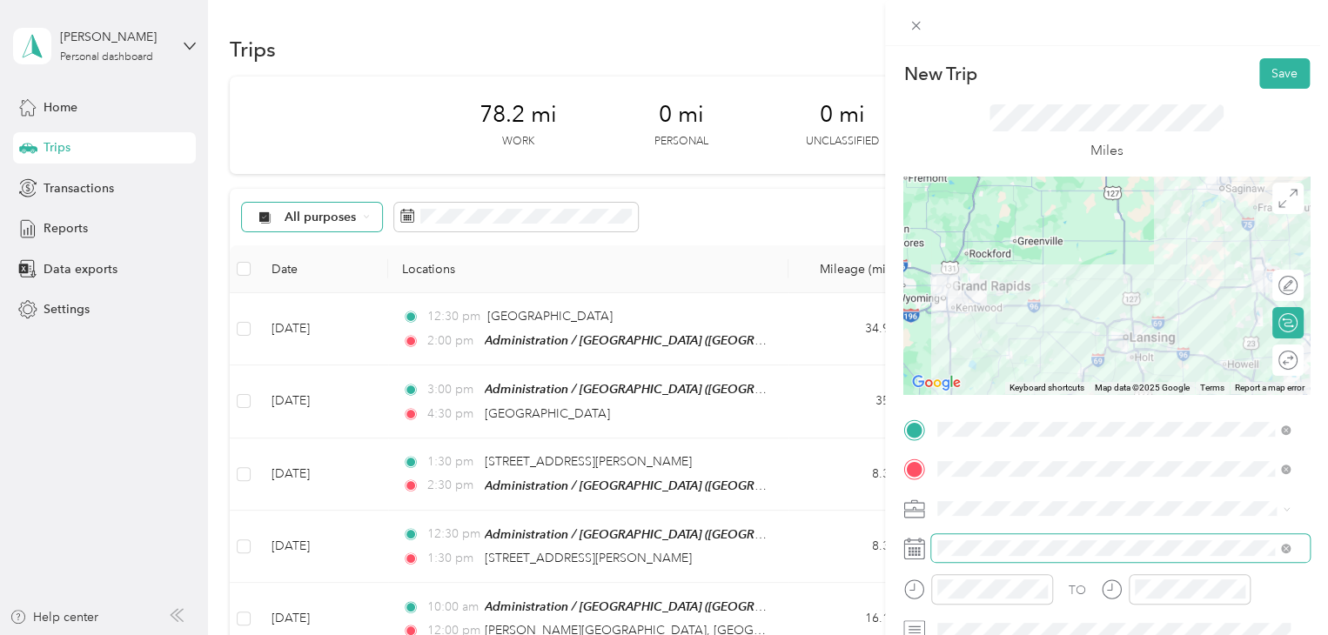
click at [1136, 540] on span at bounding box center [1120, 548] width 379 height 28
click at [868, 591] on div "New Trip Save This trip cannot be edited because it is either under review, app…" at bounding box center [664, 317] width 1328 height 635
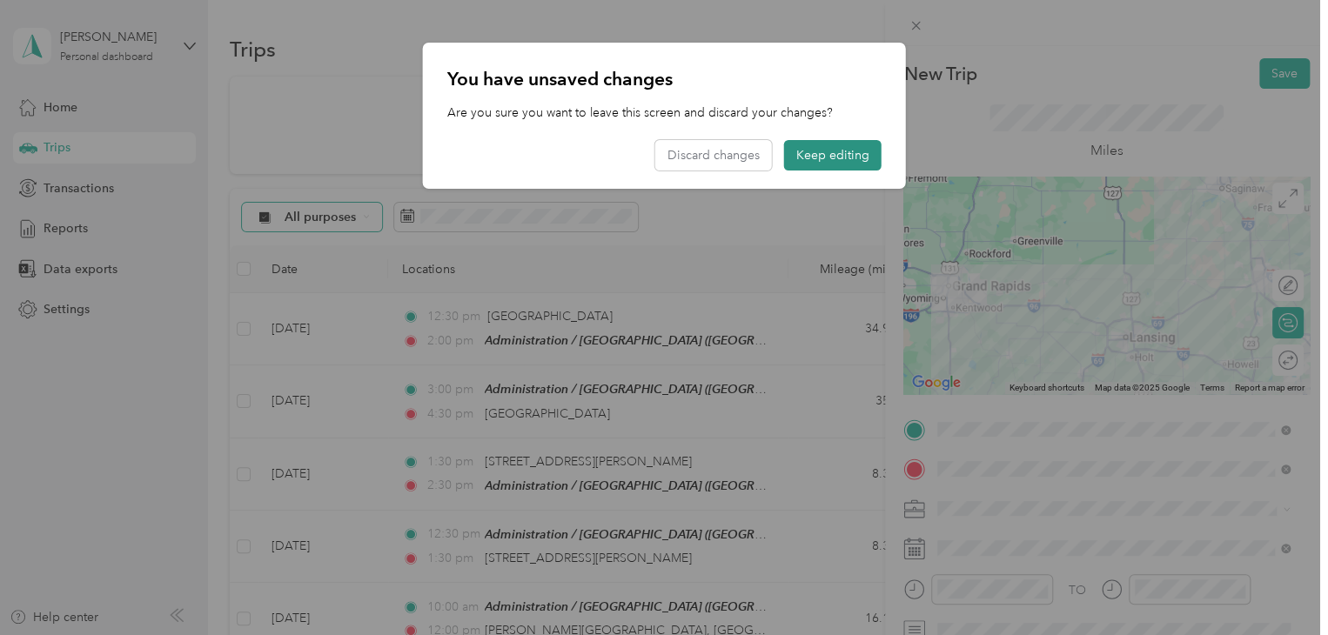
click at [817, 149] on button "Keep editing" at bounding box center [832, 155] width 97 height 30
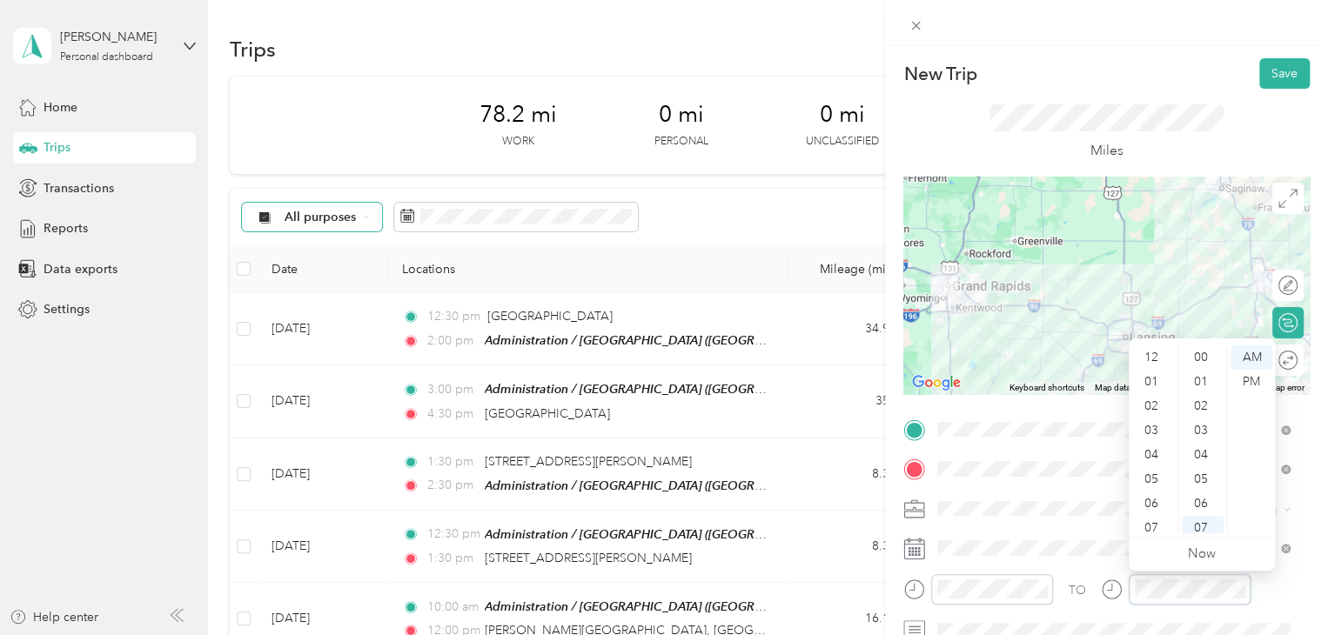
scroll to position [104, 0]
click at [1107, 621] on div "TO Add photo" at bounding box center [1107, 626] width 407 height 420
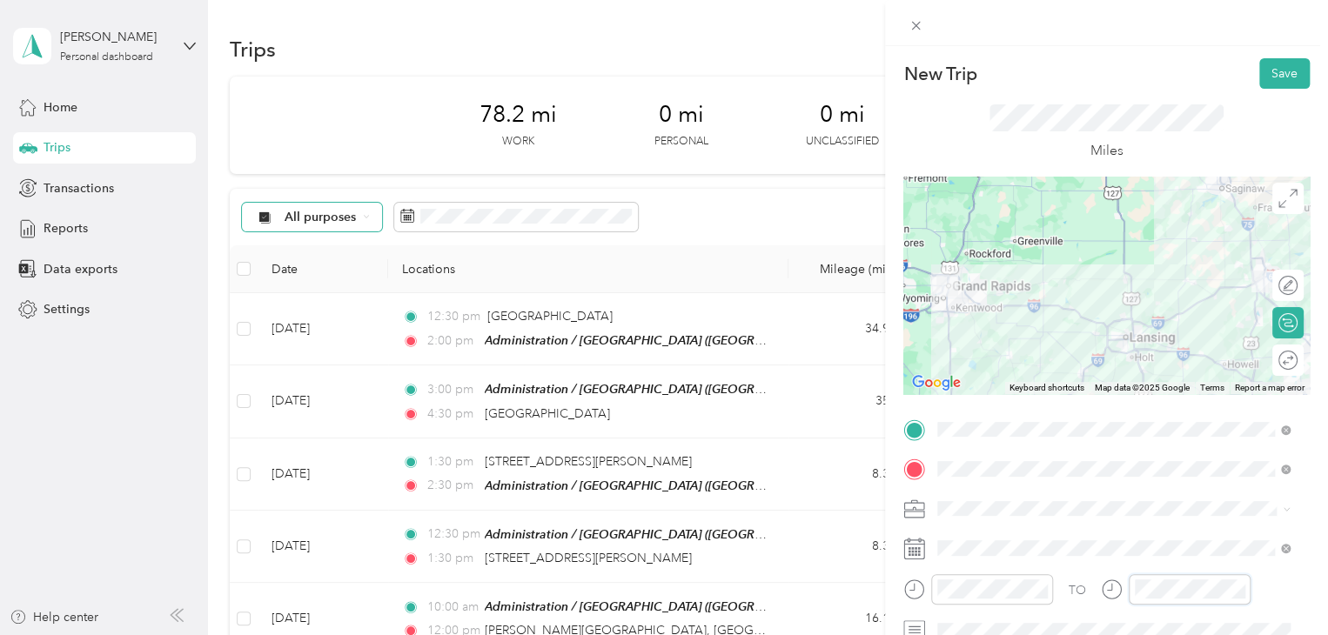
click at [1095, 600] on div "TO" at bounding box center [1107, 596] width 407 height 43
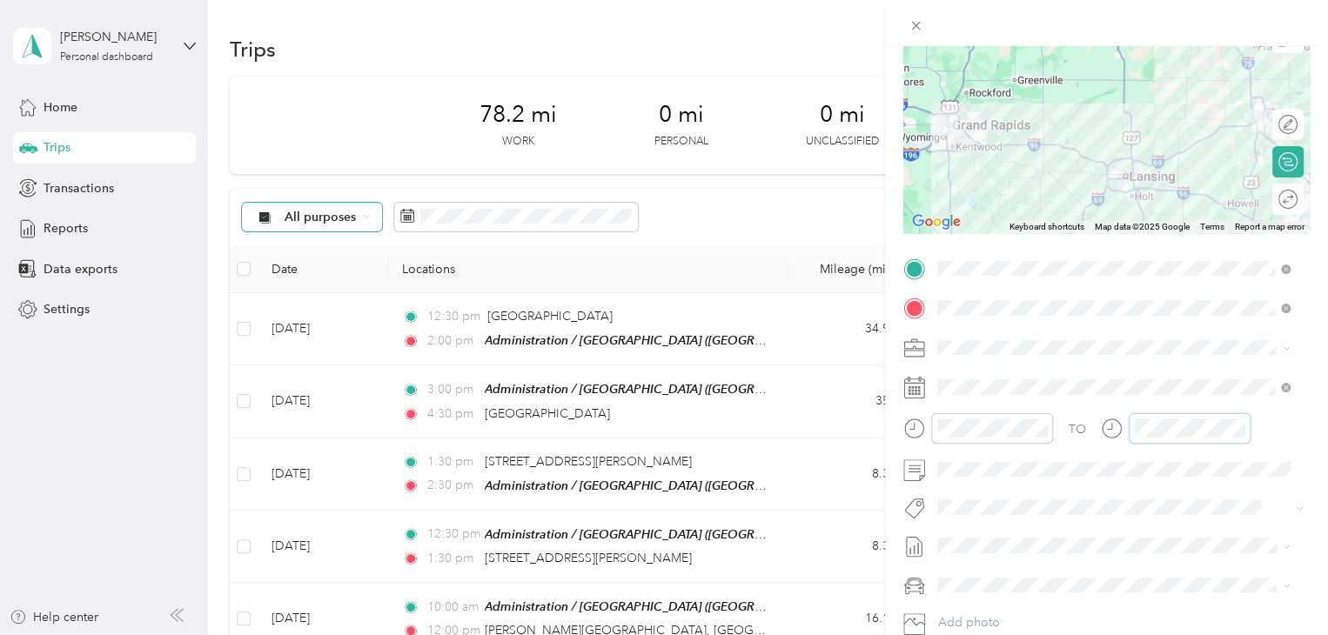
scroll to position [69, 0]
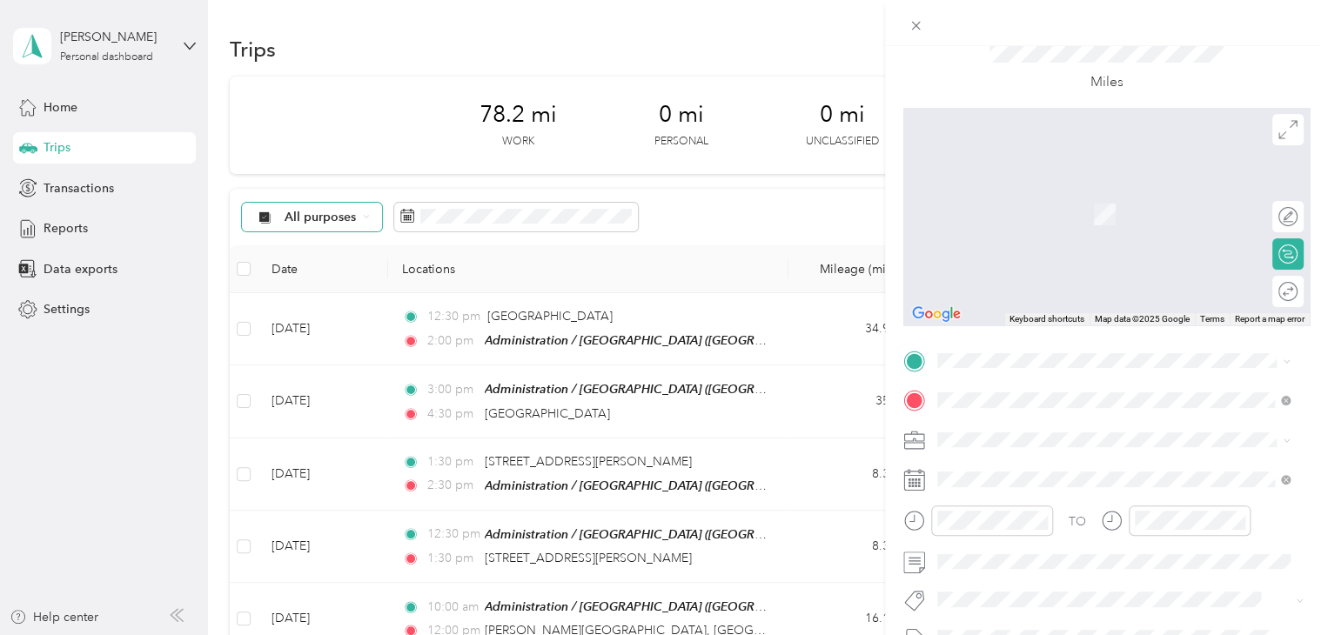
click at [1093, 479] on span "[PERSON_NAME][GEOGRAPHIC_DATA][US_STATE], [GEOGRAPHIC_DATA]" at bounding box center [1128, 463] width 314 height 30
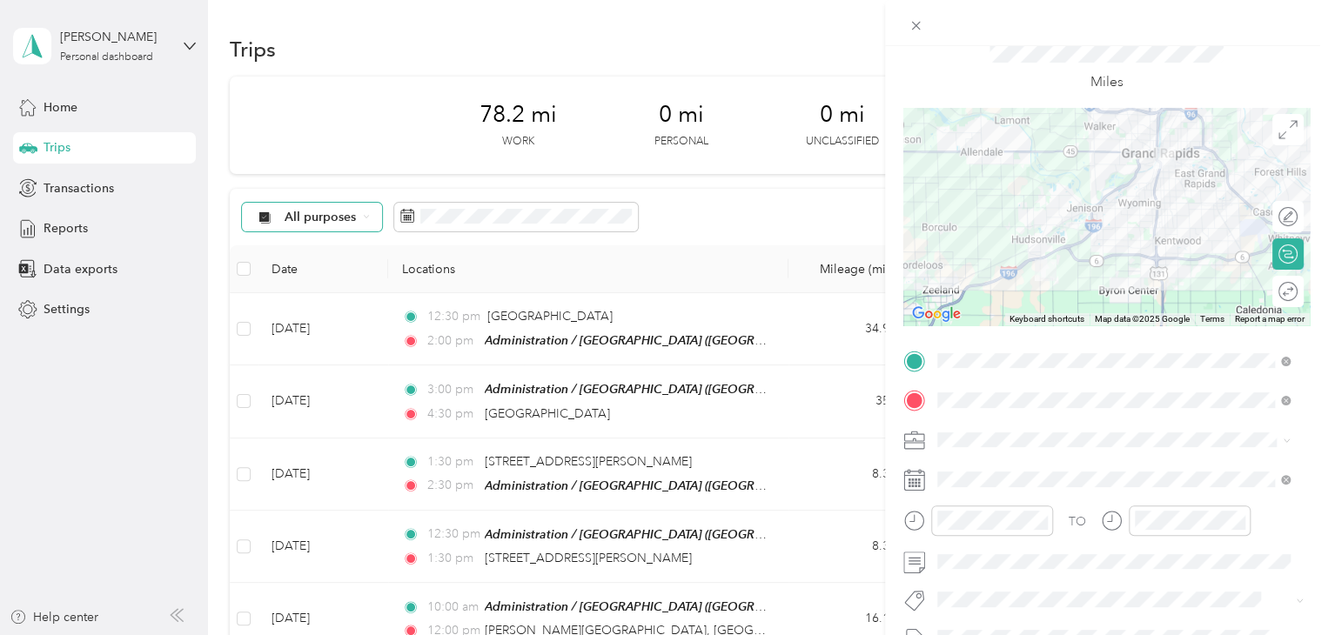
scroll to position [0, 0]
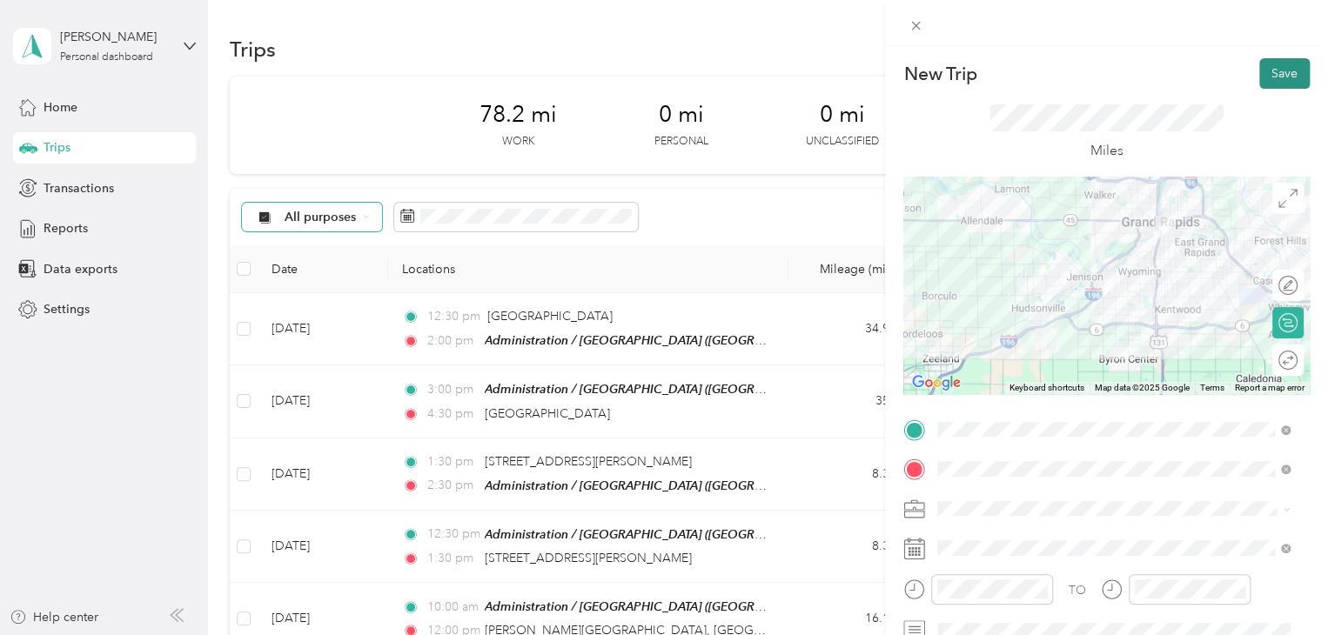
click at [1281, 69] on button "Save" at bounding box center [1285, 73] width 50 height 30
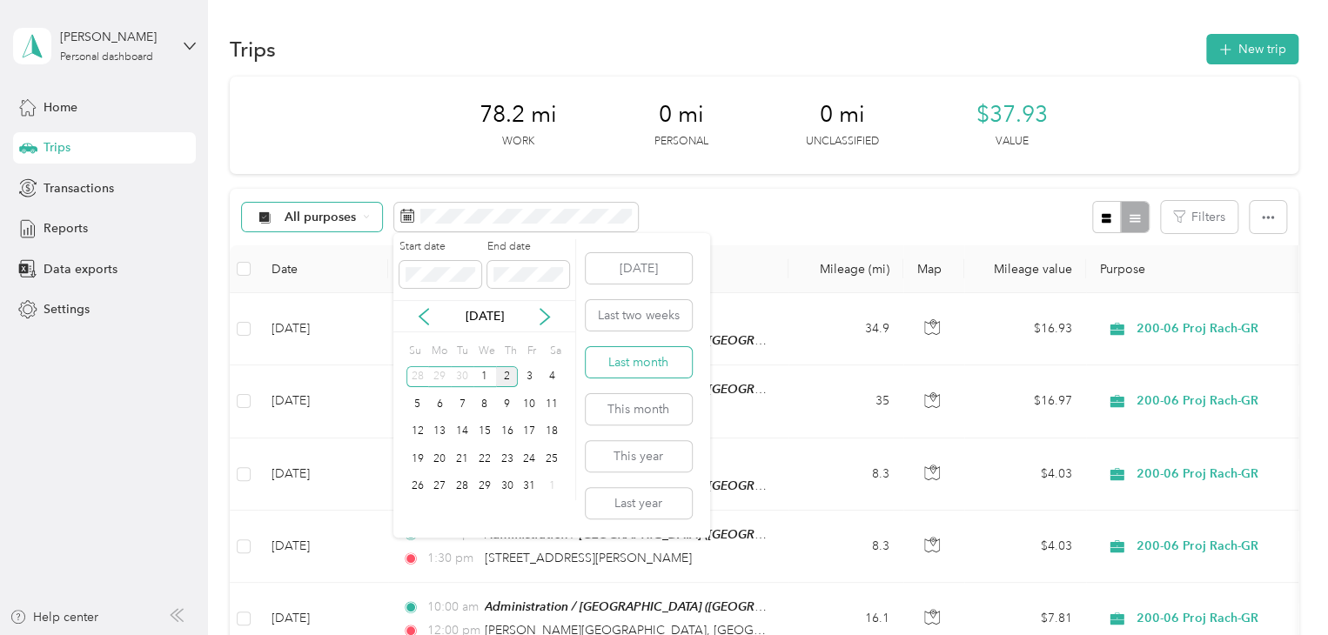
click at [637, 360] on button "Last month" at bounding box center [639, 362] width 106 height 30
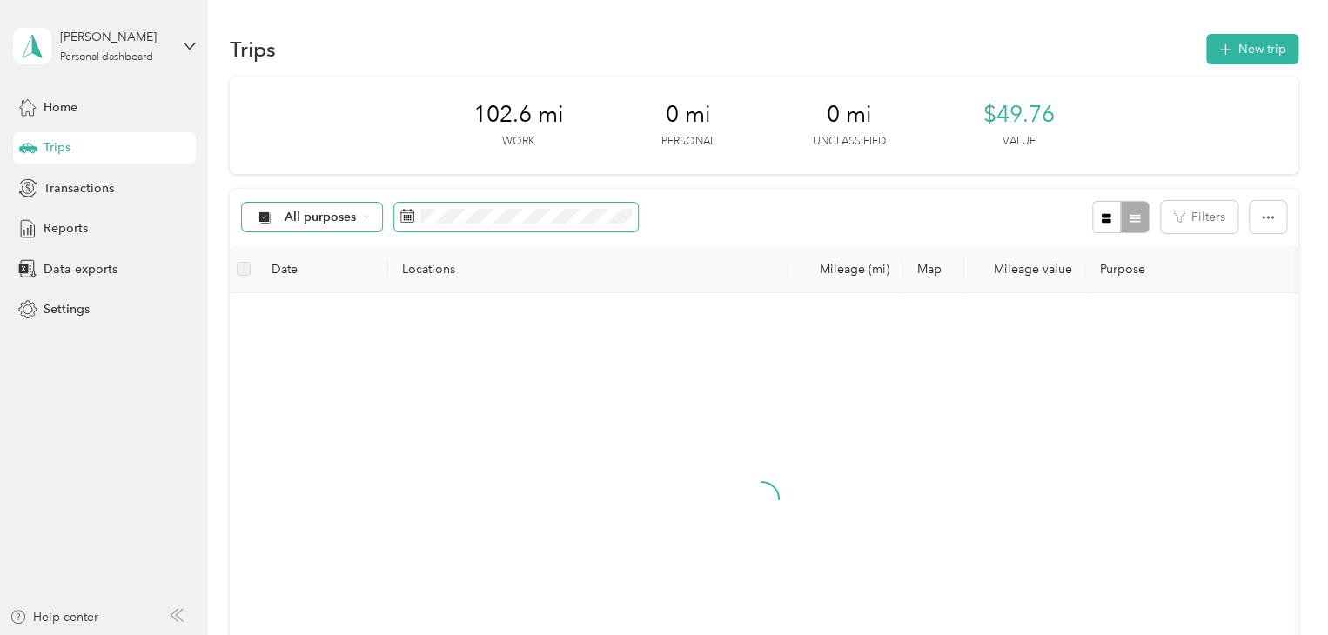
click at [603, 224] on span at bounding box center [516, 218] width 244 height 30
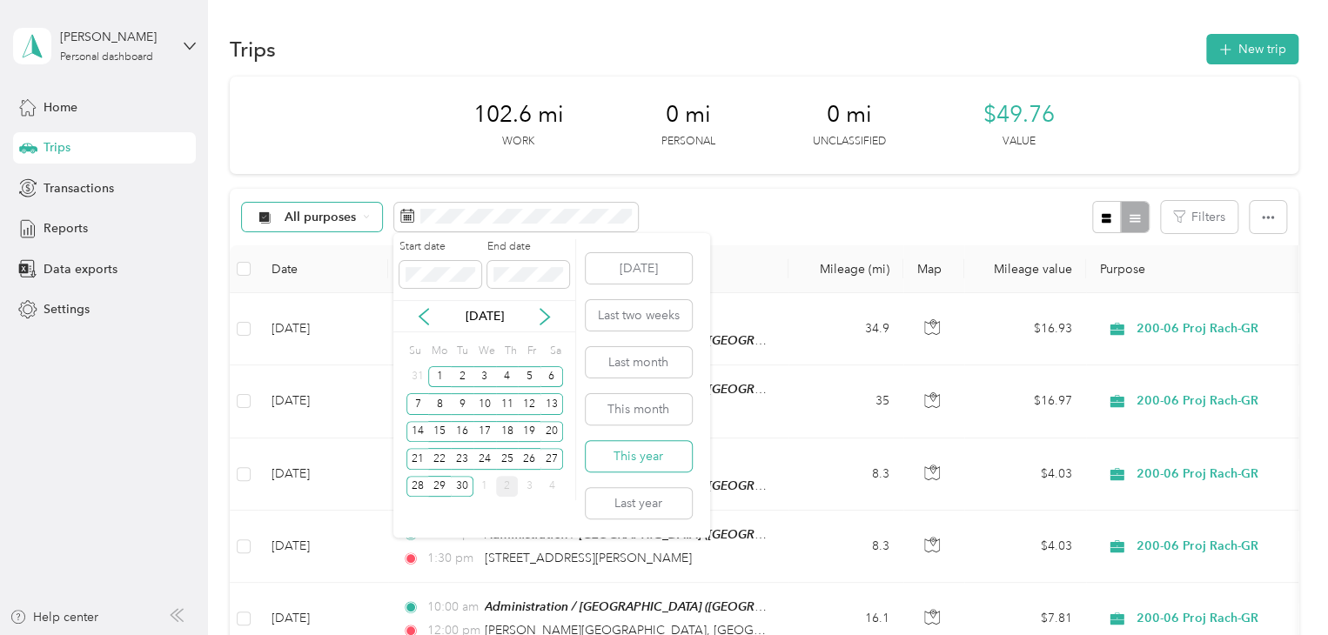
drag, startPoint x: 653, startPoint y: 454, endPoint x: 606, endPoint y: 447, distance: 47.5
click at [606, 447] on button "This year" at bounding box center [639, 456] width 106 height 30
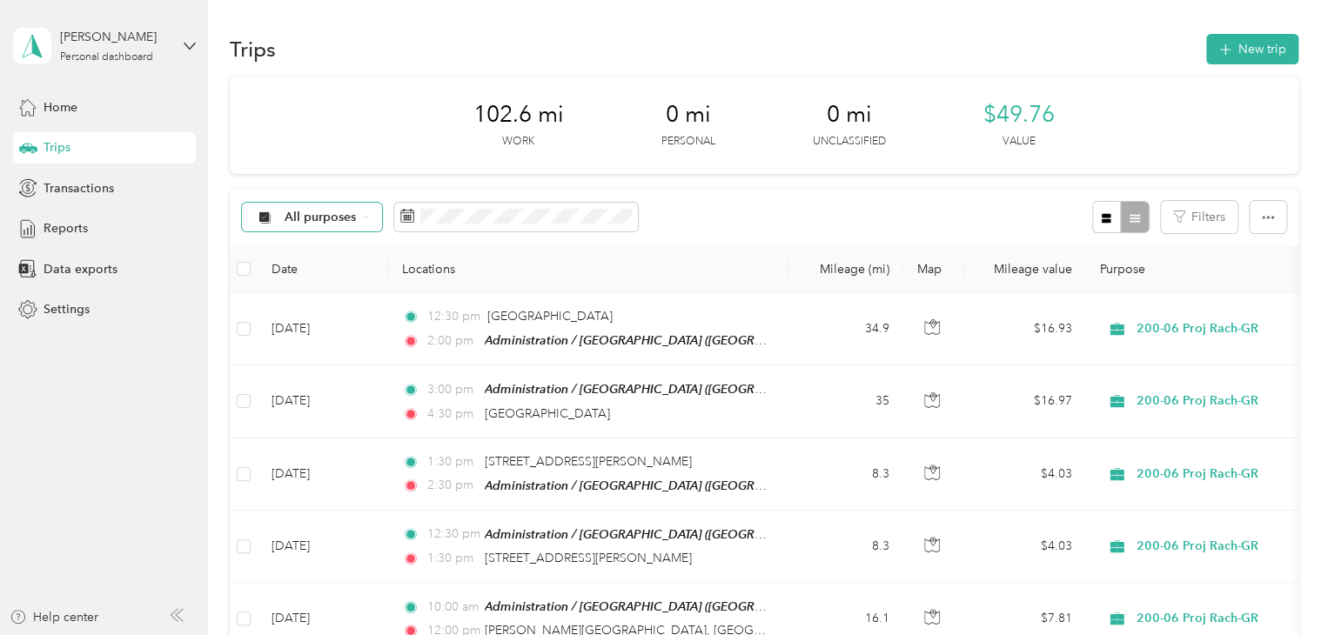
click at [188, 36] on div "[PERSON_NAME] Personal dashboard" at bounding box center [104, 46] width 183 height 61
click at [143, 286] on div "Home Trips Transactions Reports Data exports Settings" at bounding box center [104, 208] width 183 height 234
click at [99, 181] on span "Transactions" at bounding box center [79, 188] width 71 height 18
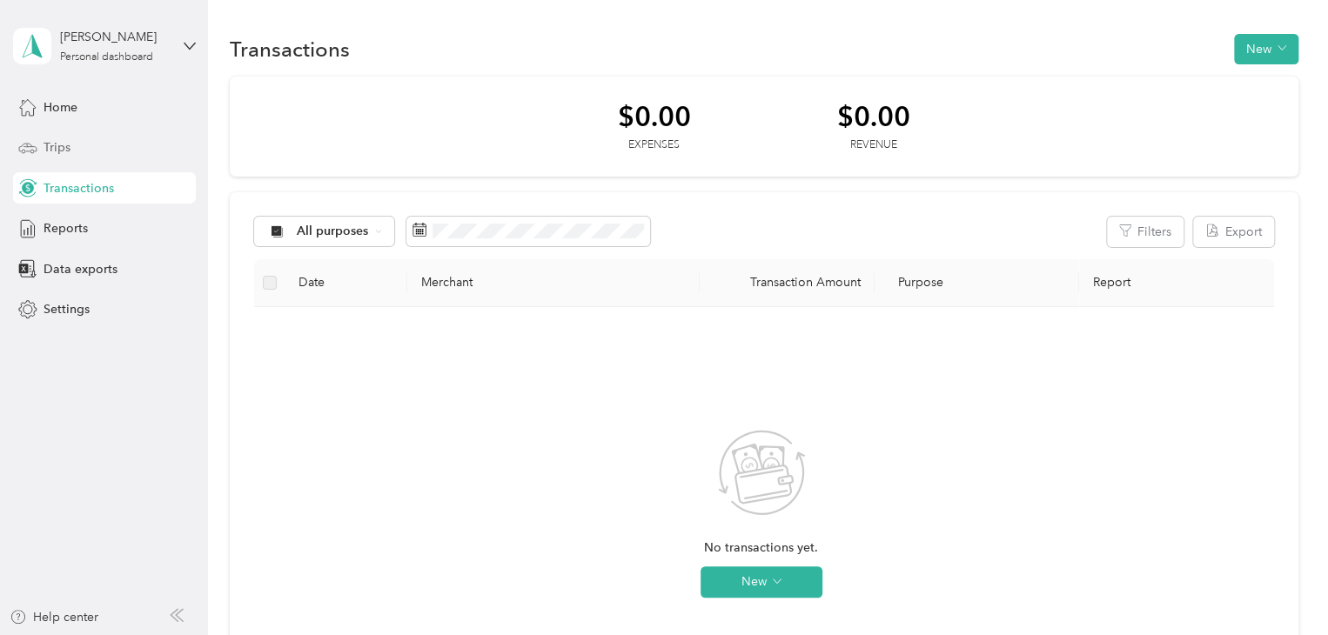
click at [73, 152] on div "Trips" at bounding box center [104, 147] width 183 height 31
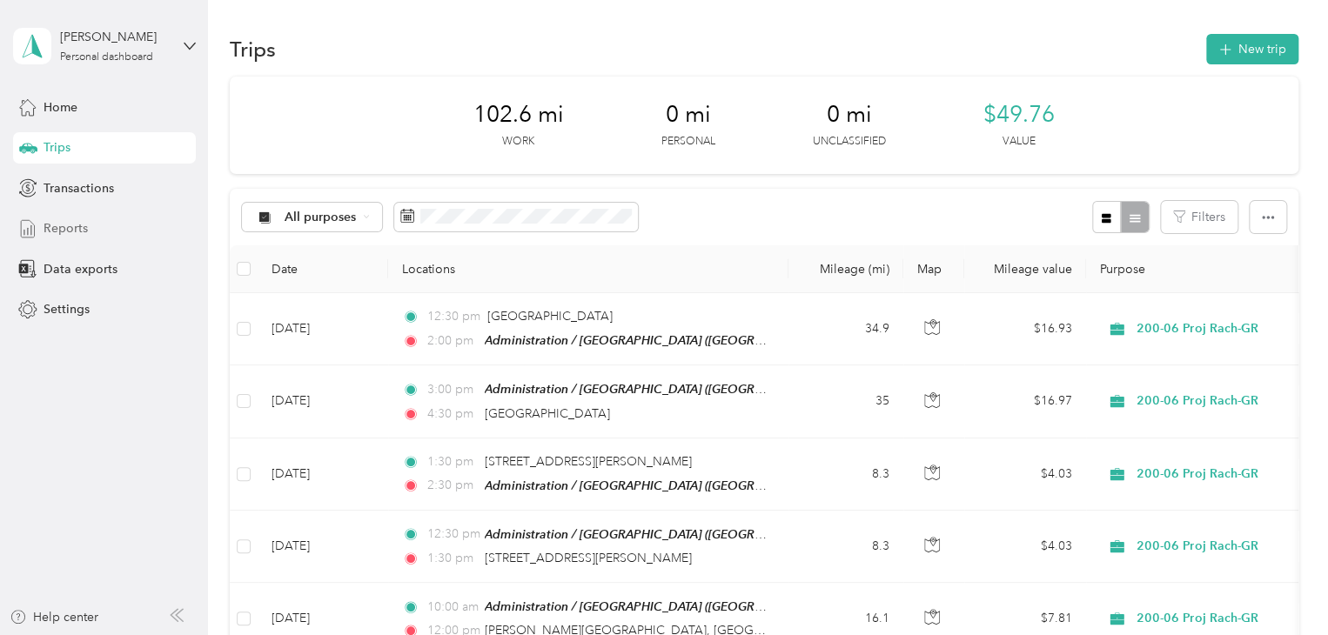
click at [107, 230] on div "Reports" at bounding box center [104, 228] width 183 height 31
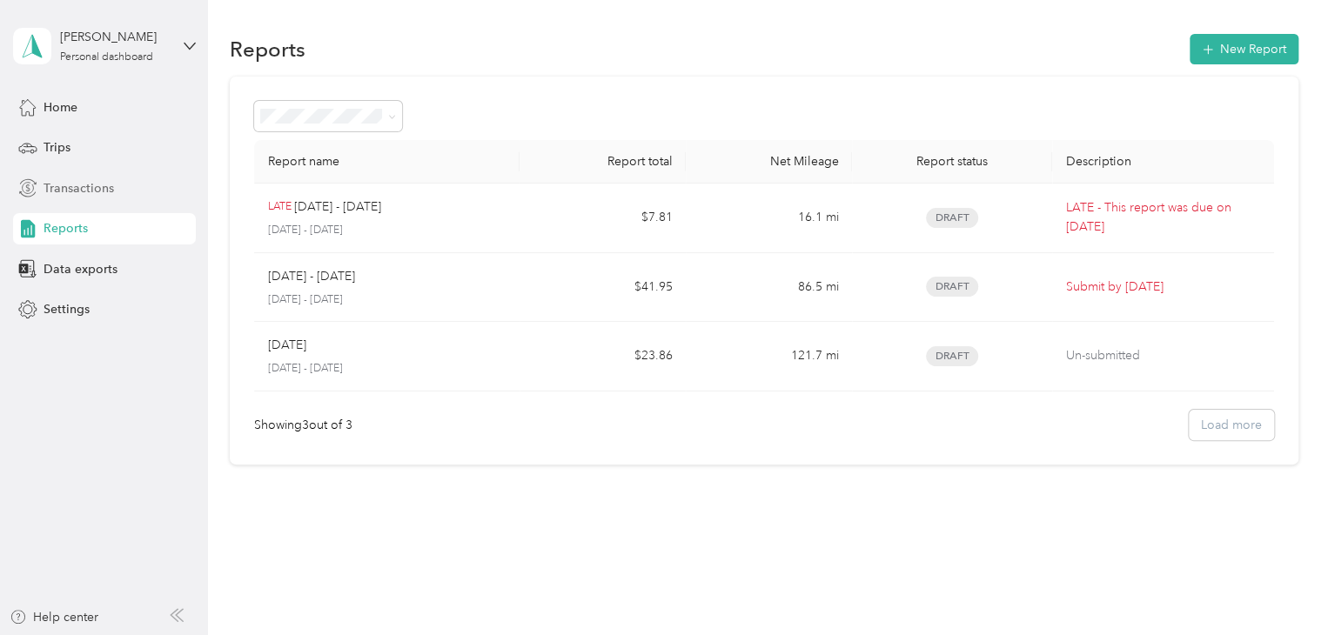
click at [109, 189] on span "Transactions" at bounding box center [79, 188] width 71 height 18
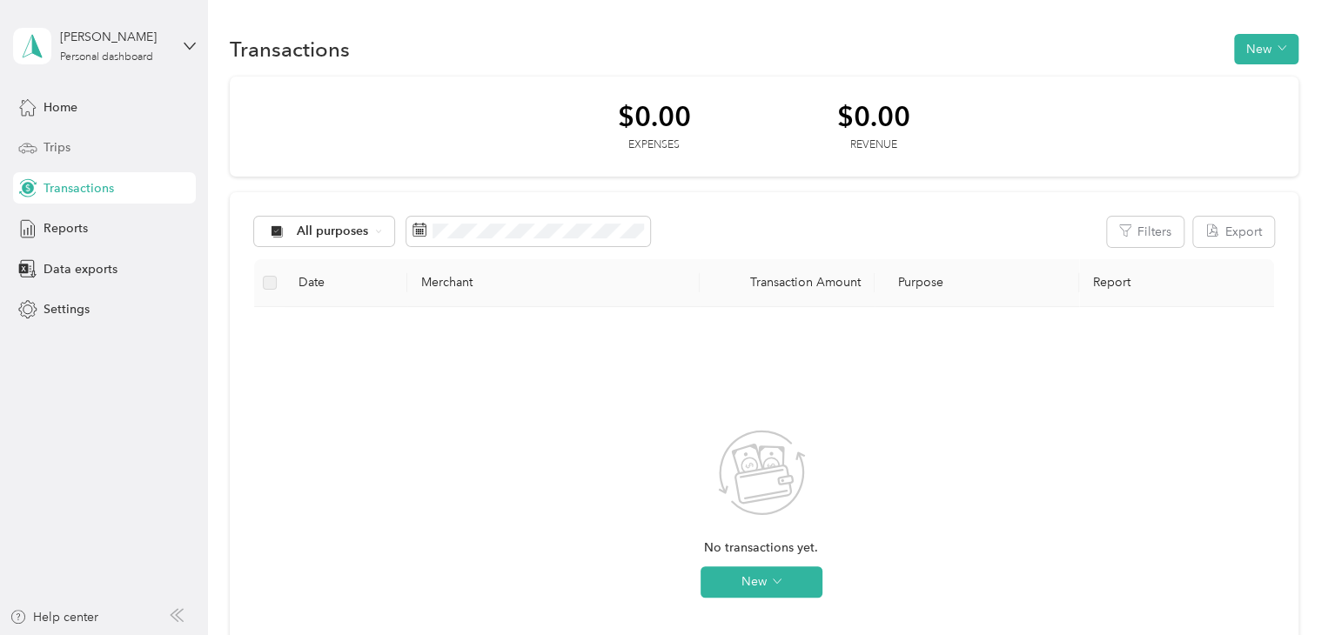
click at [78, 151] on div "Trips" at bounding box center [104, 147] width 183 height 31
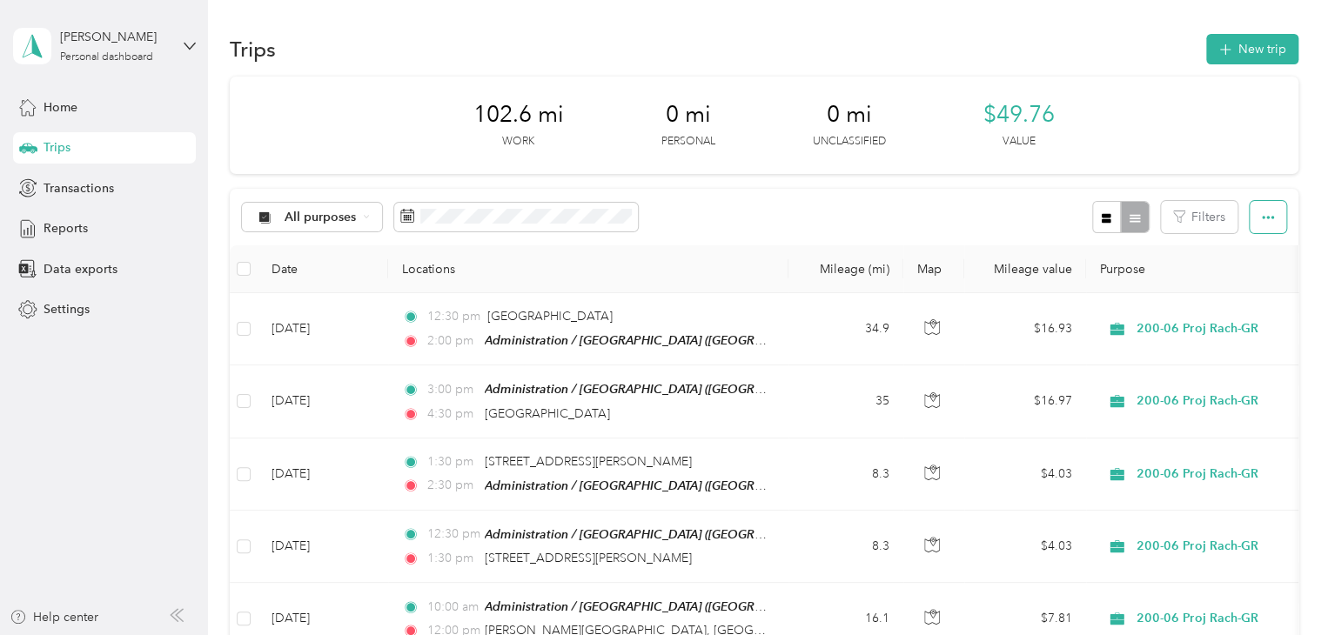
click at [1268, 220] on icon "button" at bounding box center [1268, 218] width 12 height 12
click at [1135, 213] on div at bounding box center [1120, 217] width 57 height 32
click at [1128, 219] on div at bounding box center [1120, 217] width 57 height 32
click at [1102, 217] on icon "button" at bounding box center [1107, 218] width 10 height 10
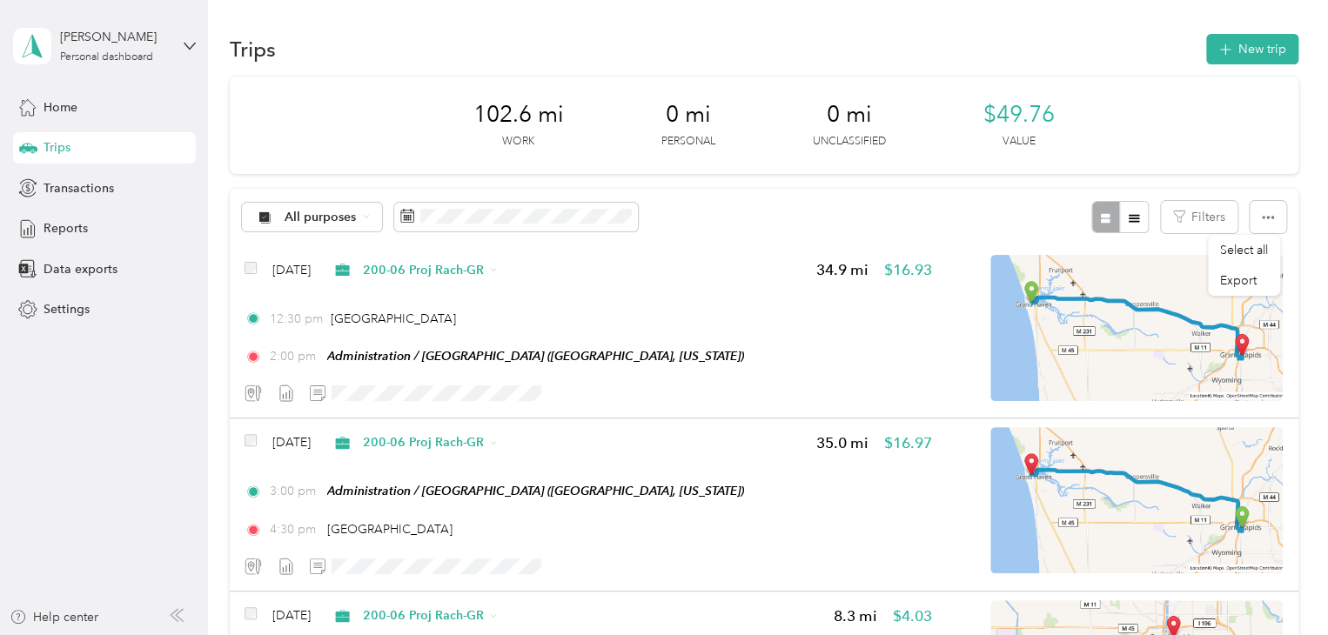
click at [72, 150] on div "Trips" at bounding box center [104, 147] width 183 height 31
click at [77, 301] on span "Settings" at bounding box center [67, 309] width 46 height 18
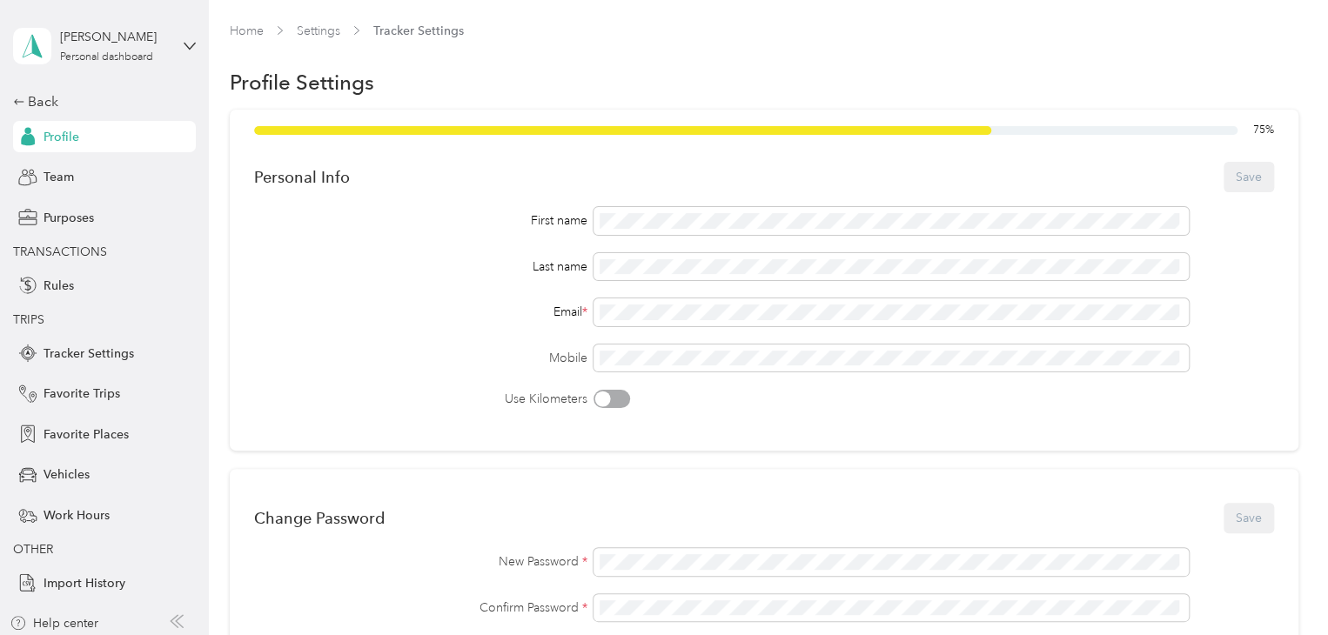
click at [451, 537] on div "Change Password Save New Password * Confirm Password * Current Password *" at bounding box center [764, 589] width 1069 height 241
click at [30, 97] on div "Back" at bounding box center [100, 101] width 174 height 21
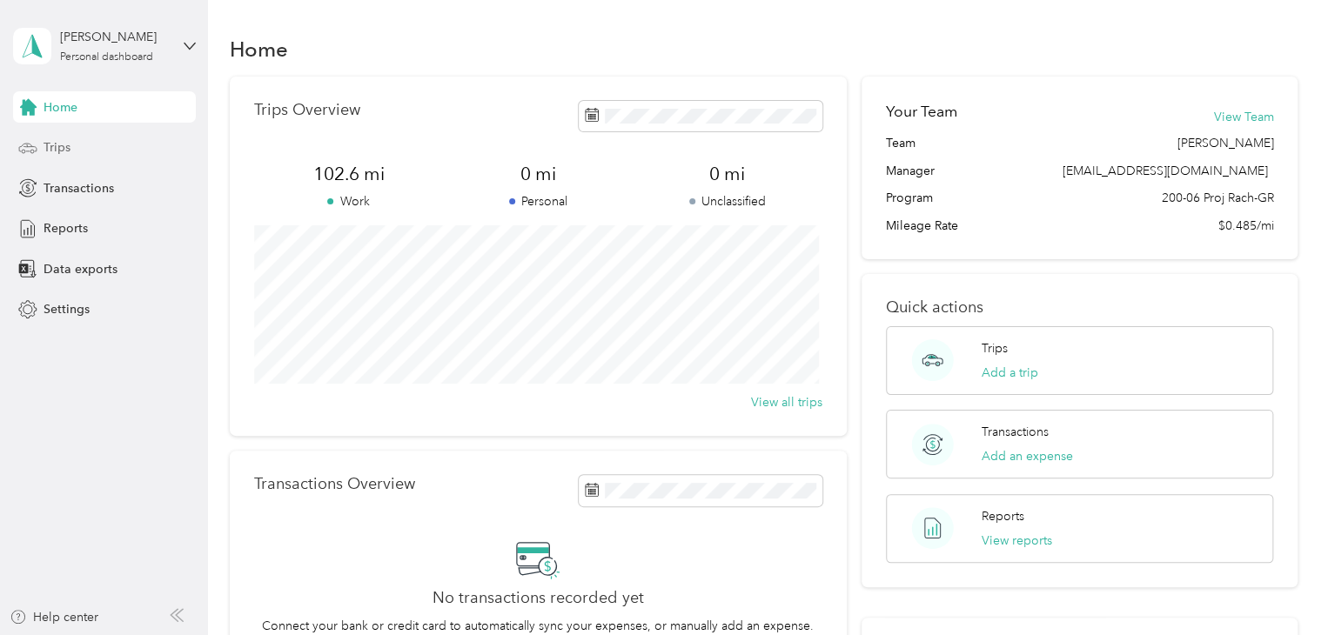
click at [59, 150] on span "Trips" at bounding box center [57, 147] width 27 height 18
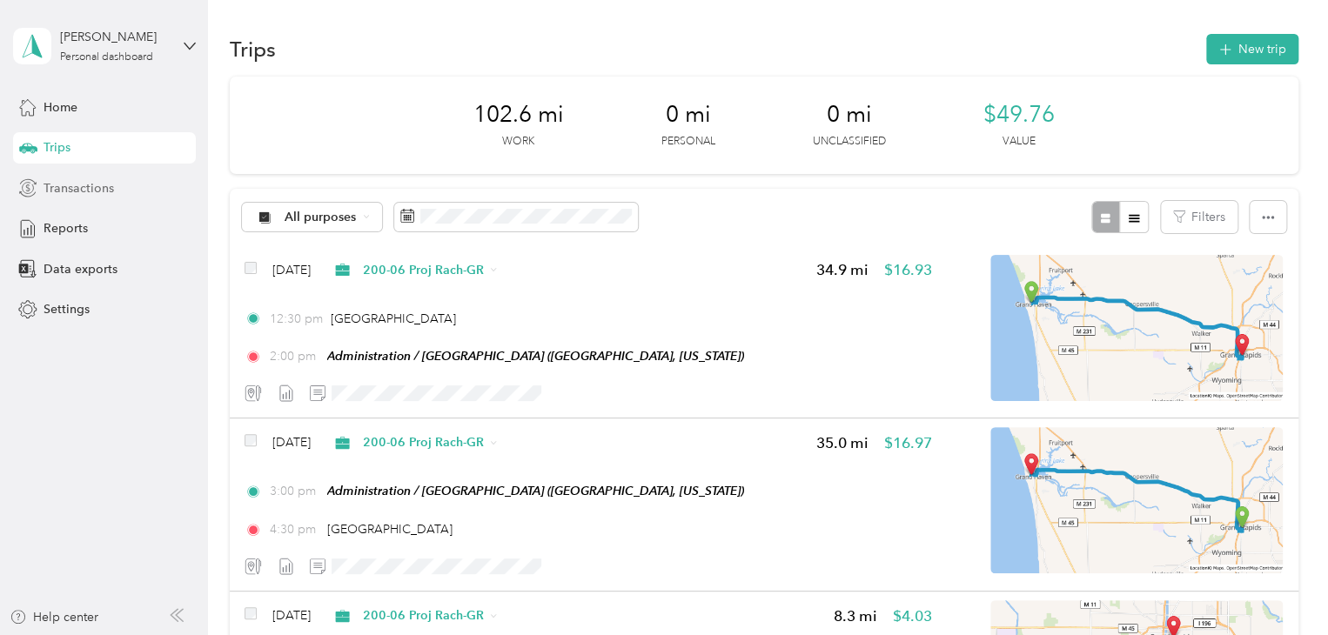
click at [94, 189] on span "Transactions" at bounding box center [79, 188] width 71 height 18
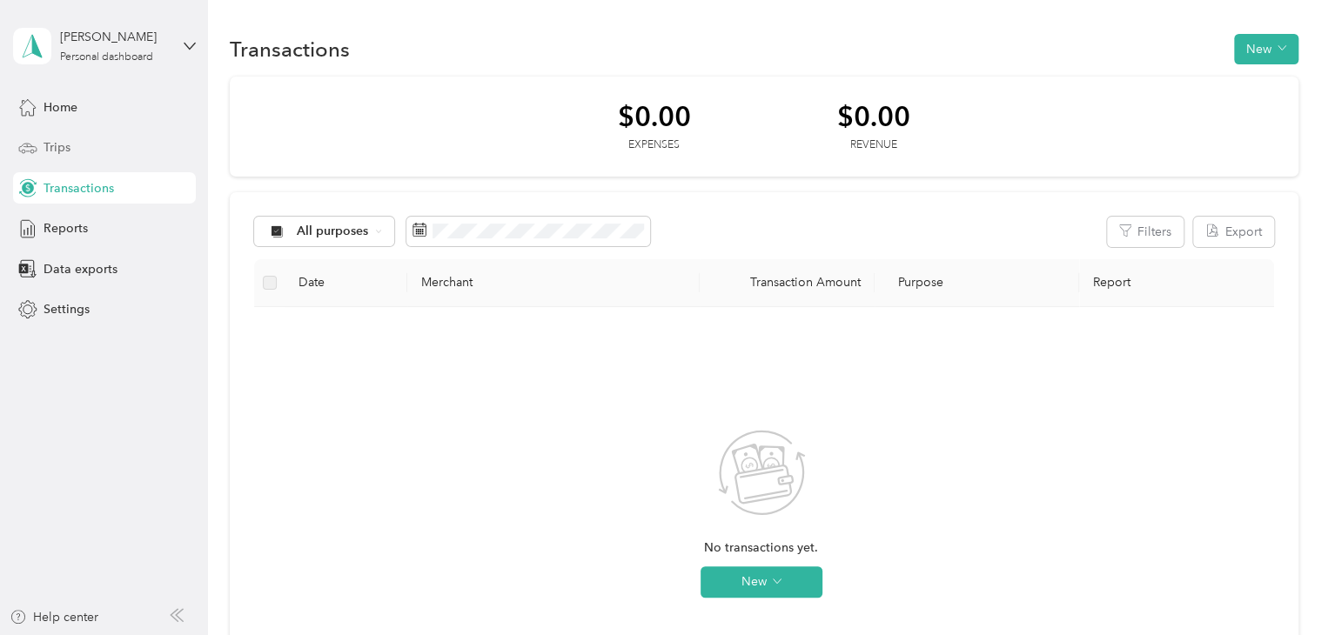
click at [92, 135] on div "Trips" at bounding box center [104, 147] width 183 height 31
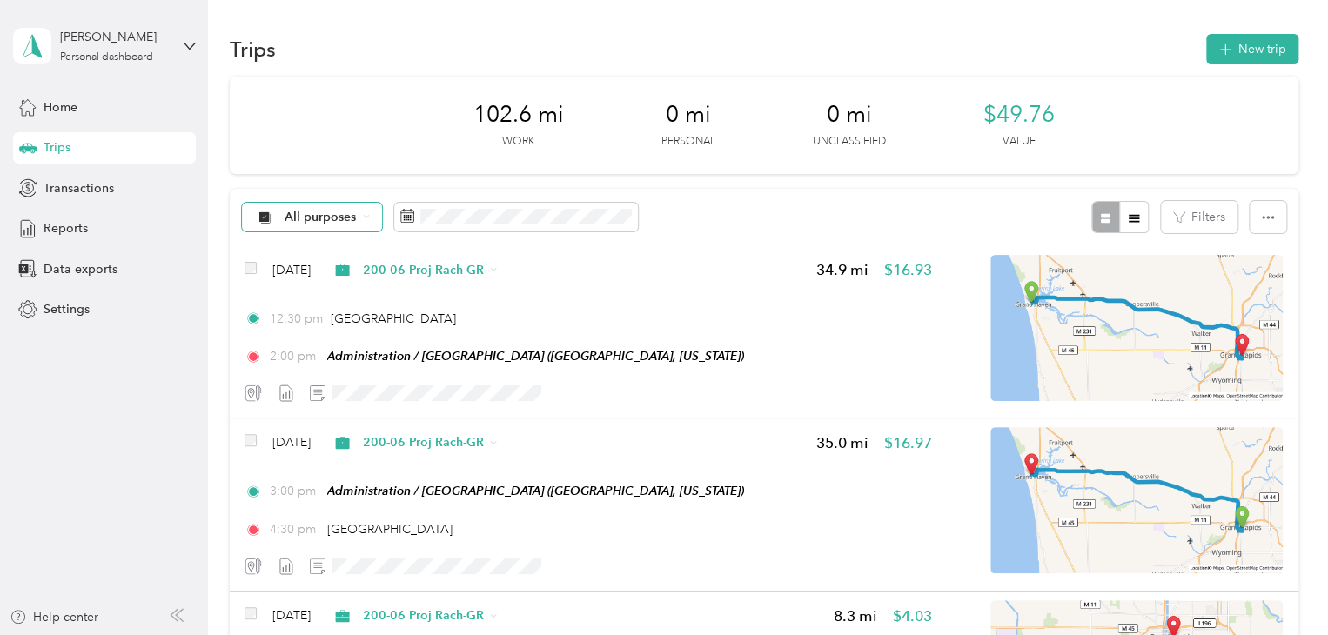
click at [363, 212] on div "All purposes" at bounding box center [312, 218] width 141 height 30
click at [348, 314] on li "200-06 Proj Rach-GR" at bounding box center [330, 308] width 177 height 30
click at [1264, 223] on icon "button" at bounding box center [1268, 218] width 12 height 12
click at [1260, 245] on span "Select all" at bounding box center [1244, 249] width 48 height 15
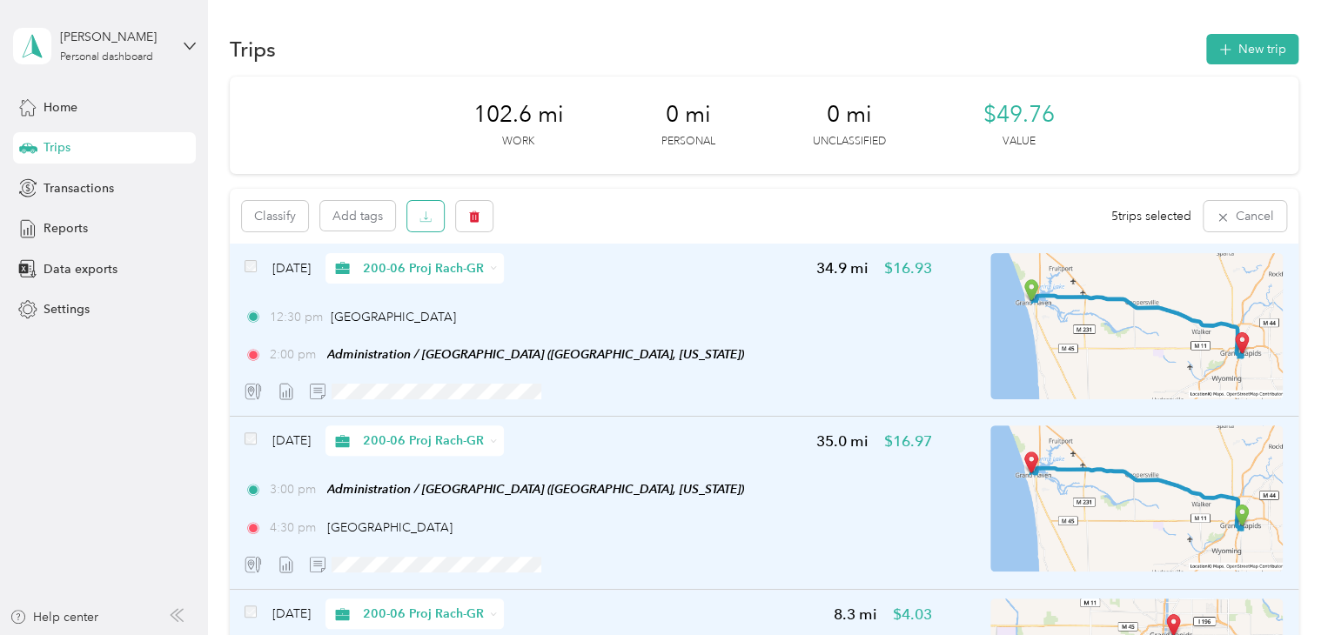
click at [423, 220] on icon "button" at bounding box center [426, 217] width 12 height 12
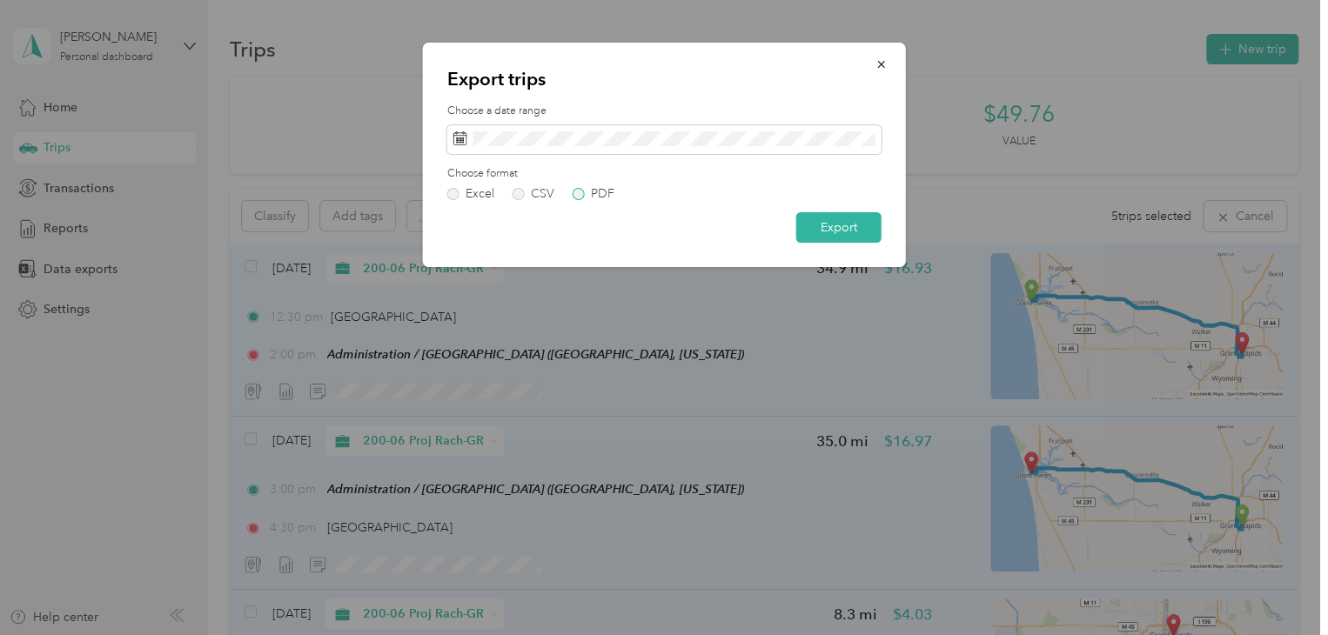
click at [580, 196] on label "PDF" at bounding box center [594, 194] width 42 height 12
click at [879, 63] on icon "button" at bounding box center [880, 64] width 7 height 7
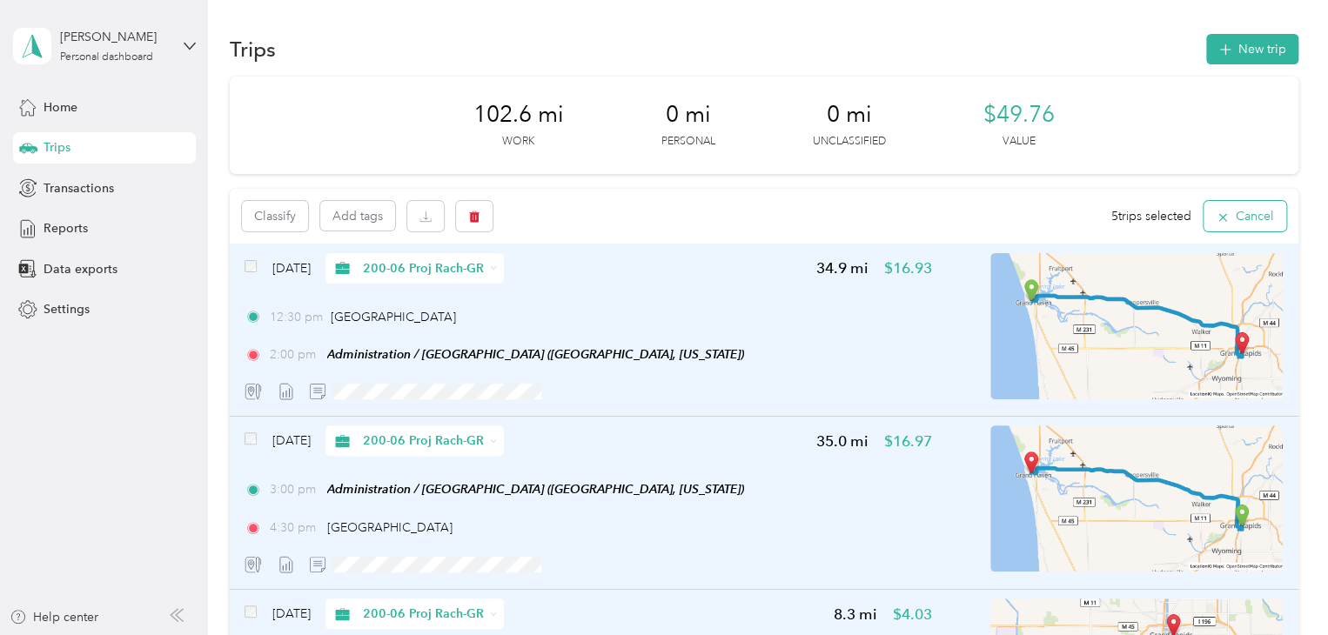
click at [1250, 213] on button "Cancel" at bounding box center [1245, 216] width 83 height 30
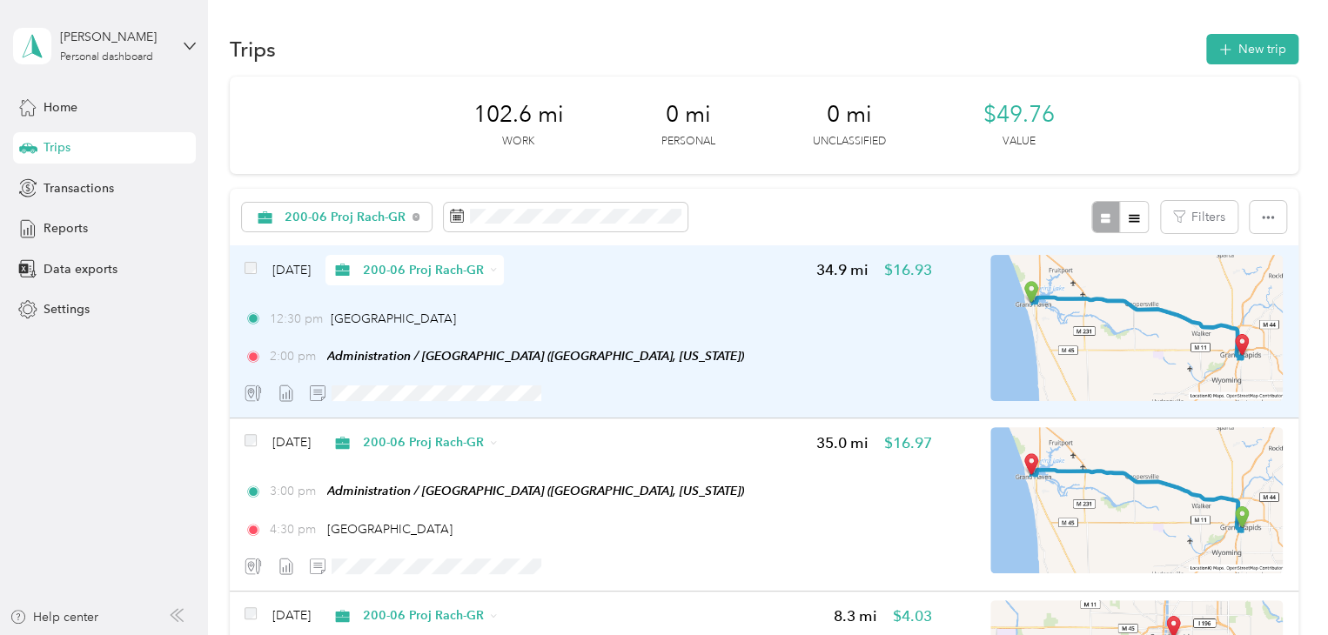
click at [251, 261] on span at bounding box center [251, 270] width 12 height 18
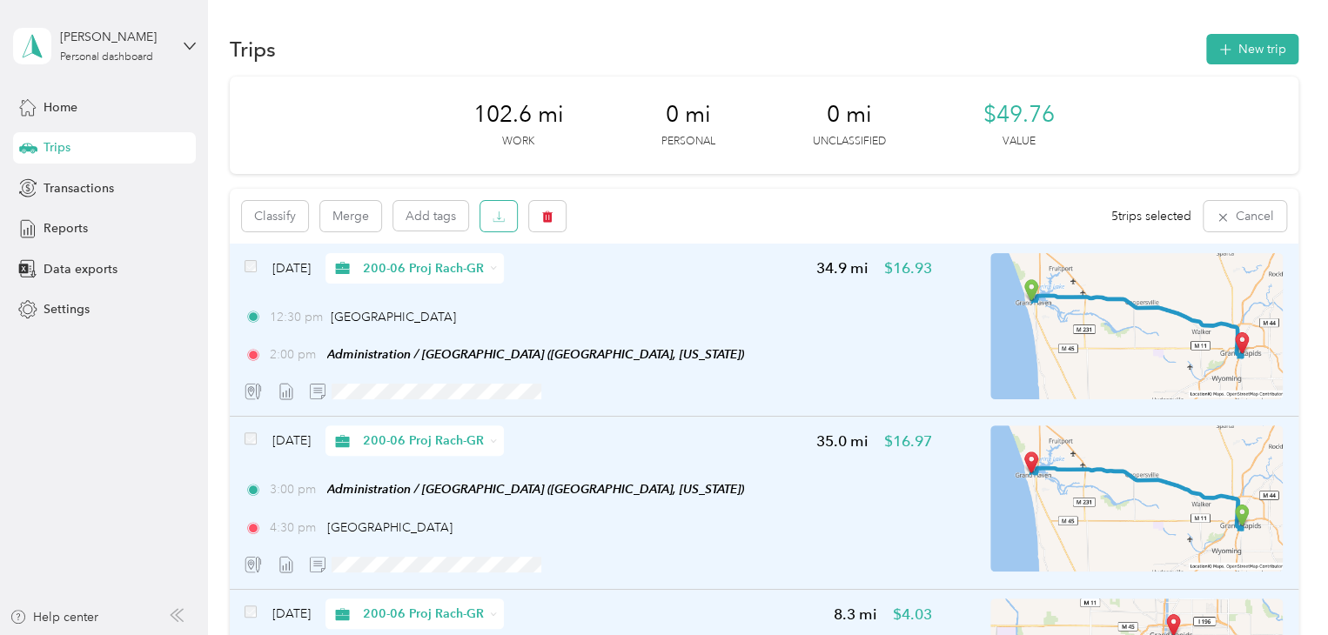
click at [496, 220] on icon "button" at bounding box center [499, 217] width 12 height 12
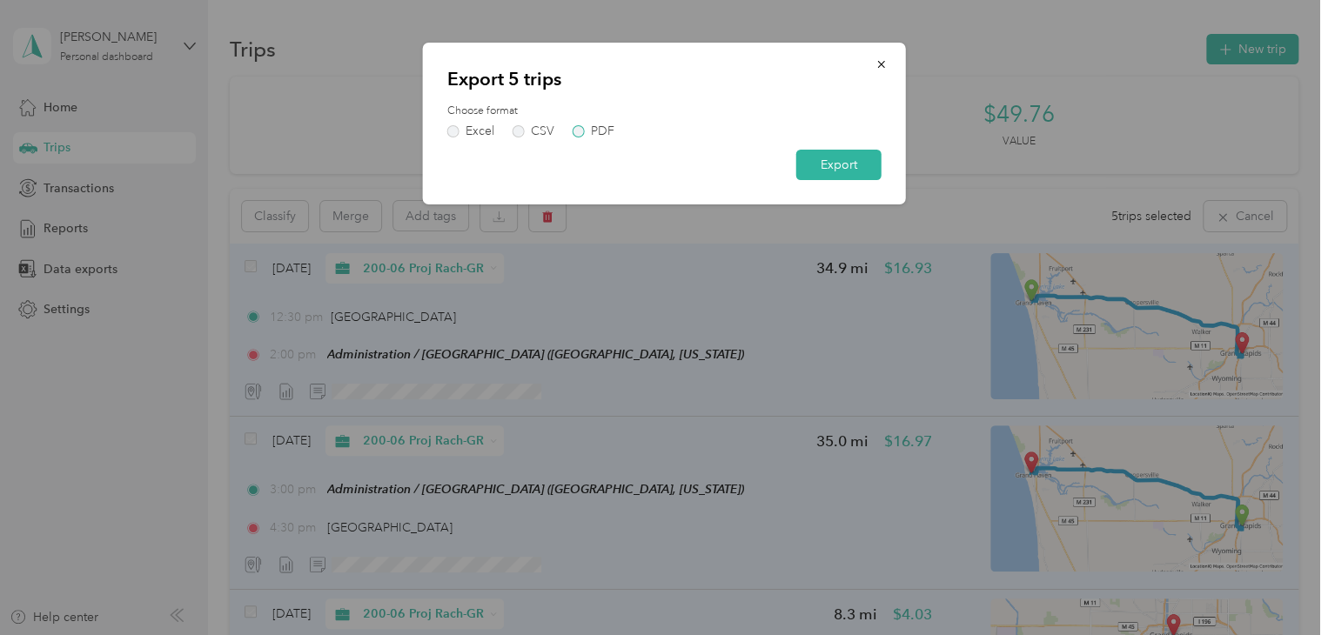
click at [577, 130] on label "PDF" at bounding box center [594, 131] width 42 height 12
click at [825, 159] on button "Export" at bounding box center [838, 165] width 85 height 30
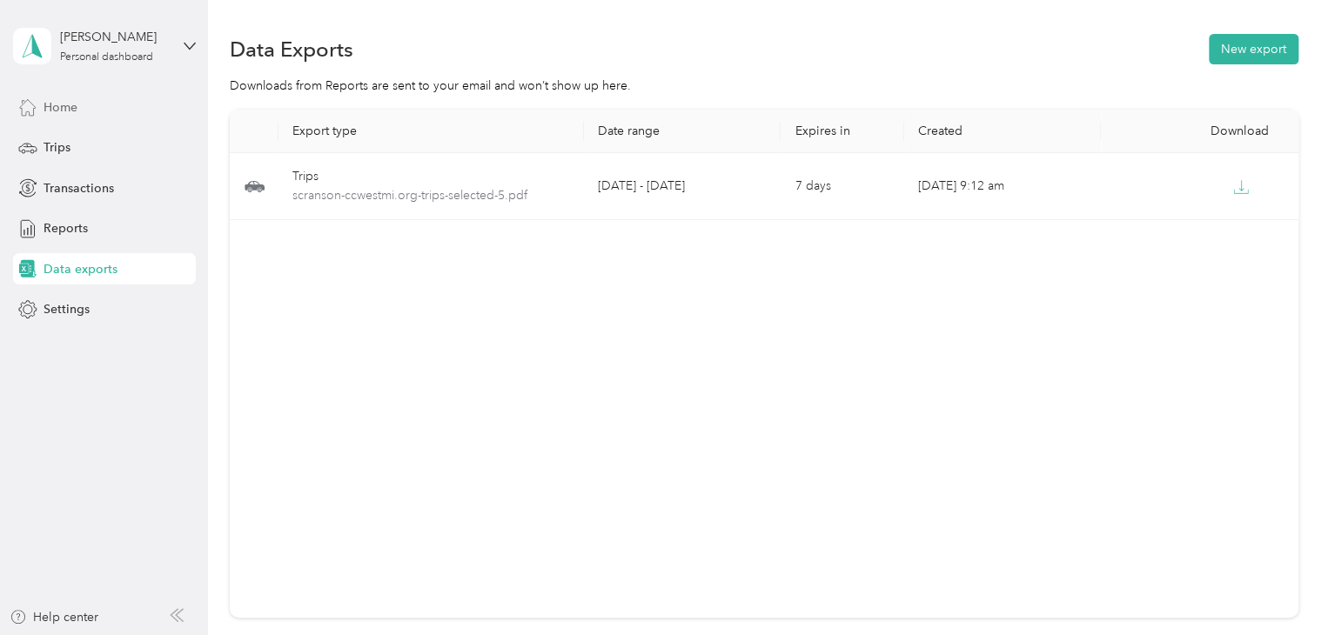
click at [91, 108] on div "Home" at bounding box center [104, 106] width 183 height 31
